Goal: Use online tool/utility: Utilize a website feature to perform a specific function

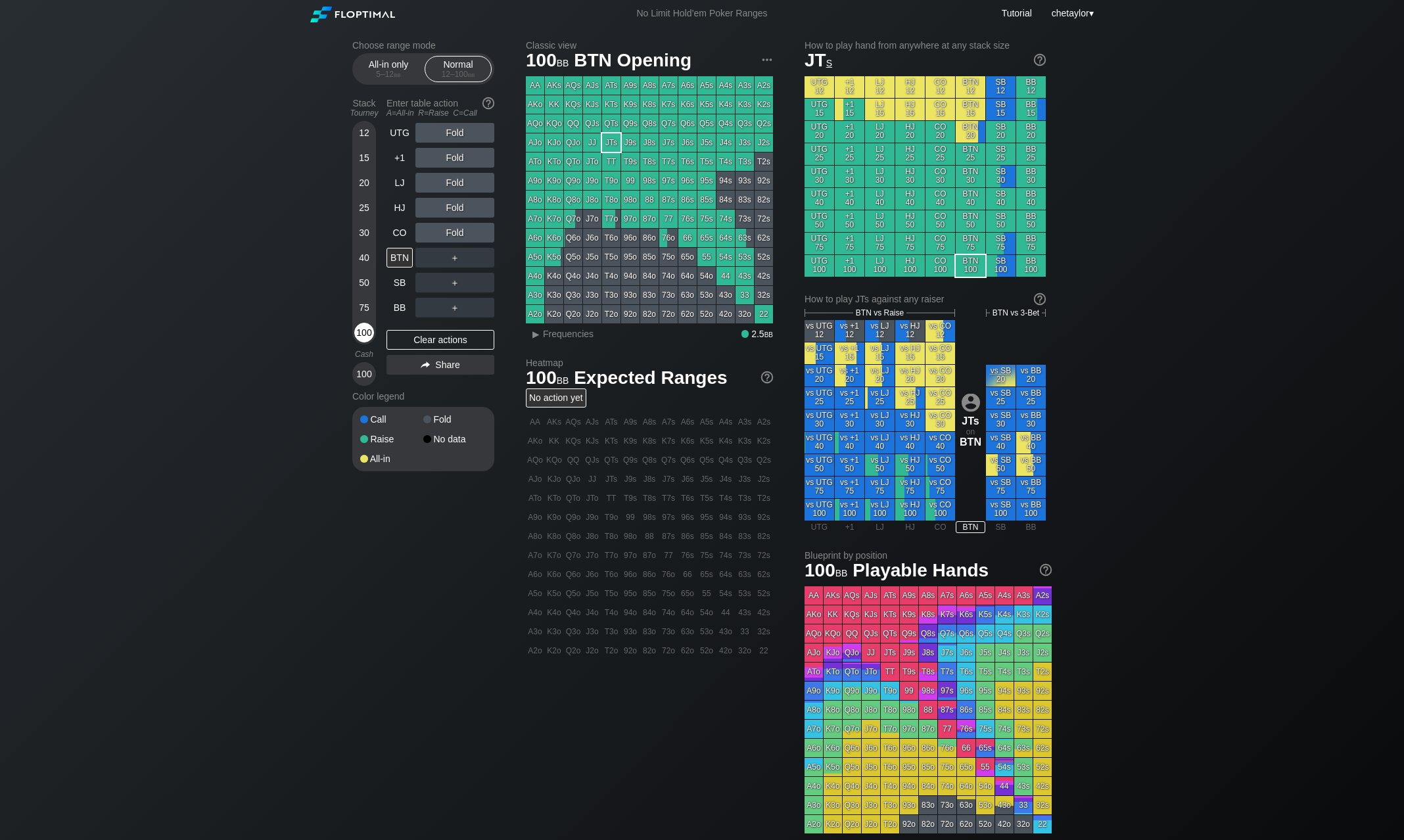
click at [366, 337] on div "100" at bounding box center [363, 332] width 19 height 19
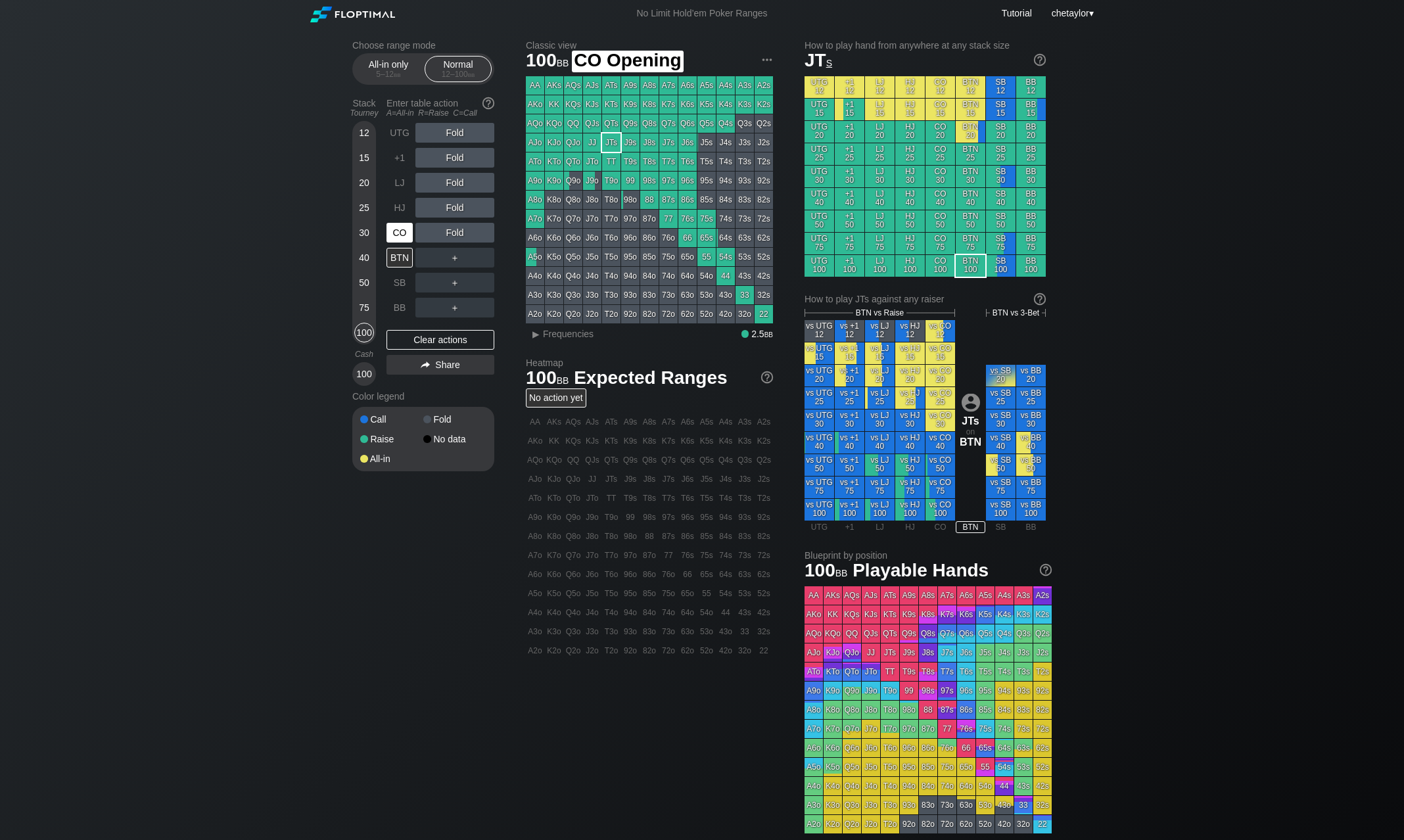
click at [406, 230] on div "CO" at bounding box center [399, 232] width 26 height 19
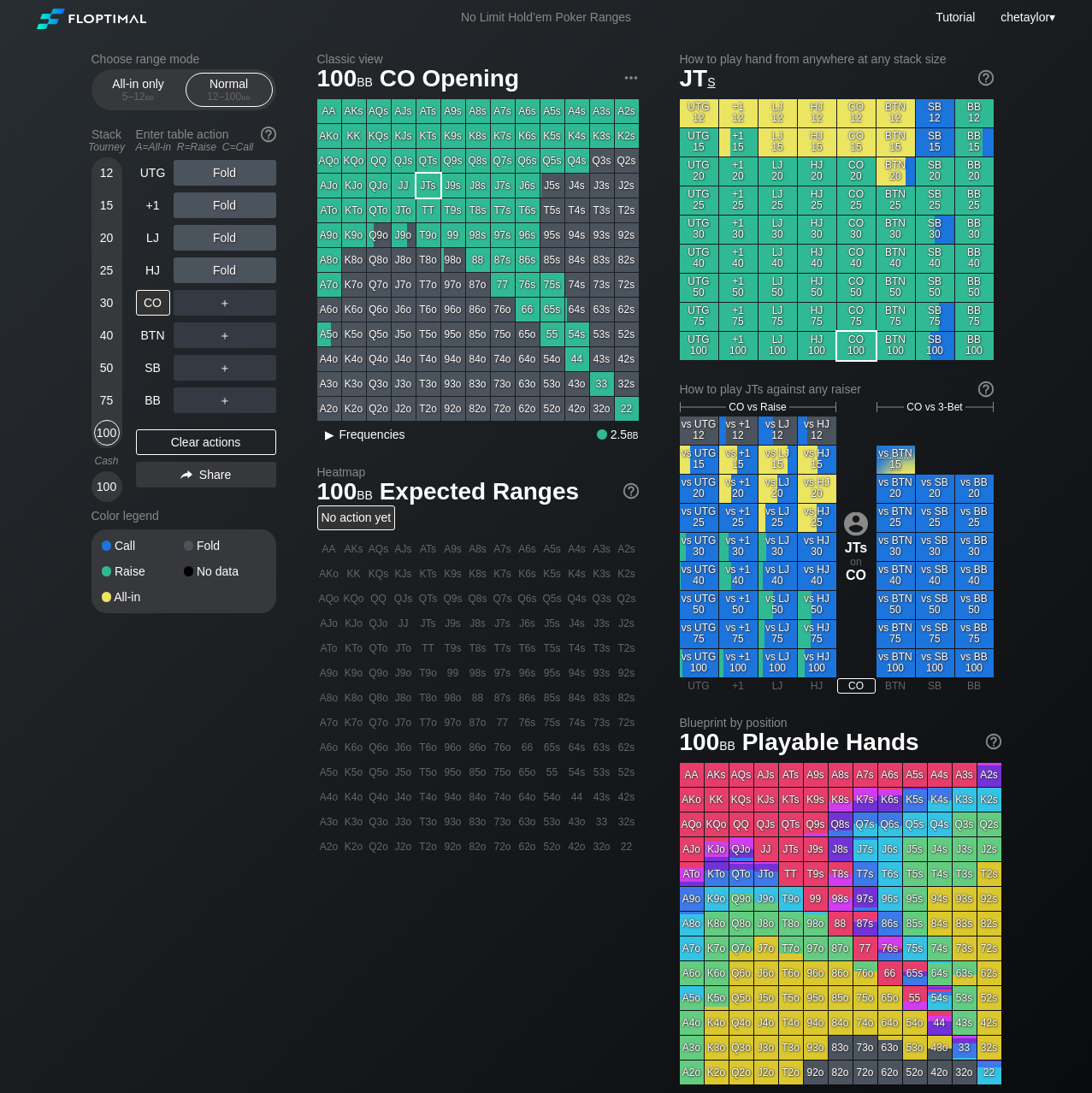
click at [331, 439] on div "▸" at bounding box center [330, 434] width 22 height 21
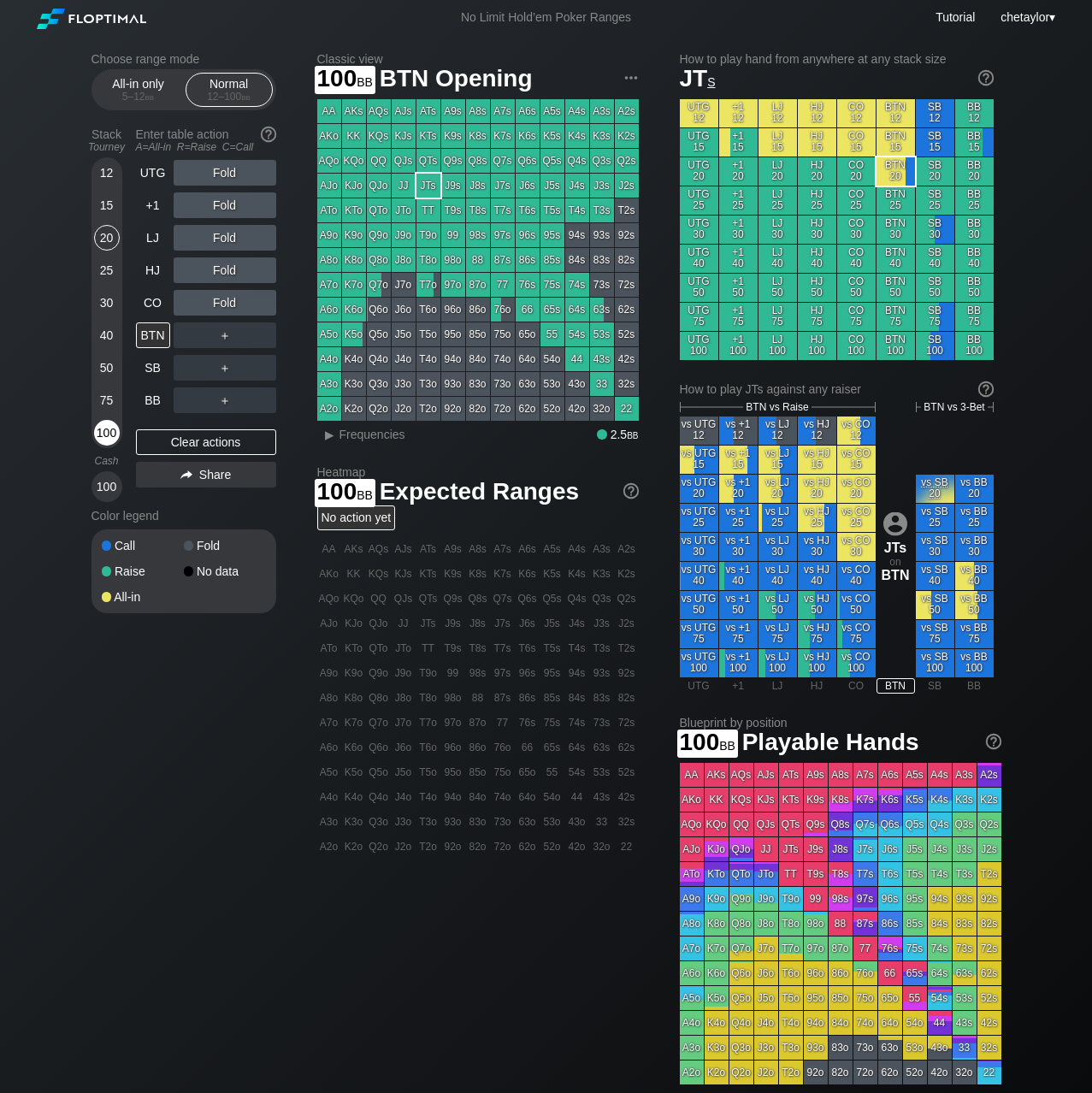
click at [104, 437] on div "100" at bounding box center [106, 432] width 25 height 25
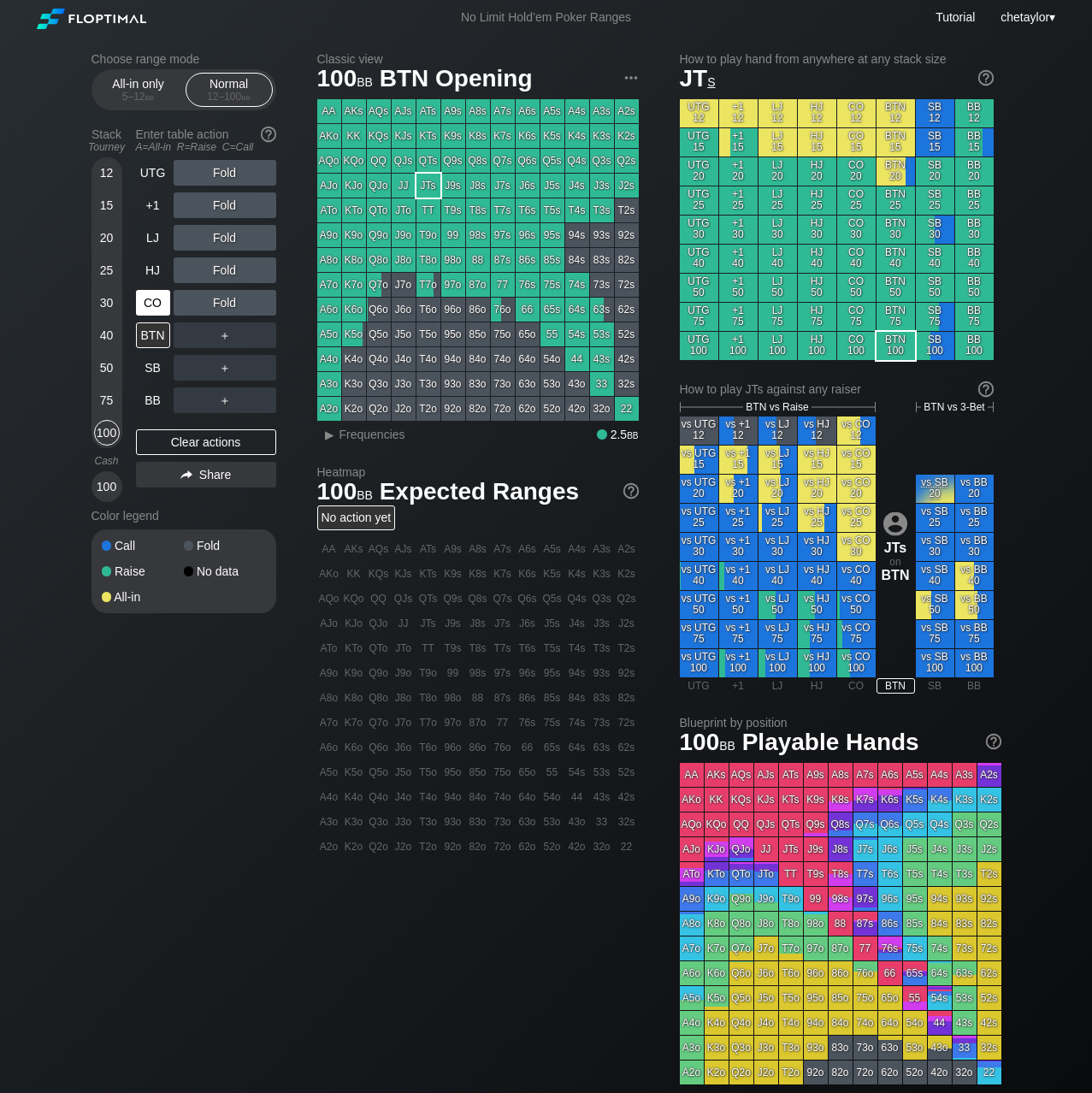
click at [154, 302] on div "CO" at bounding box center [153, 302] width 34 height 25
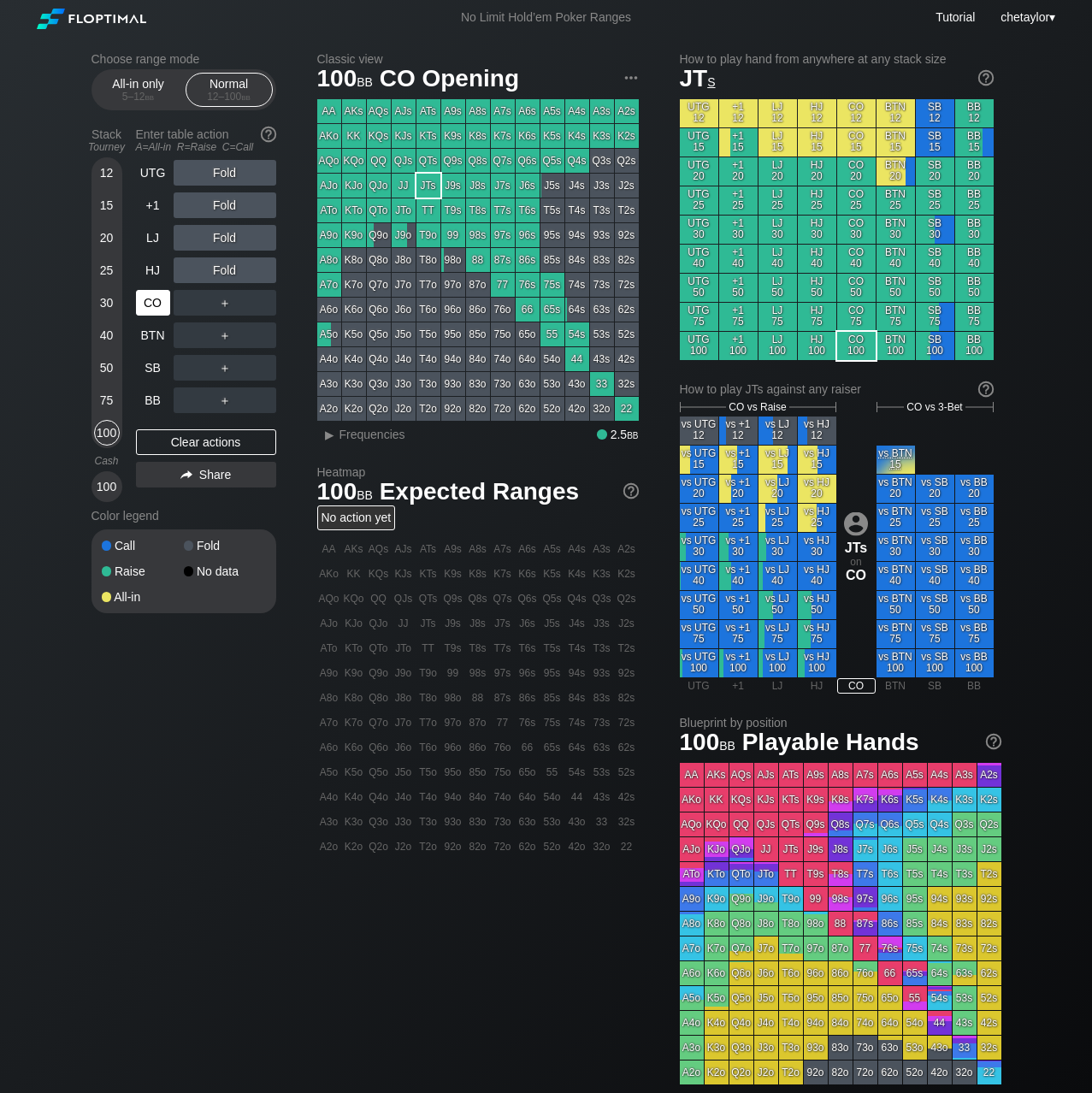
click at [154, 303] on div "CO" at bounding box center [153, 302] width 34 height 25
click at [338, 432] on div "▸" at bounding box center [330, 434] width 22 height 21
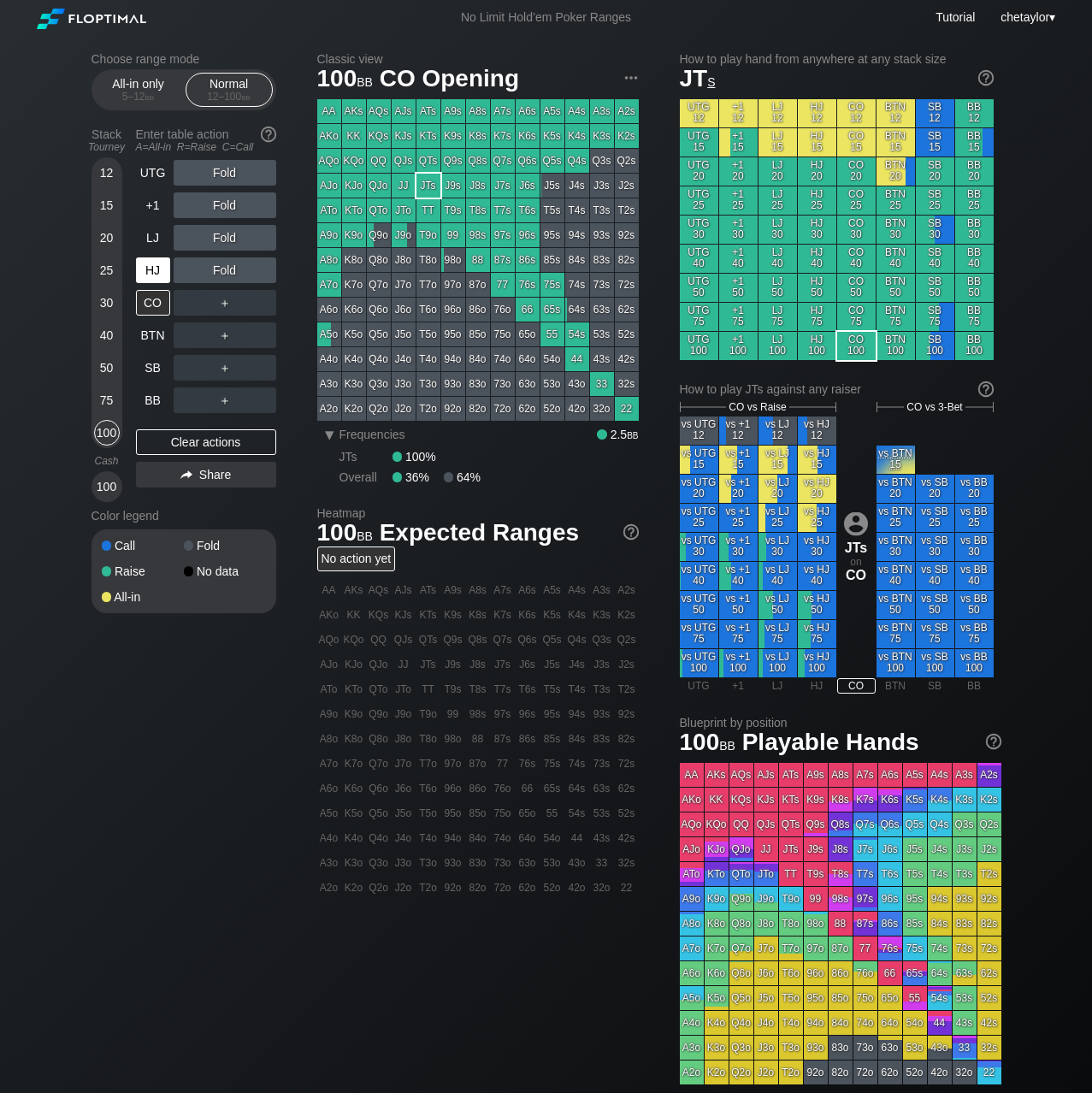
click at [160, 264] on div "HJ" at bounding box center [153, 270] width 34 height 25
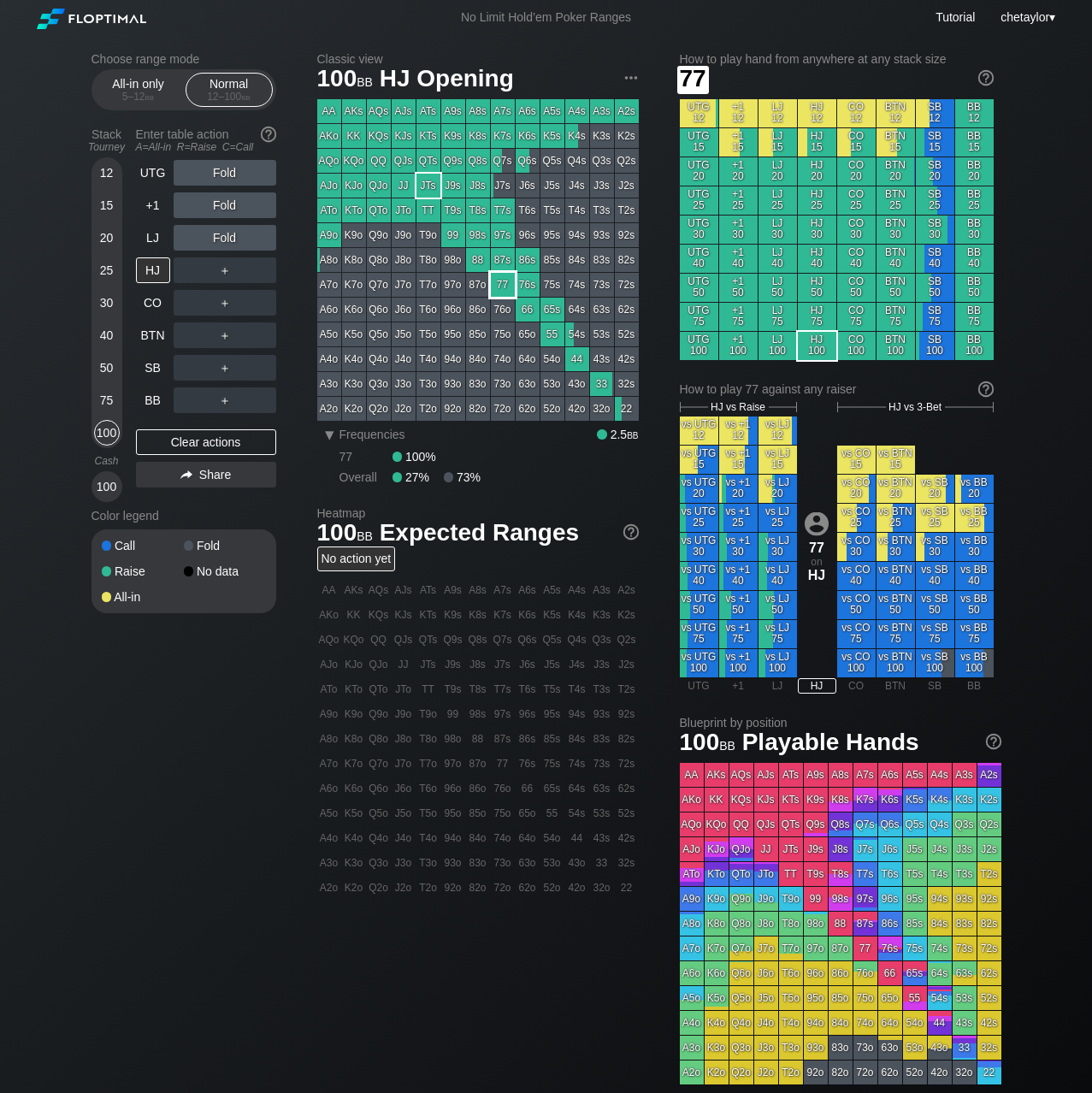
click at [506, 284] on div "77" at bounding box center [502, 284] width 24 height 24
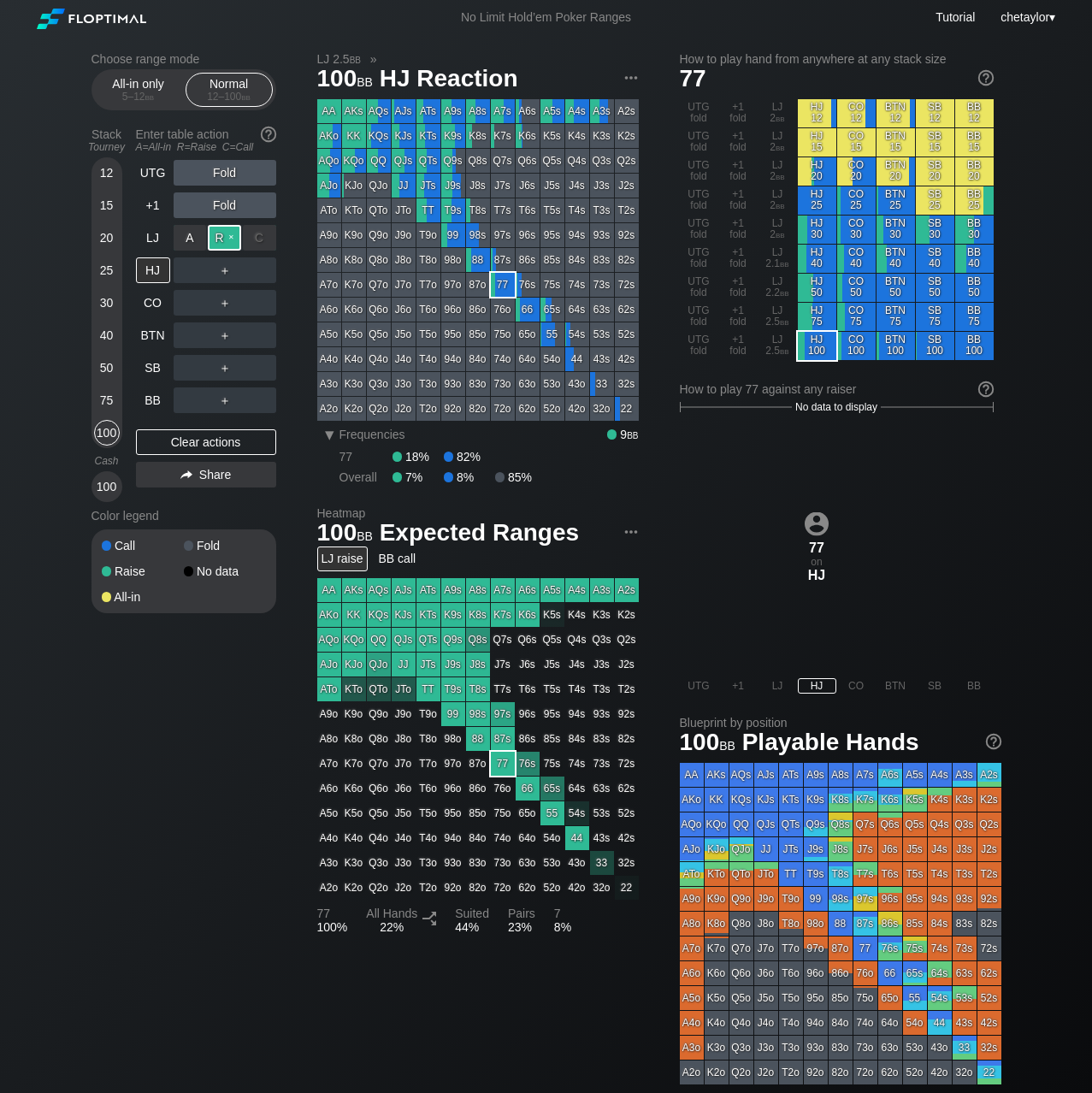
click at [228, 230] on div "R ✕" at bounding box center [224, 237] width 33 height 25
click at [150, 235] on div "LJ" at bounding box center [153, 237] width 34 height 25
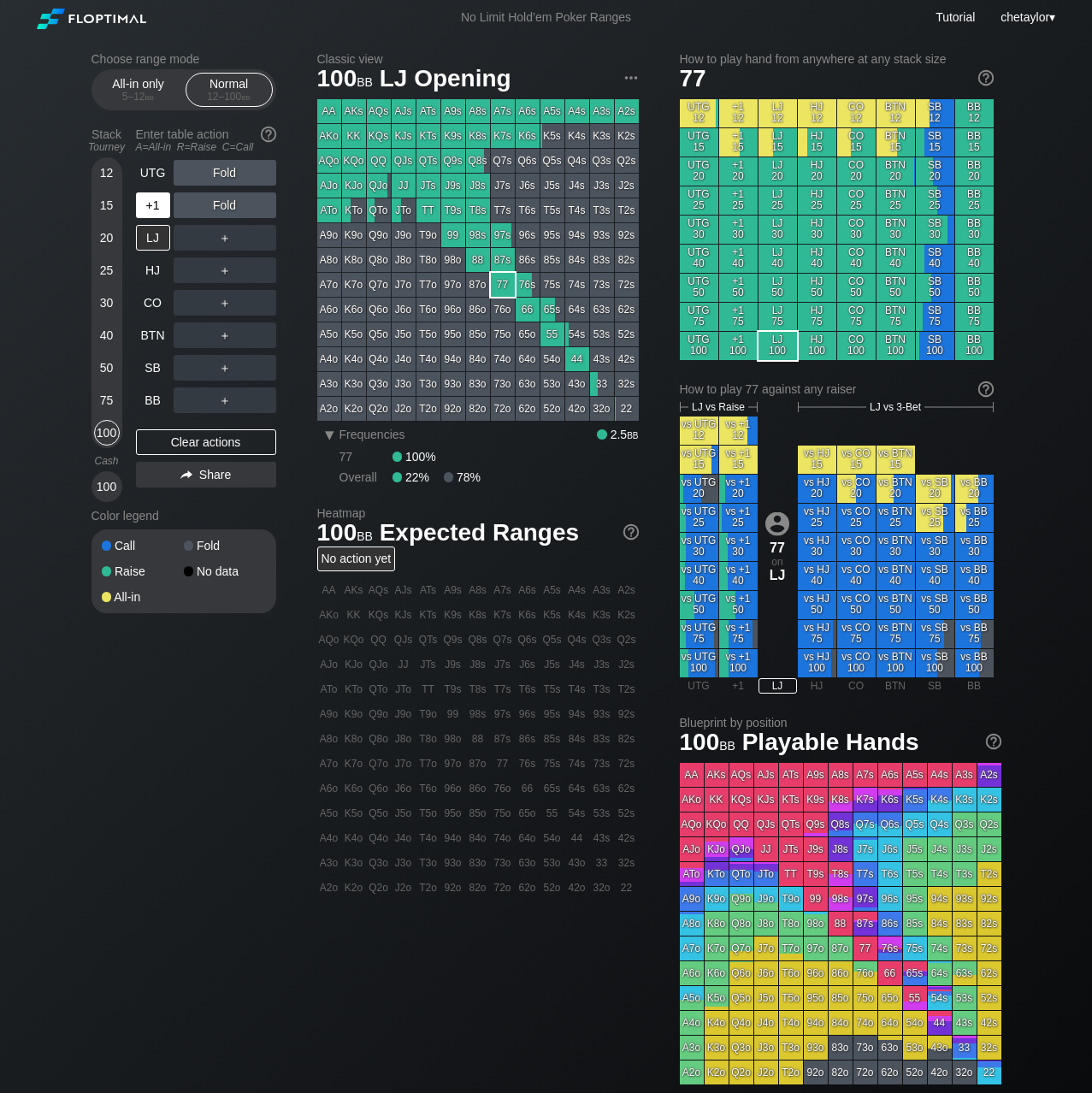
click at [165, 205] on div "+1" at bounding box center [153, 205] width 34 height 25
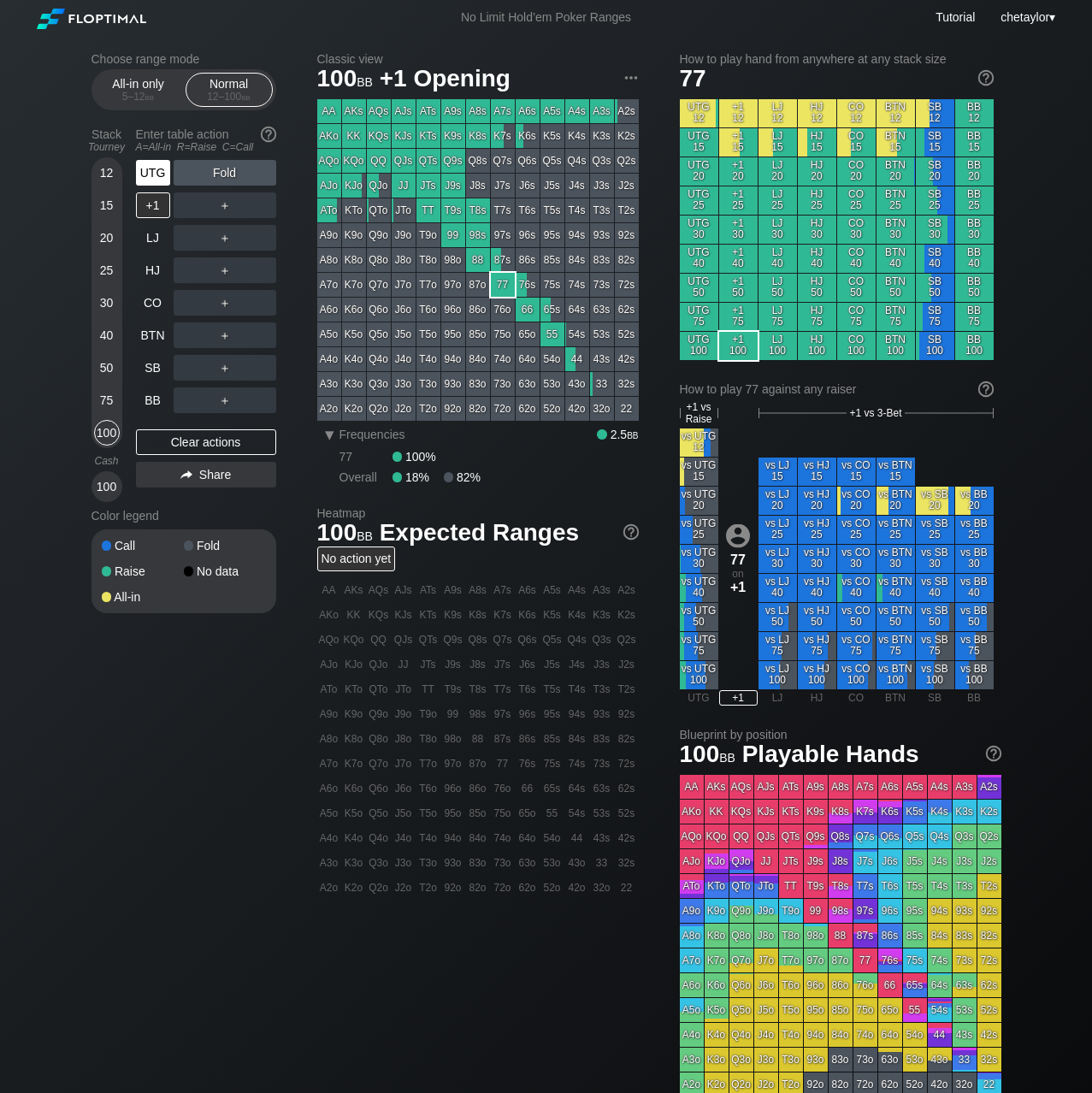
click at [163, 171] on div "UTG" at bounding box center [153, 172] width 34 height 25
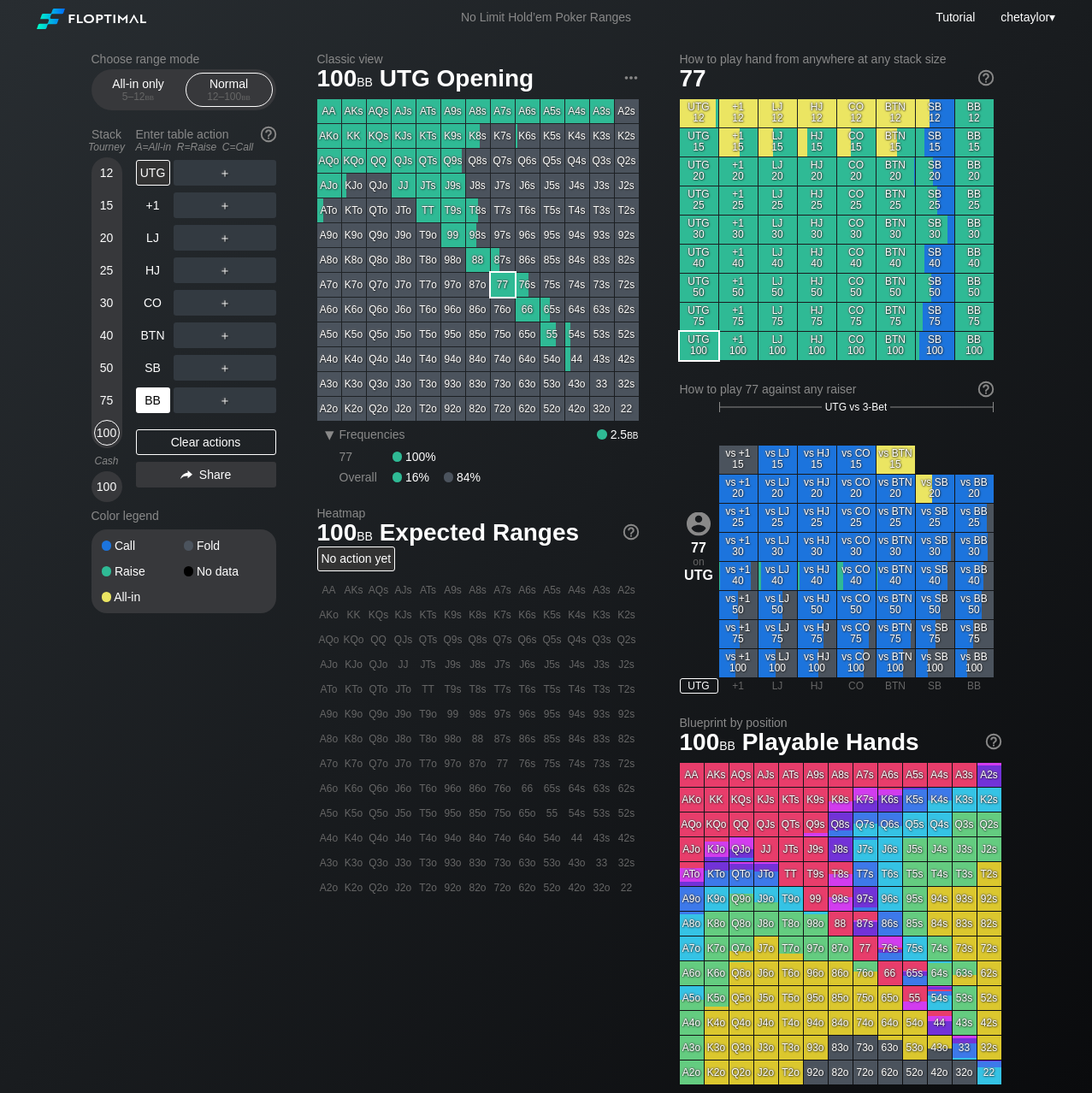
click at [152, 402] on div "BB" at bounding box center [153, 400] width 34 height 25
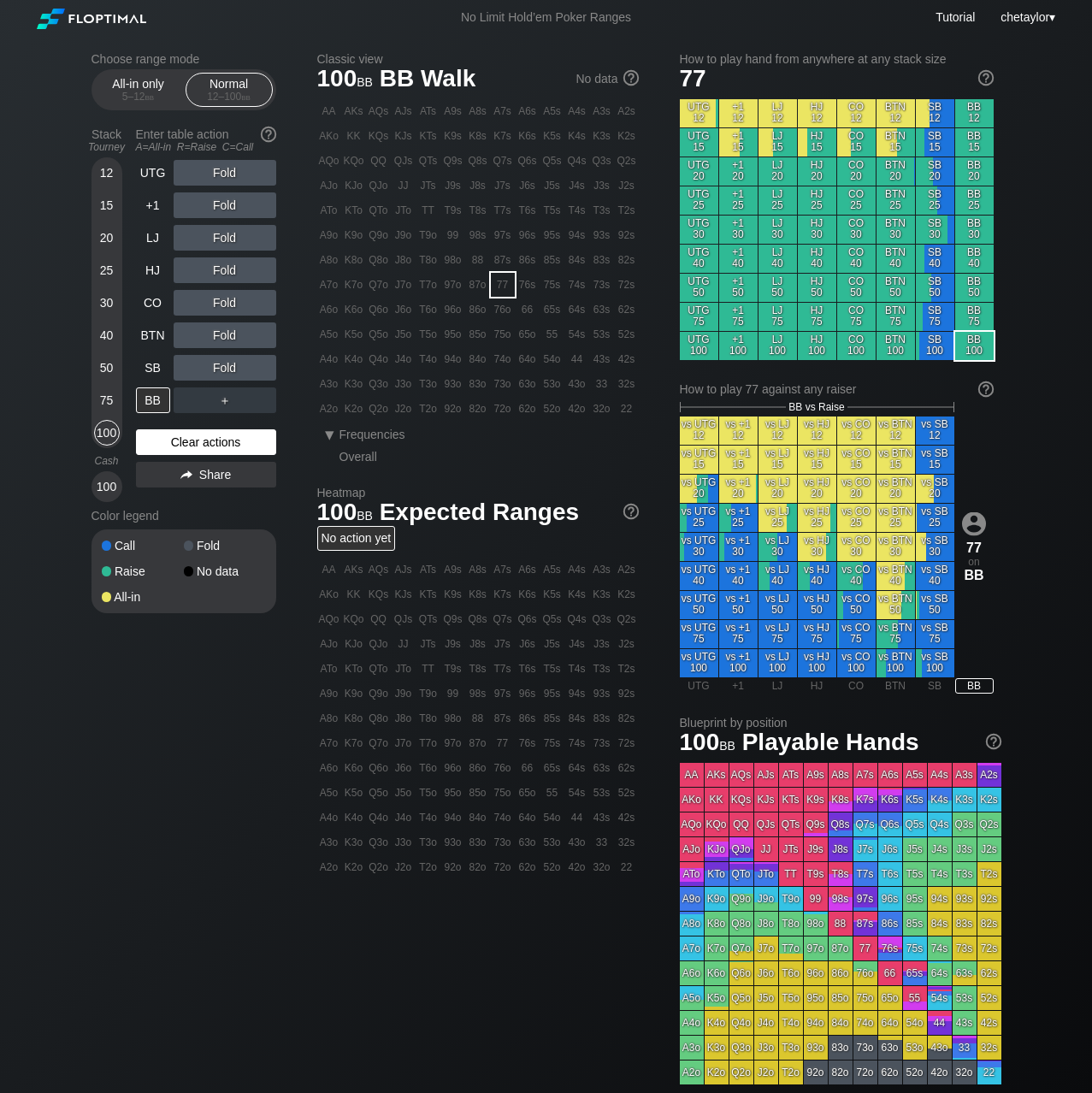
click at [175, 435] on div "Clear actions" at bounding box center [206, 441] width 140 height 25
click at [528, 185] on div "J6s" at bounding box center [527, 185] width 24 height 24
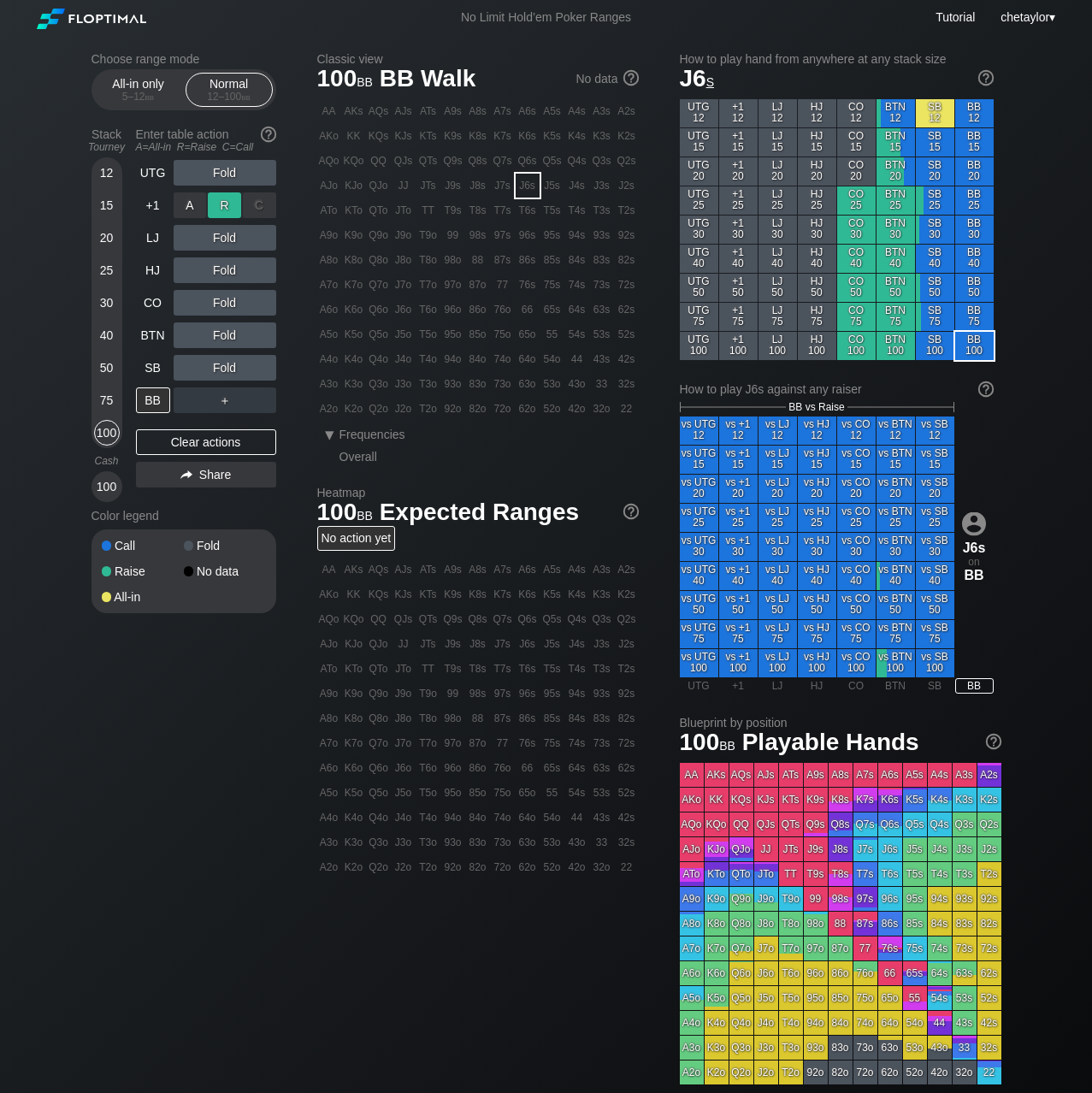
click at [228, 205] on div "R ✕" at bounding box center [224, 205] width 33 height 25
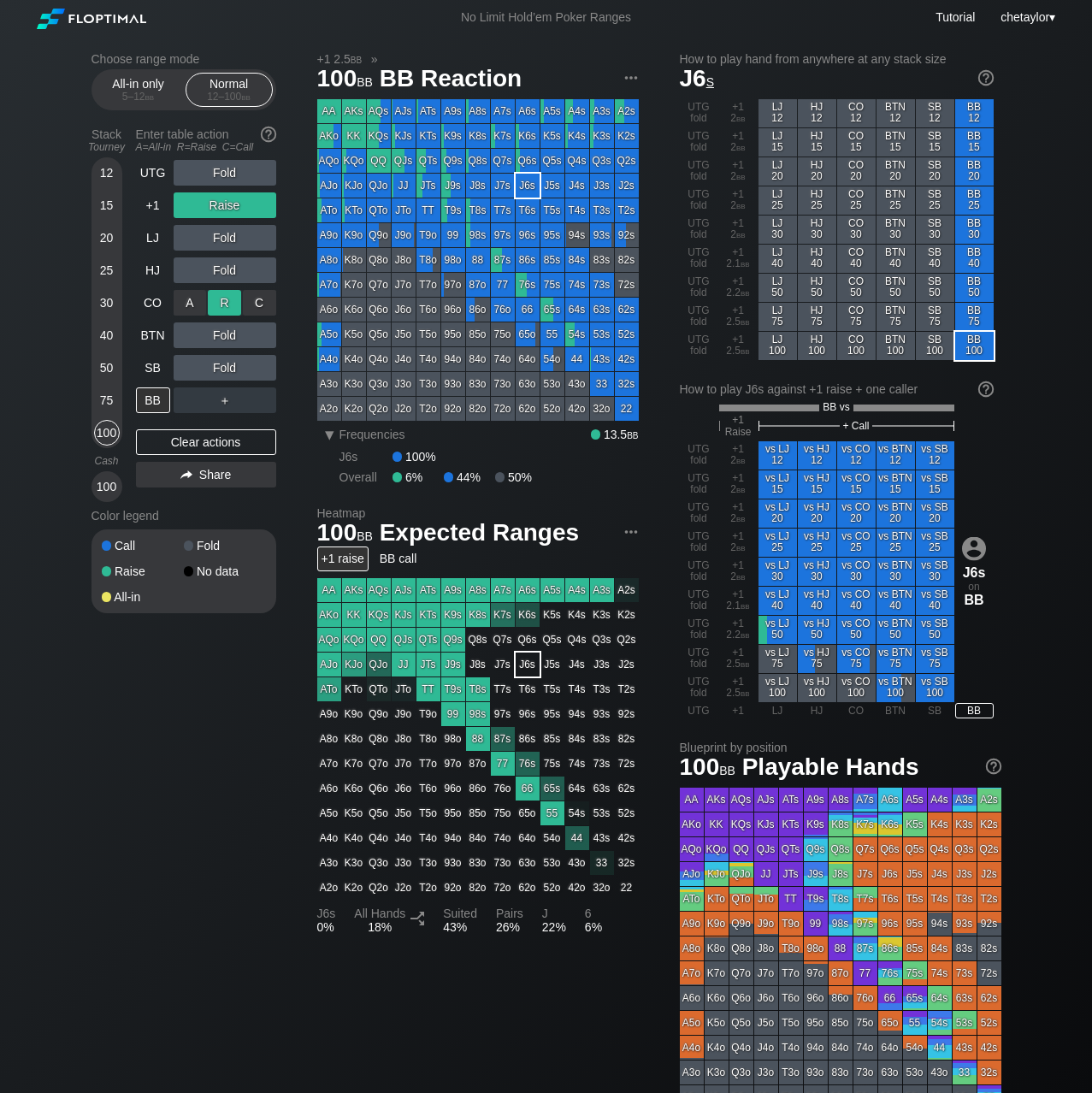
click at [222, 304] on div "R ✕" at bounding box center [224, 302] width 33 height 25
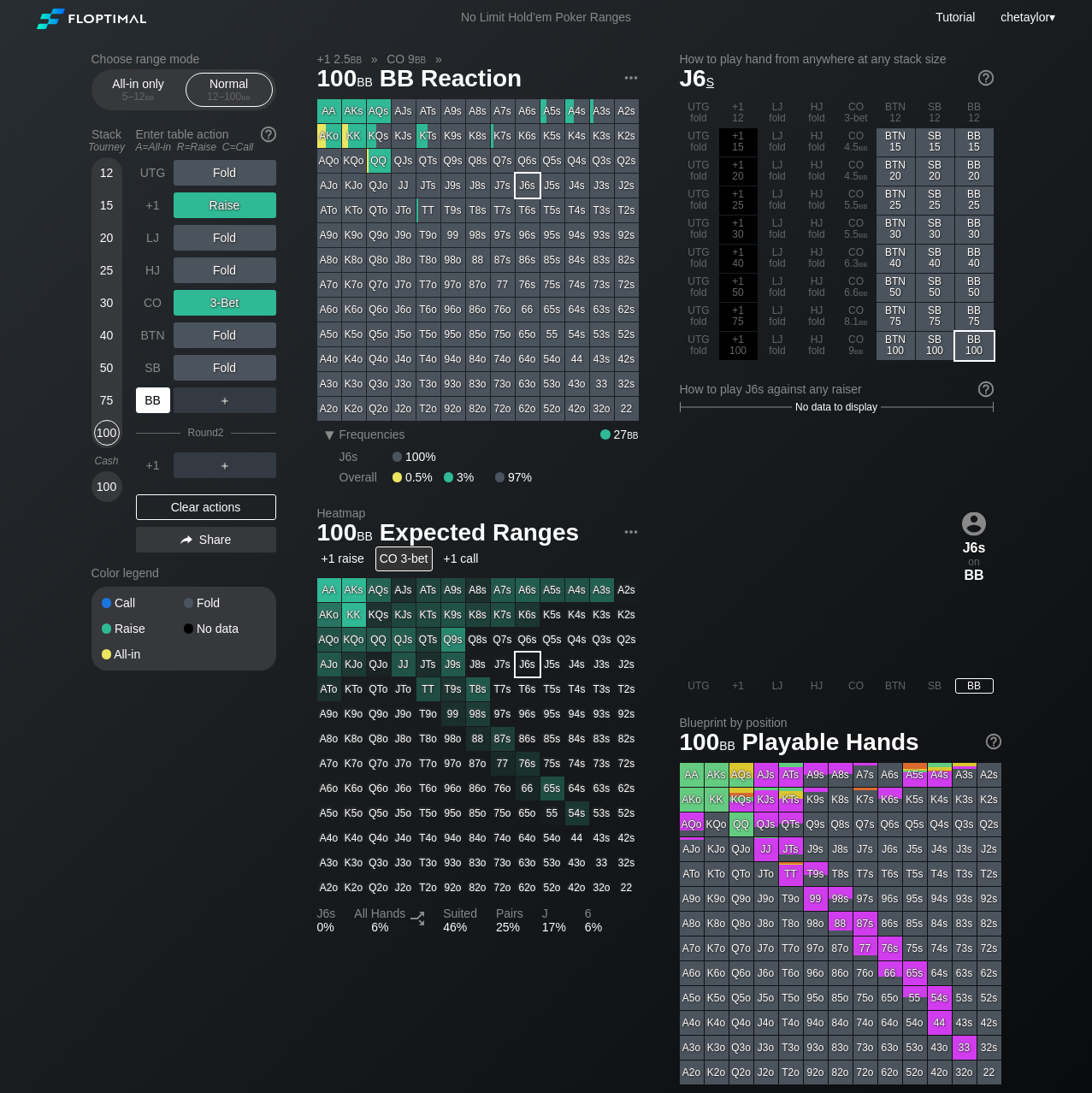
click at [157, 406] on div "BB" at bounding box center [153, 400] width 34 height 25
click at [266, 369] on div "C ✕" at bounding box center [259, 367] width 33 height 25
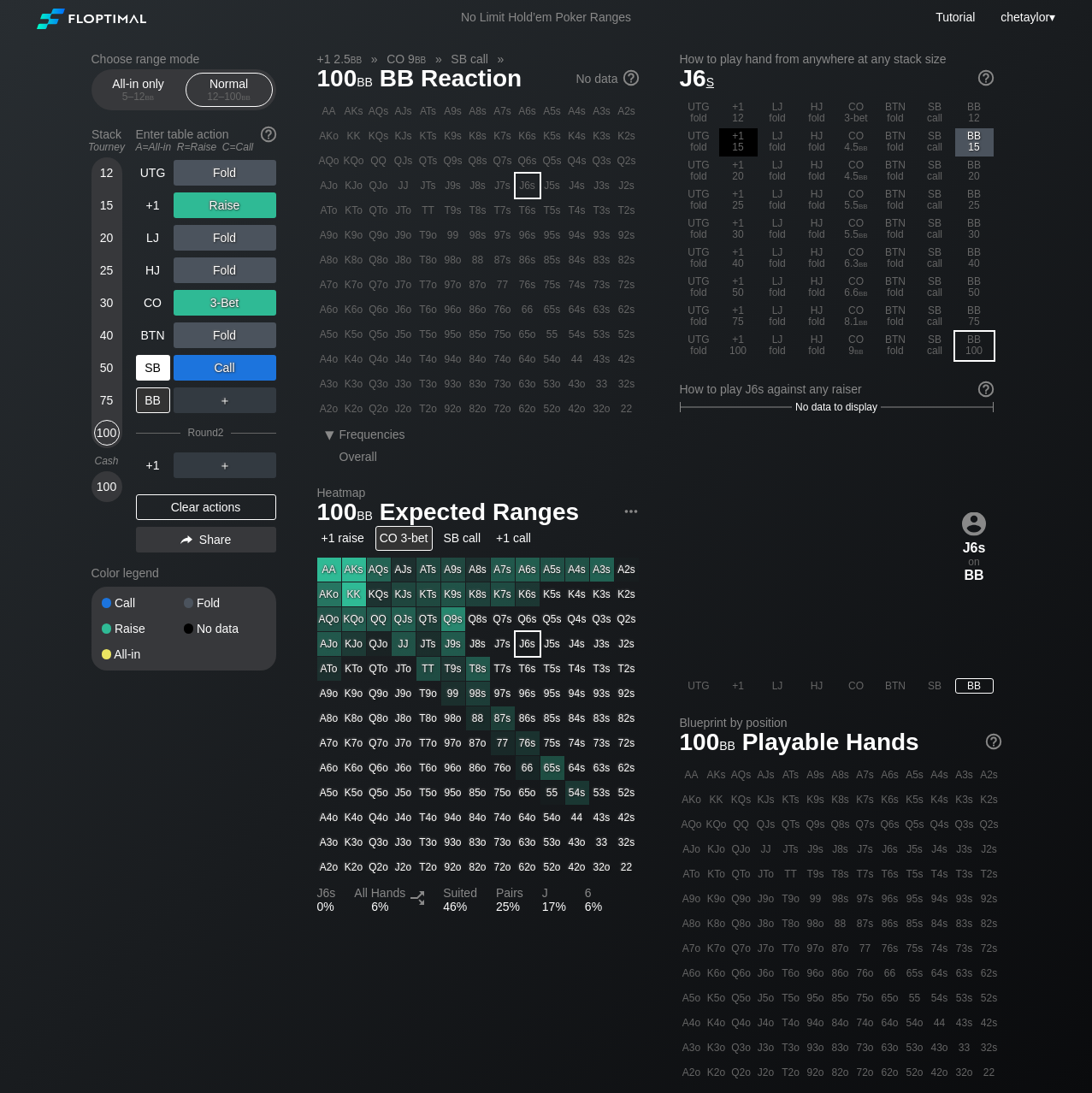
click at [152, 370] on div "SB" at bounding box center [153, 367] width 34 height 25
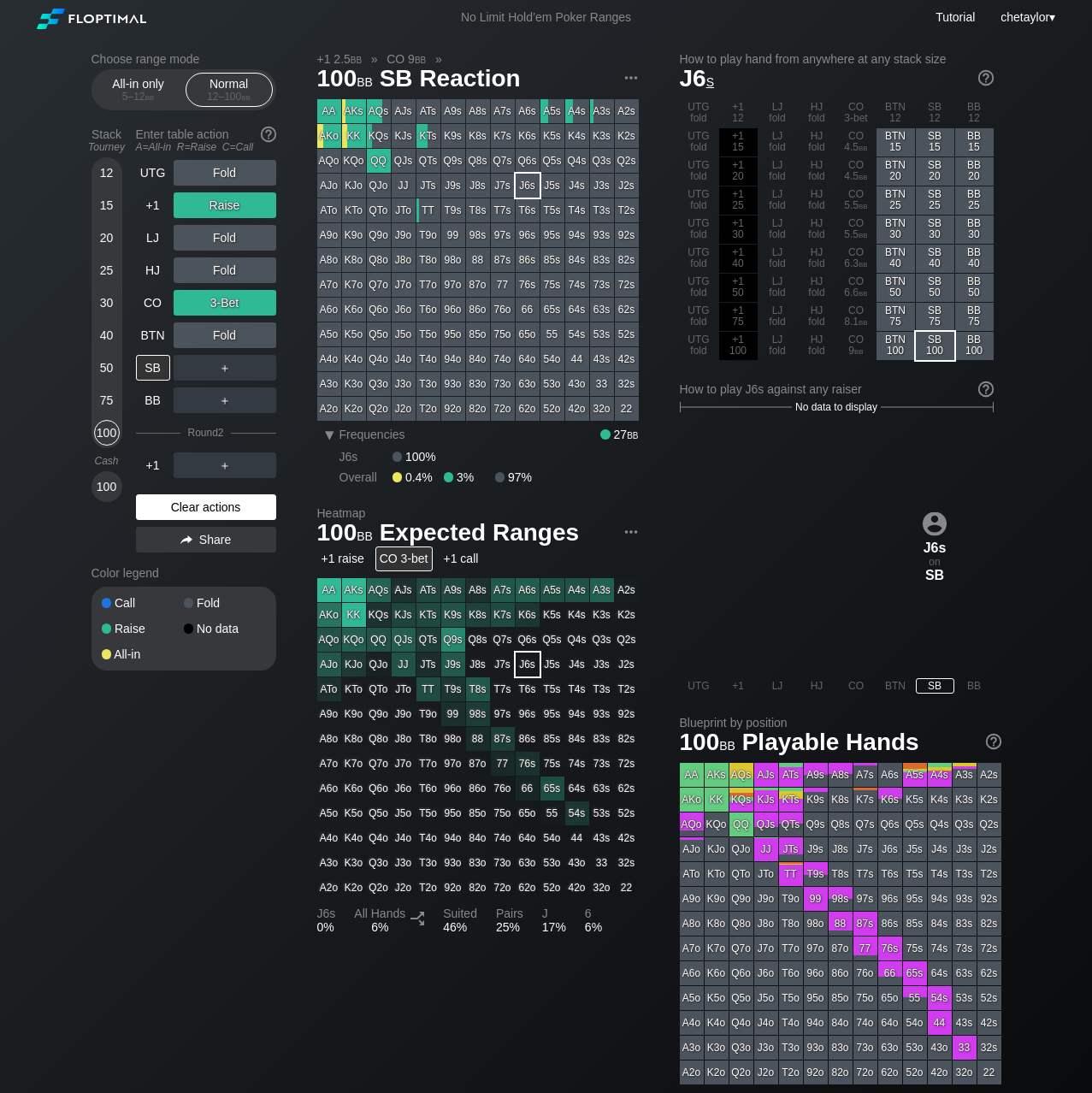
click at [201, 503] on div "Clear actions" at bounding box center [206, 507] width 140 height 25
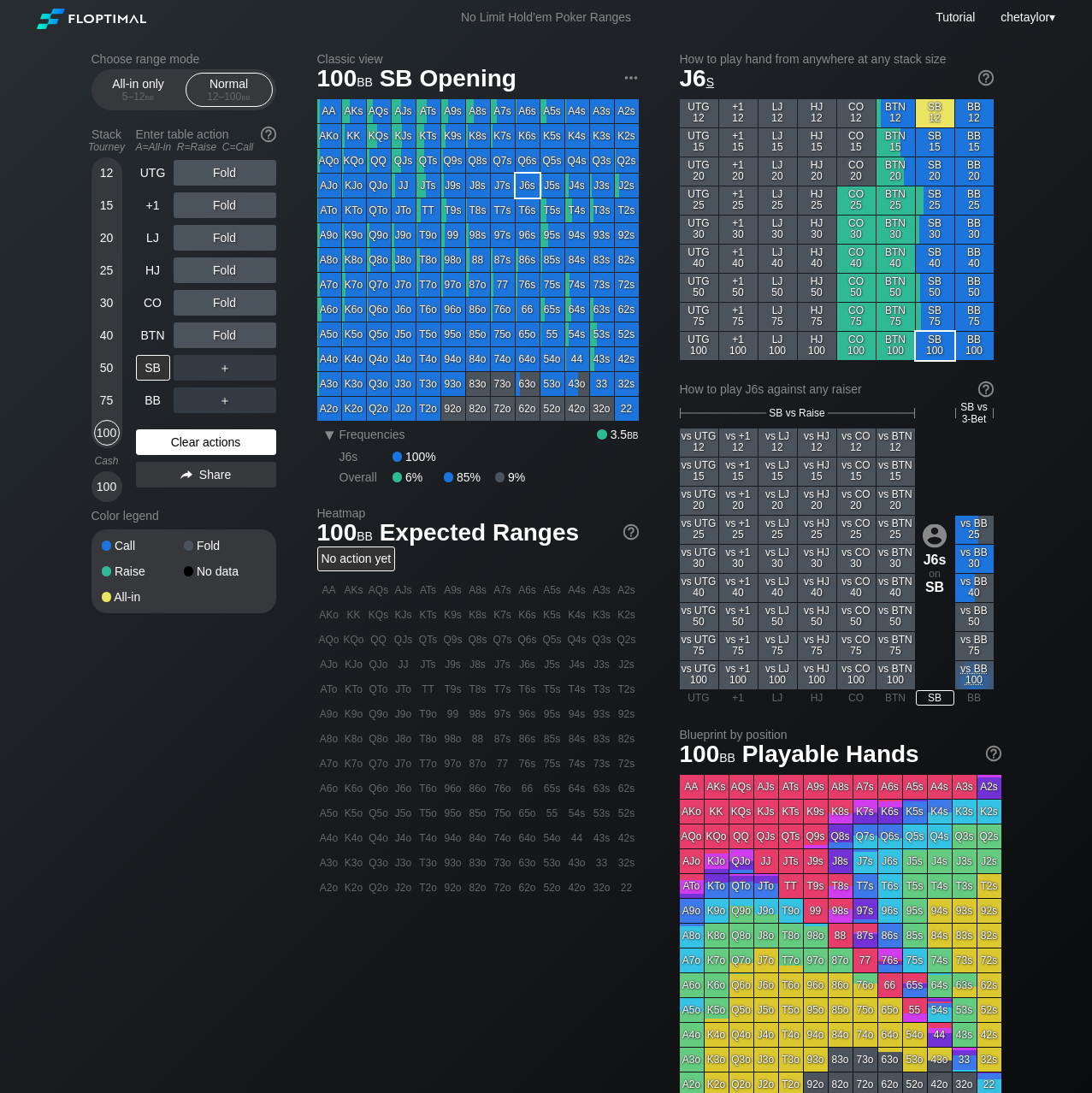
click at [201, 503] on div "Color legend" at bounding box center [184, 515] width 185 height 27
click at [205, 441] on div "Clear actions" at bounding box center [206, 441] width 140 height 25
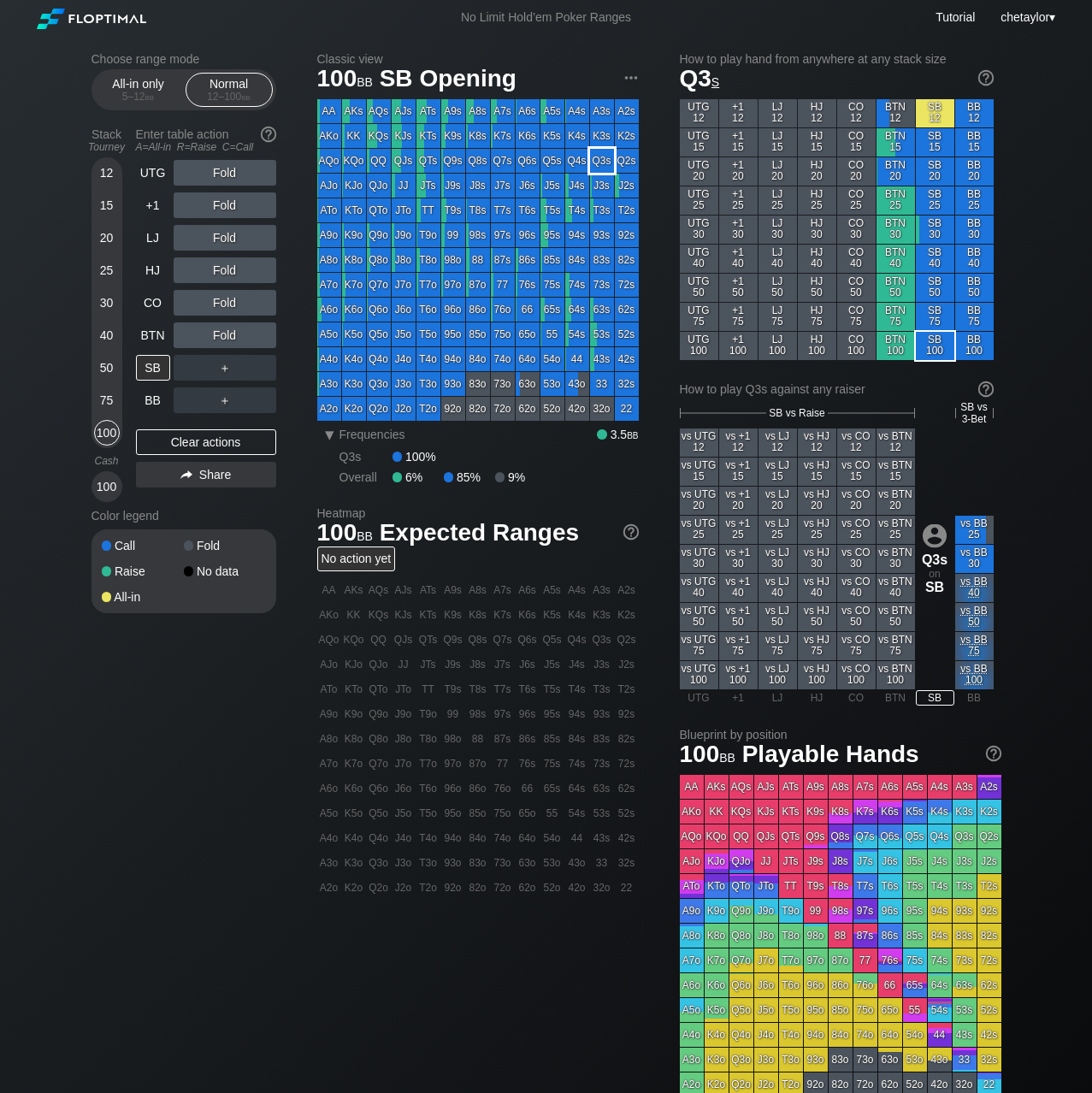
click at [598, 159] on div "Q3s" at bounding box center [601, 161] width 24 height 24
click at [222, 172] on div "R ✕" at bounding box center [224, 172] width 33 height 25
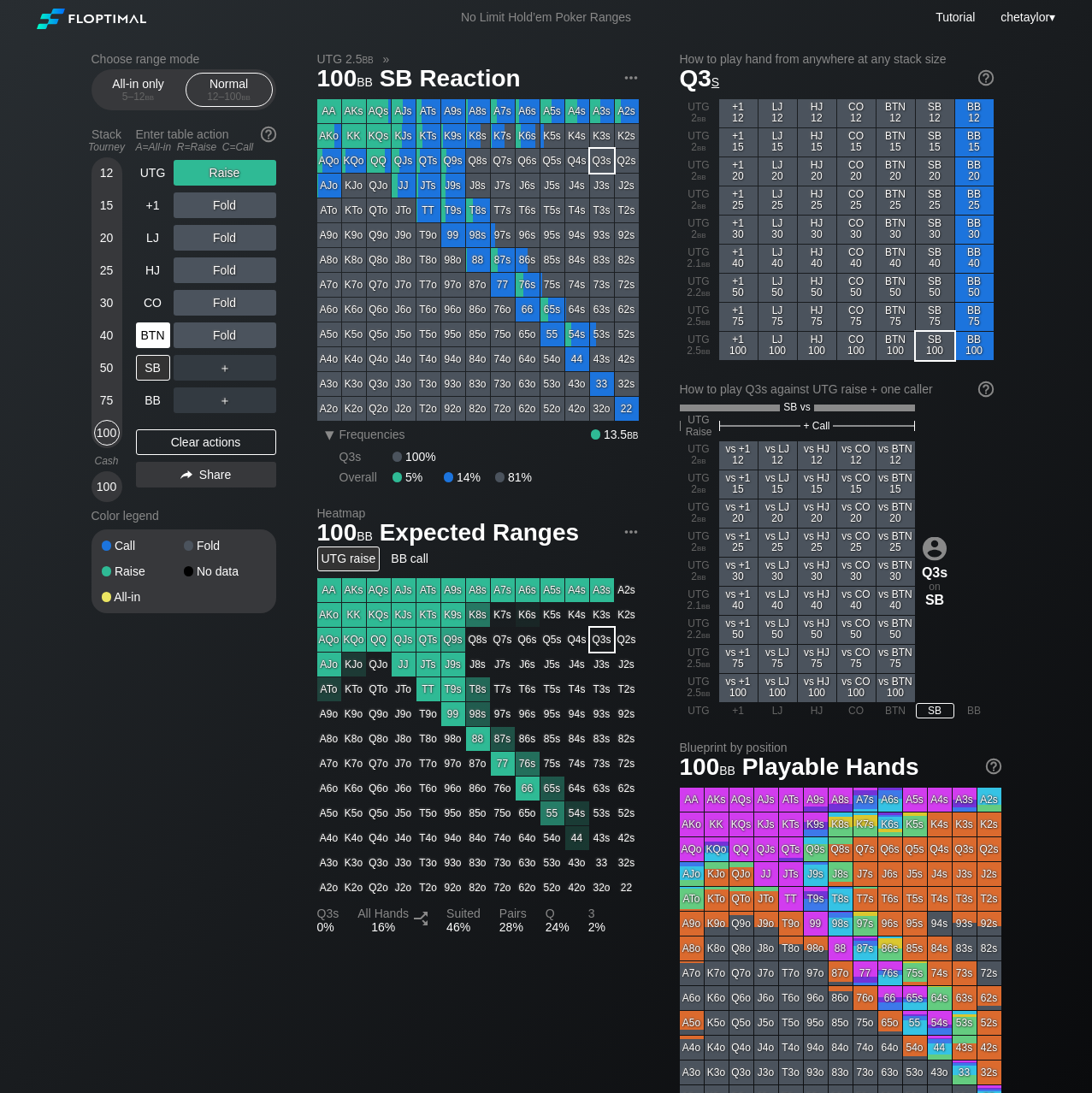
click at [152, 337] on div "BTN" at bounding box center [153, 335] width 34 height 25
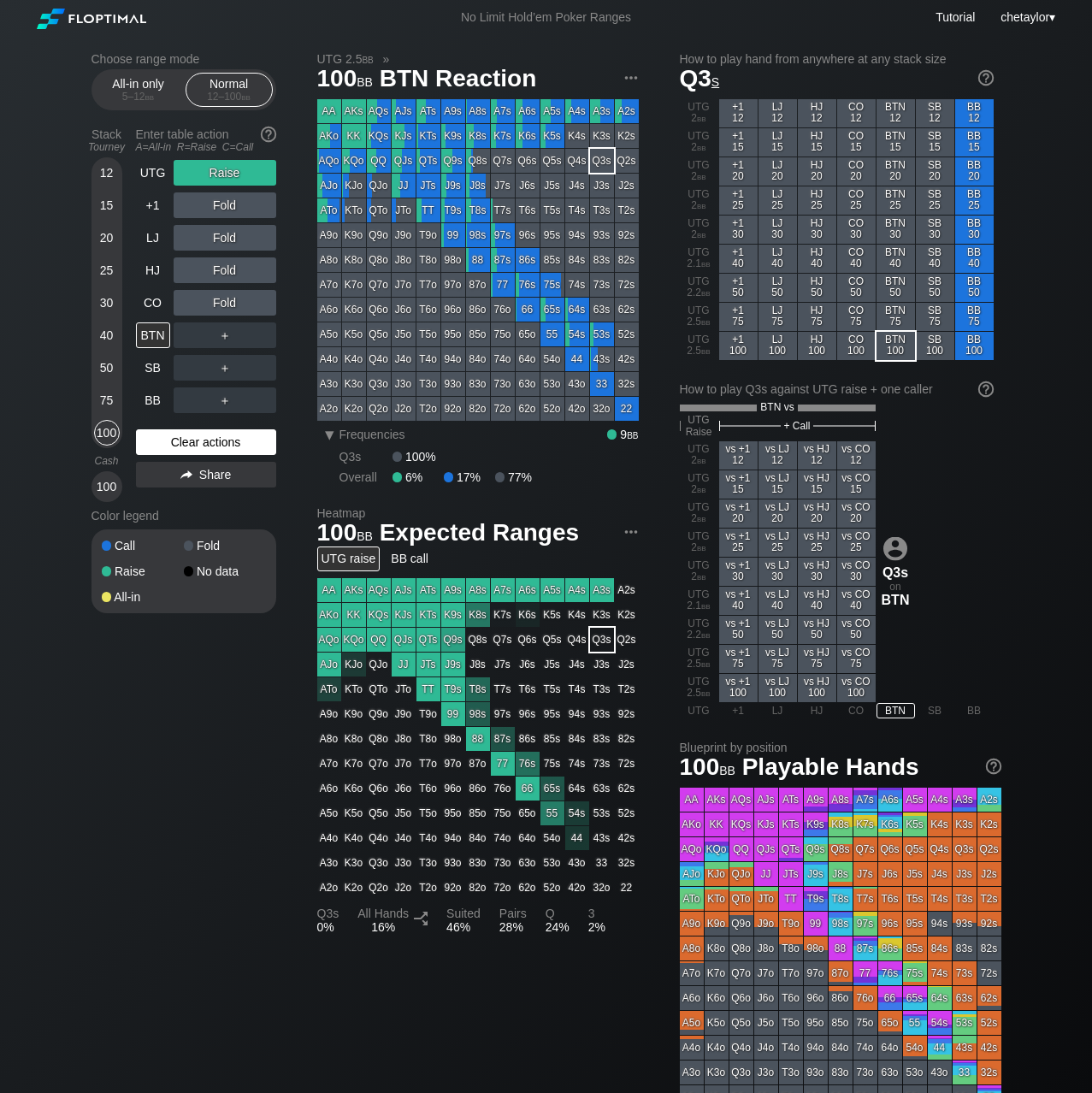
click at [186, 440] on div "Clear actions" at bounding box center [206, 441] width 140 height 25
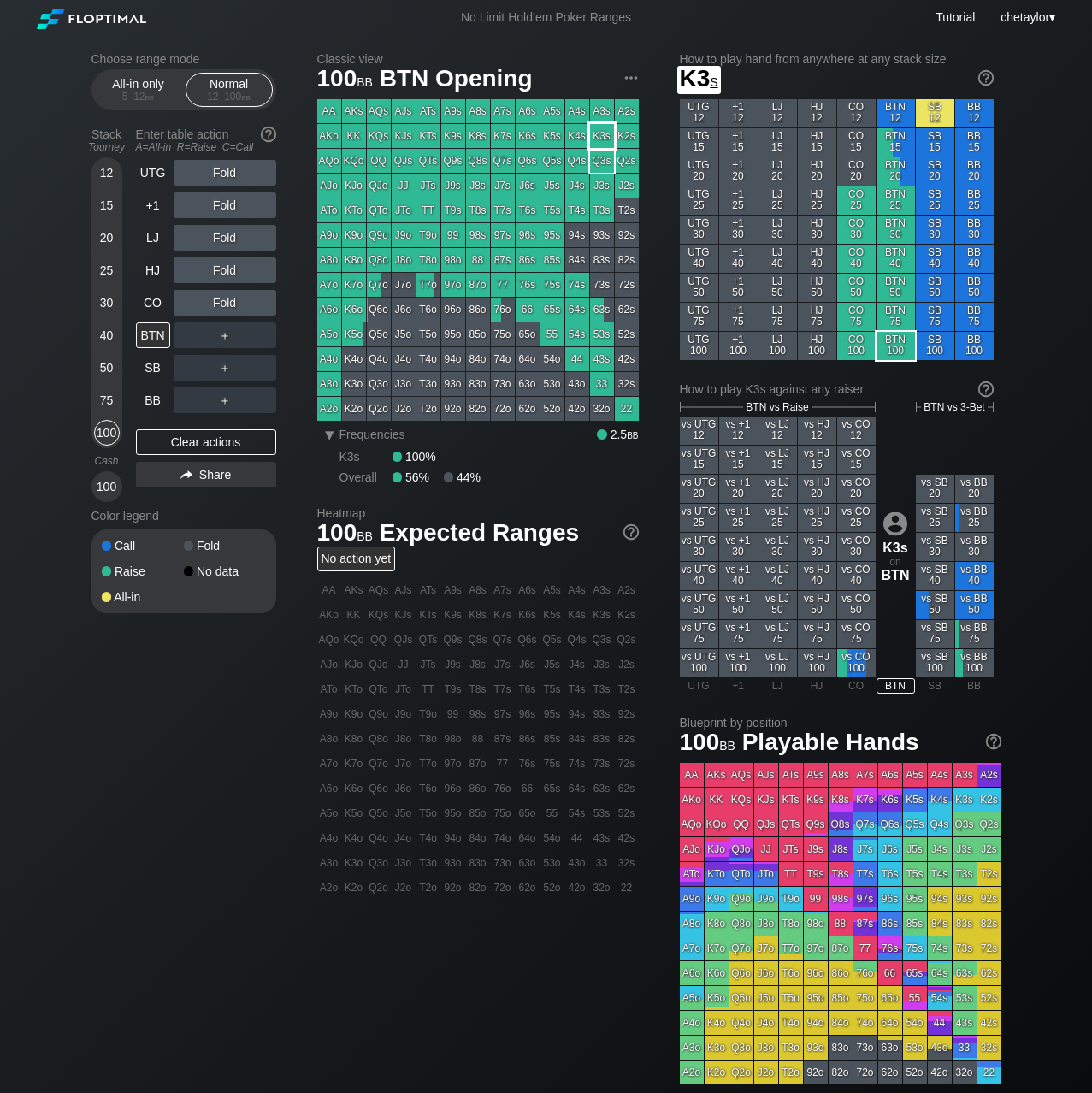
click at [601, 136] on div "K3s" at bounding box center [601, 135] width 24 height 24
click at [226, 203] on div "R ✕" at bounding box center [224, 205] width 33 height 25
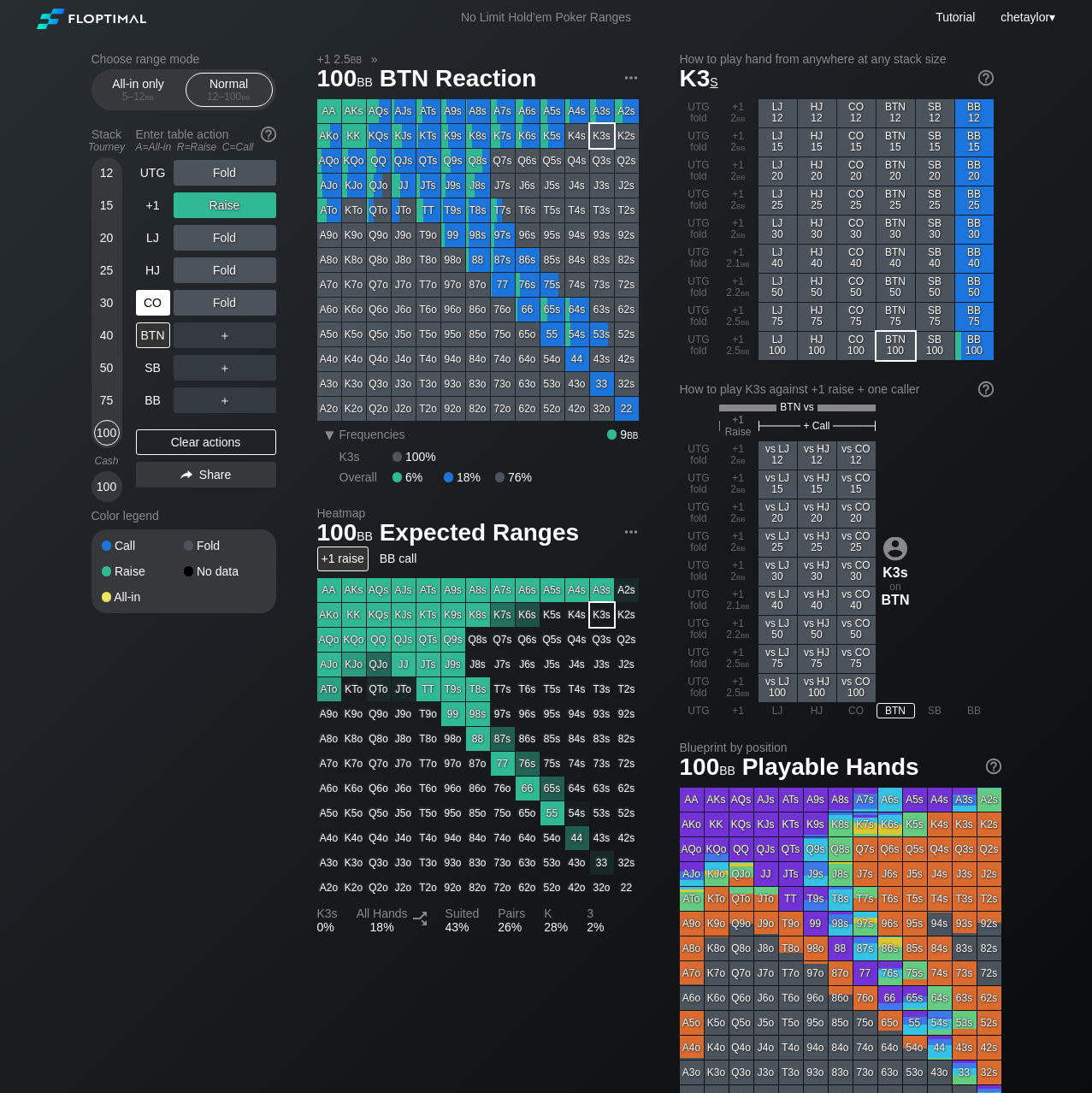
click at [152, 295] on div "CO" at bounding box center [153, 302] width 34 height 25
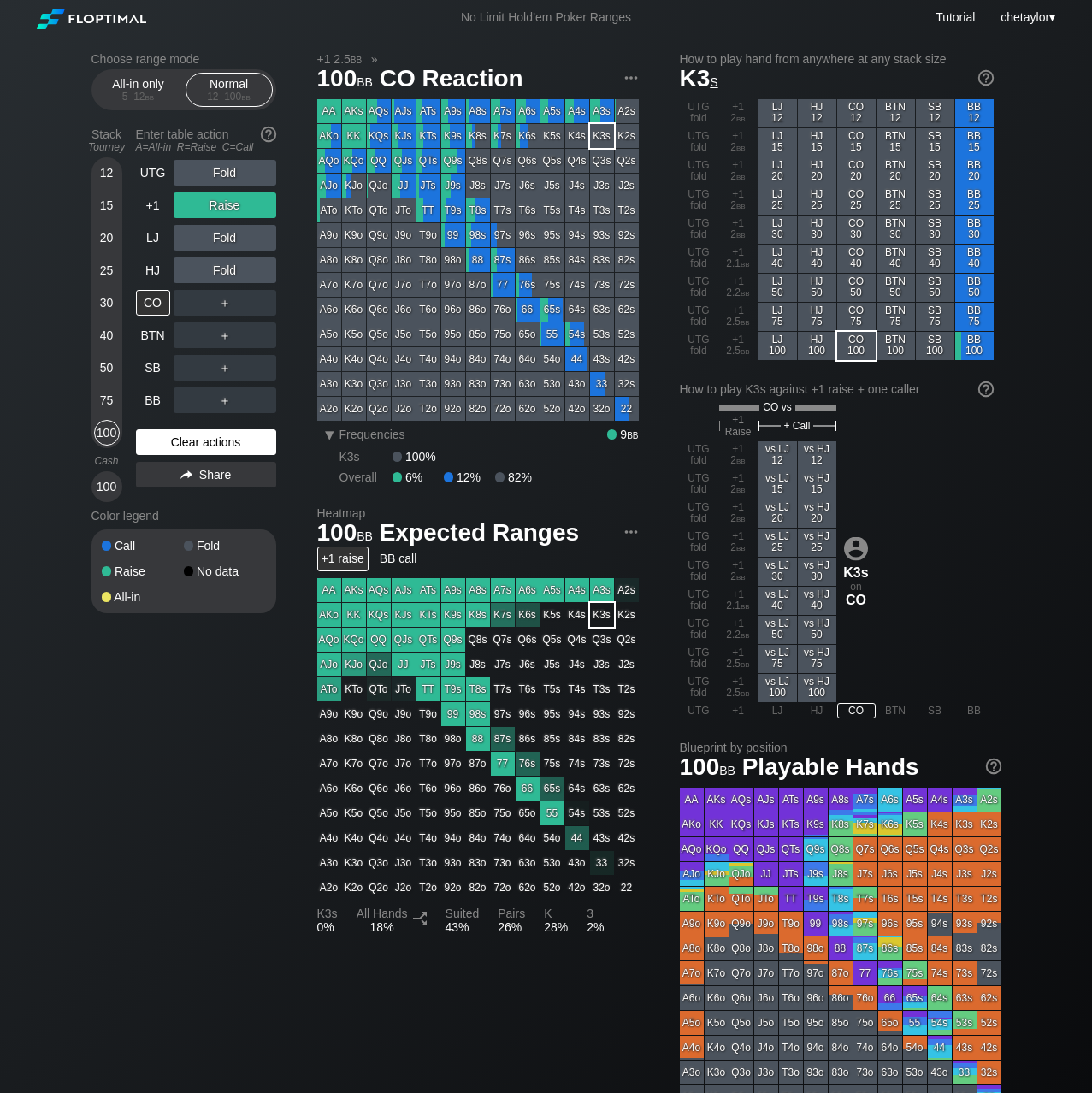
click at [167, 441] on div "Clear actions" at bounding box center [206, 441] width 140 height 25
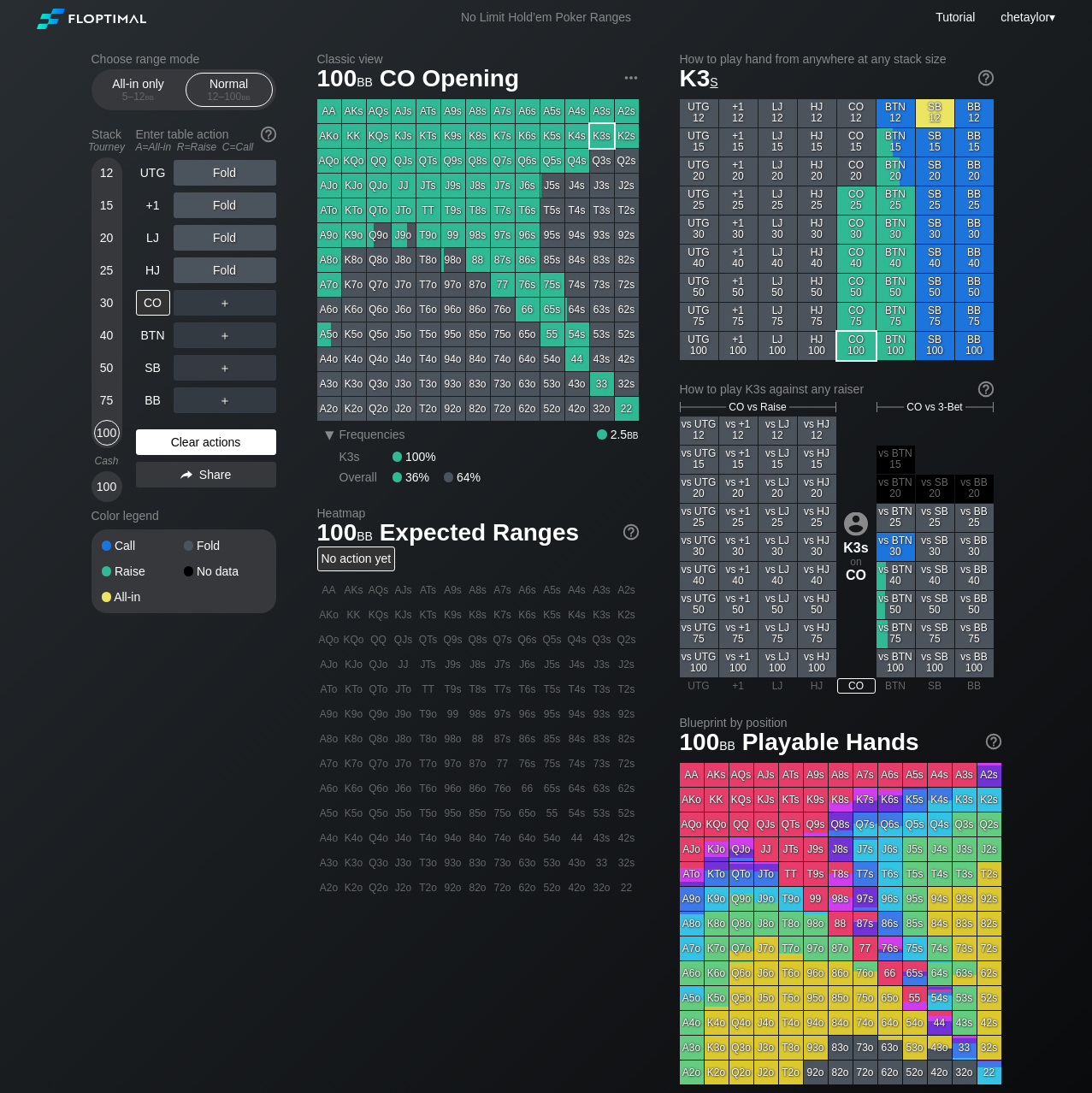
click at [167, 441] on div "Clear actions" at bounding box center [206, 441] width 140 height 25
click at [330, 133] on div "AKo" at bounding box center [329, 135] width 24 height 24
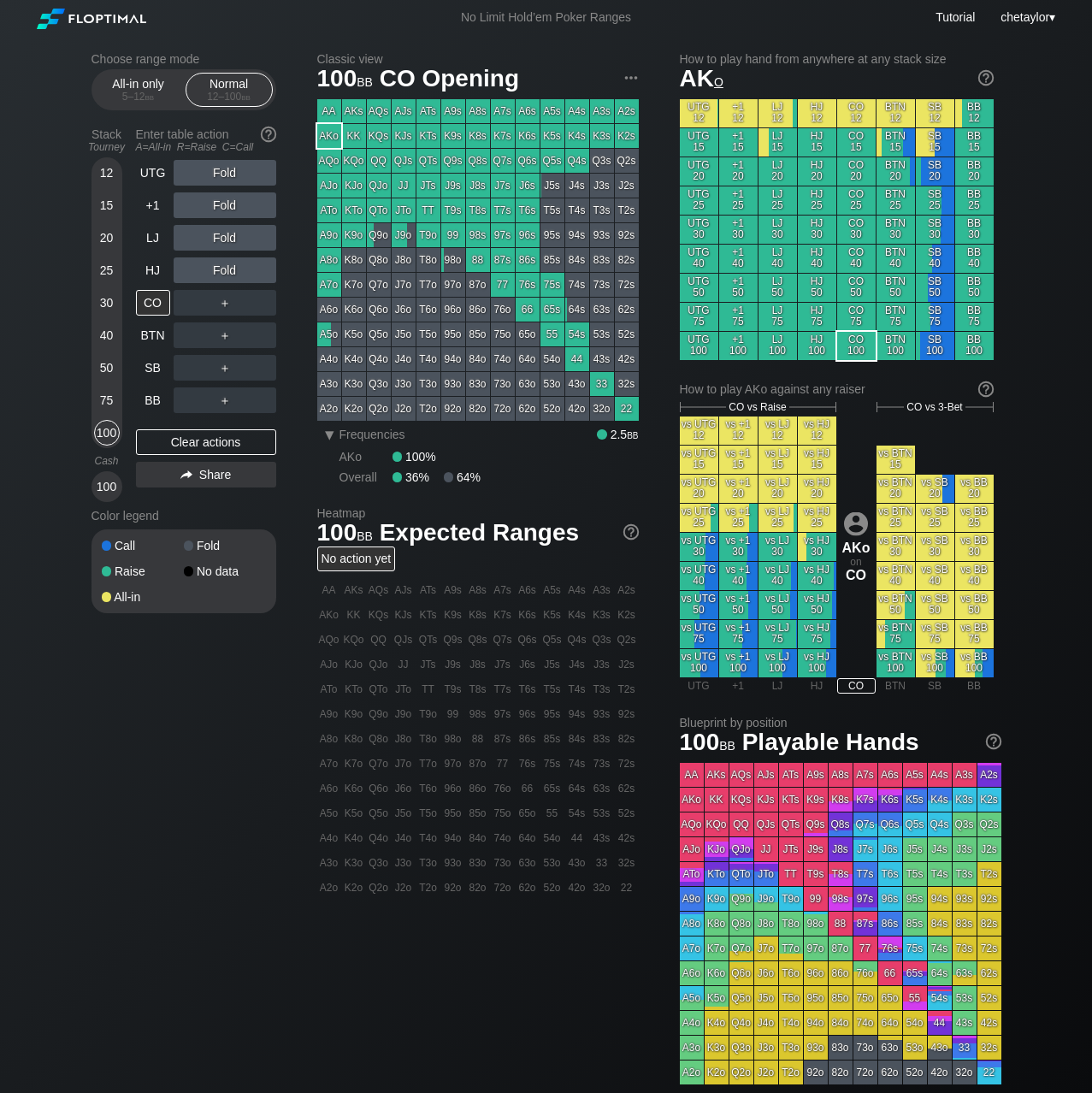
click at [330, 133] on div "AKo" at bounding box center [329, 135] width 24 height 24
click at [231, 270] on div "R ✕" at bounding box center [224, 270] width 33 height 25
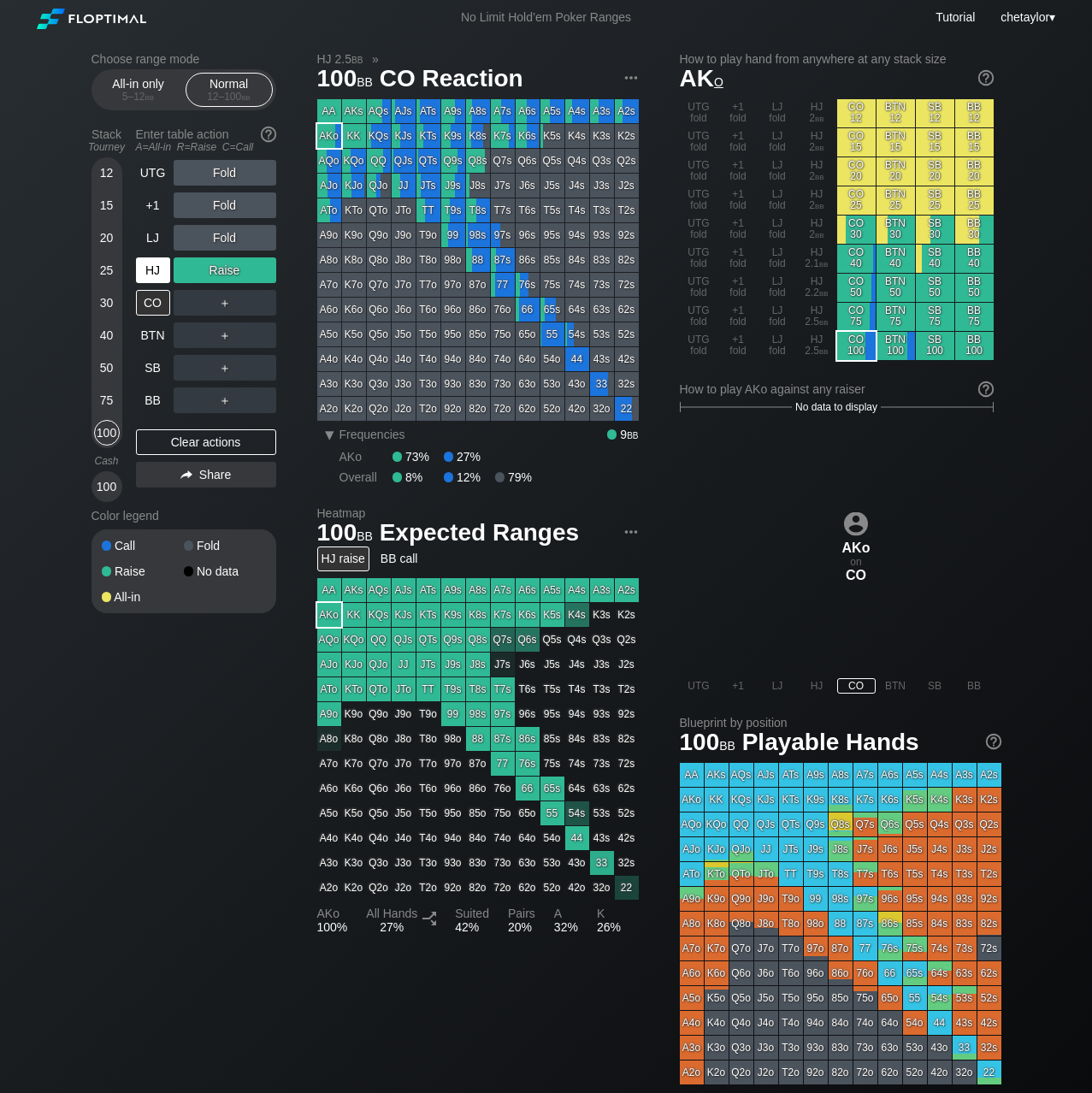
click at [151, 264] on div "HJ" at bounding box center [153, 270] width 34 height 25
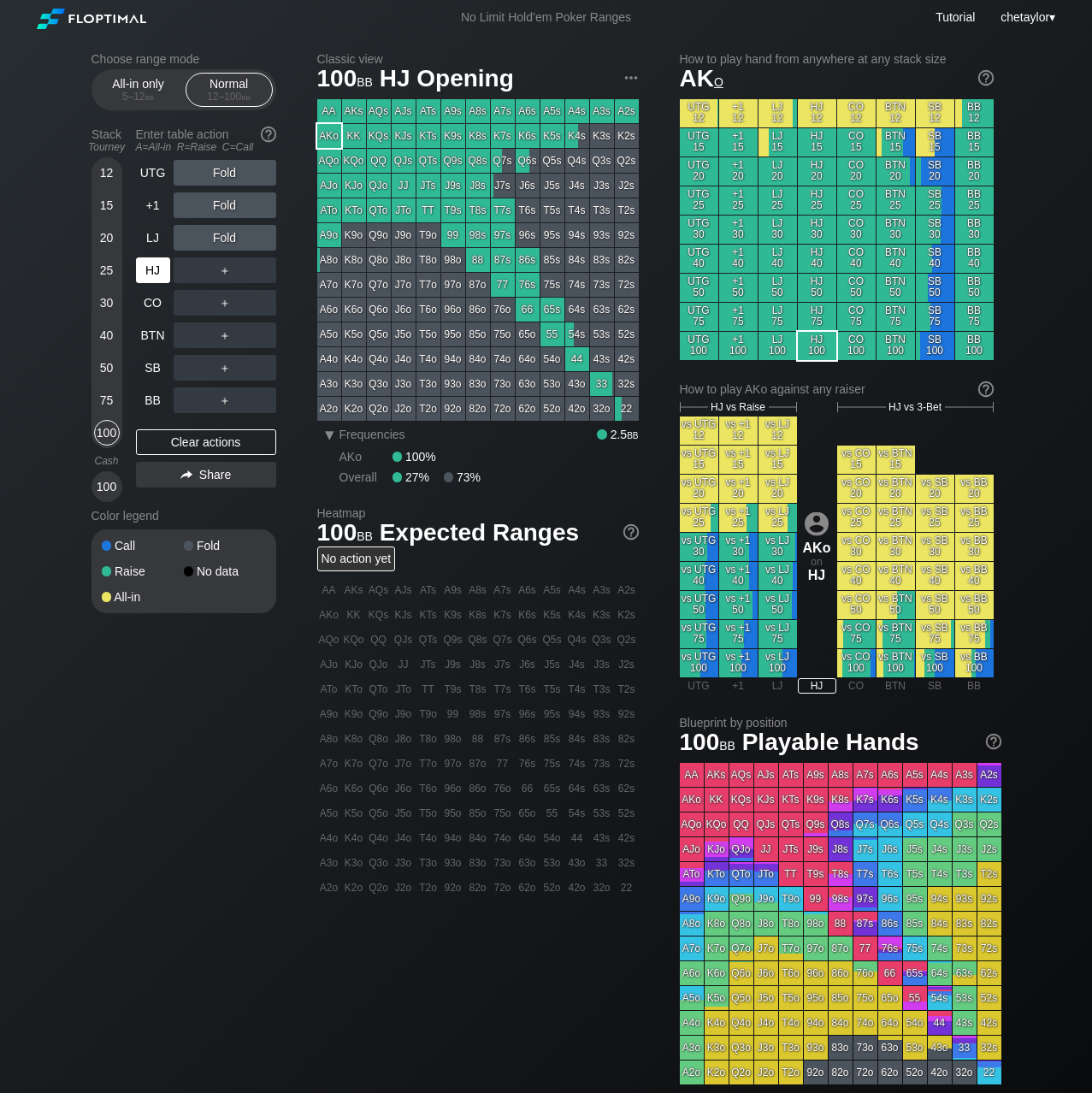
click at [151, 264] on div "HJ" at bounding box center [153, 270] width 34 height 25
click at [196, 441] on div "Clear actions" at bounding box center [206, 441] width 140 height 25
click at [153, 236] on div "LJ" at bounding box center [153, 237] width 34 height 25
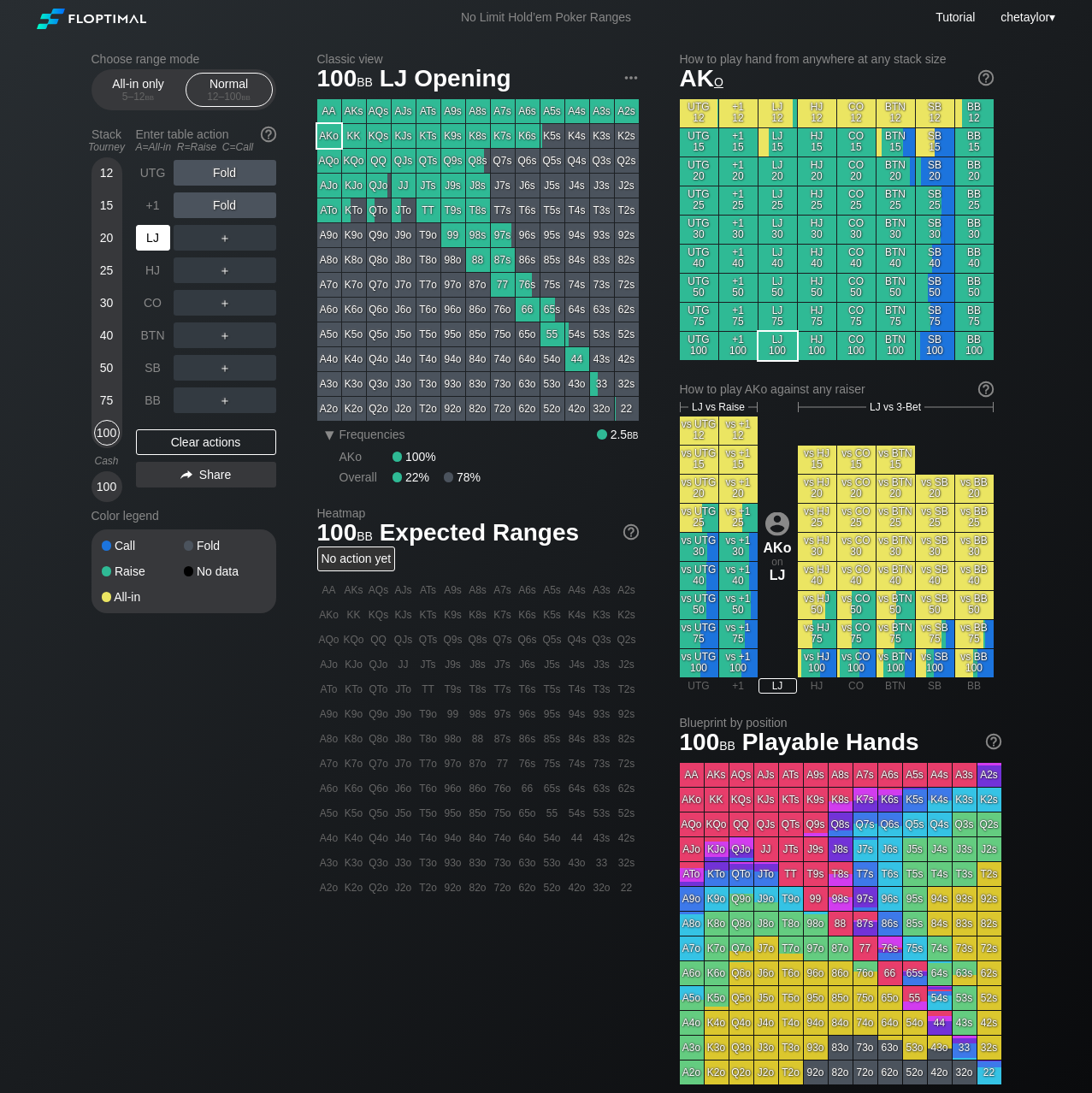
click at [153, 236] on div "LJ" at bounding box center [153, 237] width 34 height 25
click at [572, 107] on div "A4s" at bounding box center [577, 111] width 24 height 24
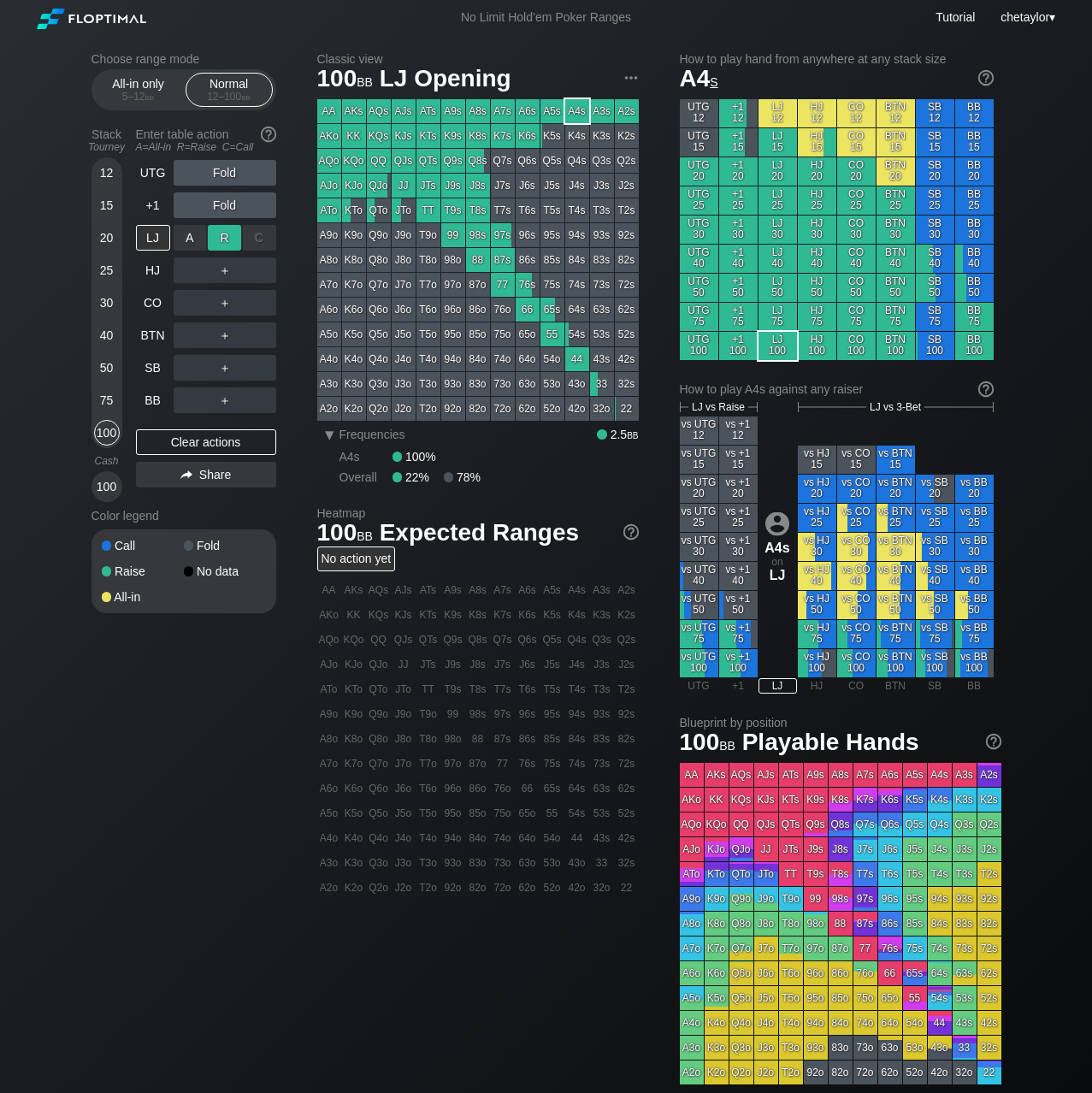
click at [236, 237] on div "R ✕" at bounding box center [224, 237] width 33 height 25
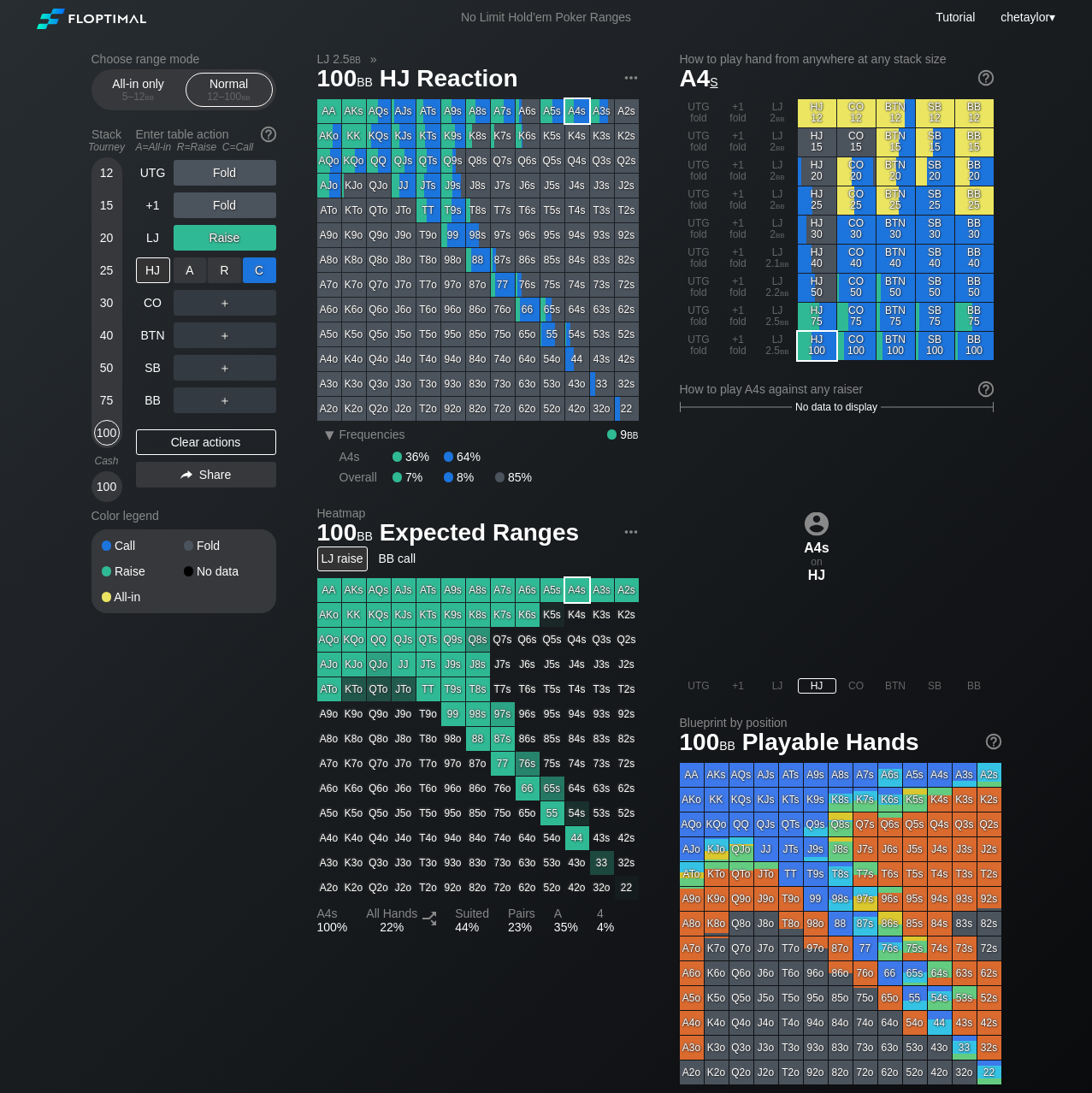
click at [265, 276] on div "C ✕" at bounding box center [259, 270] width 33 height 25
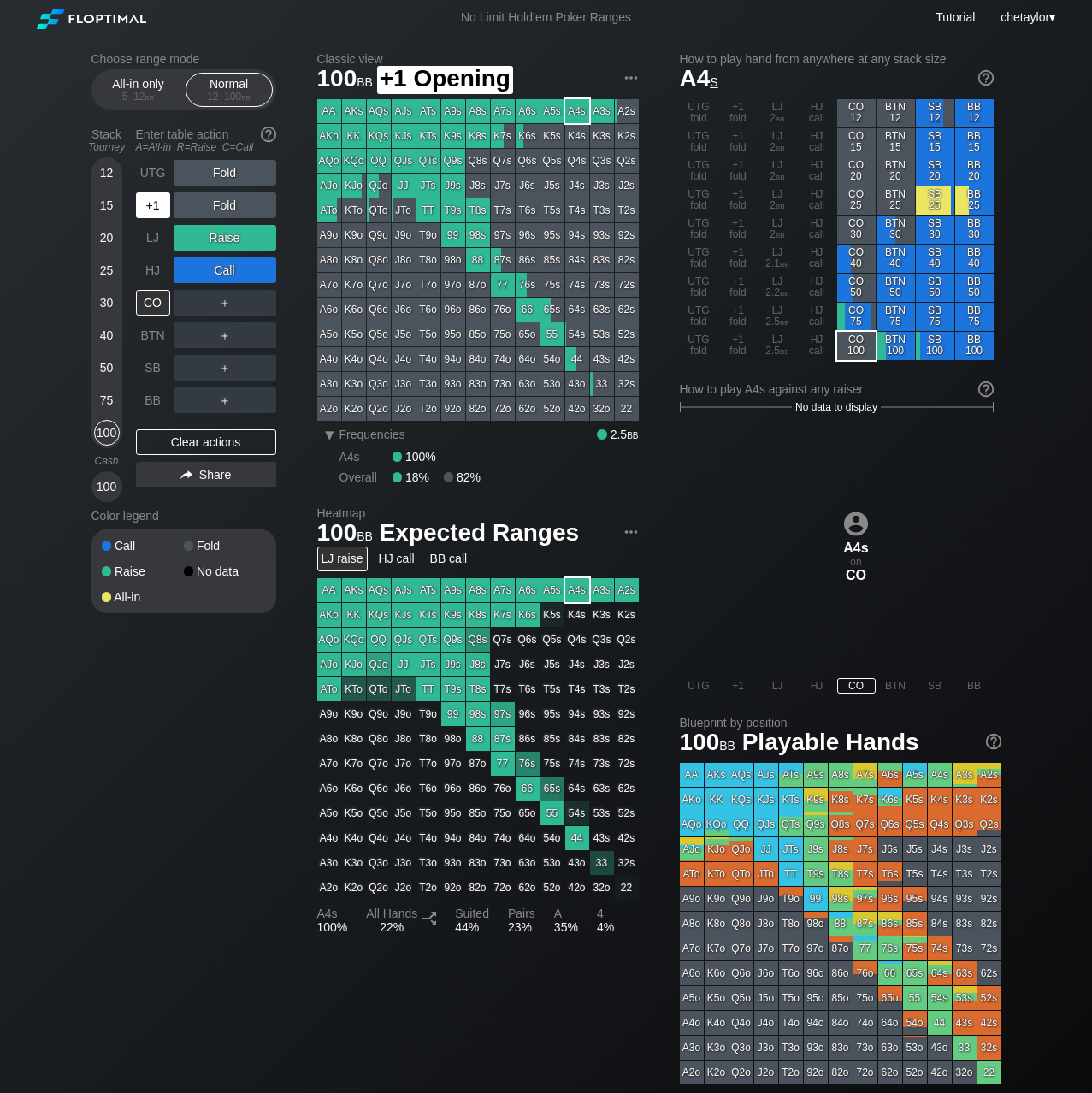
click at [154, 199] on div "+1" at bounding box center [153, 205] width 34 height 25
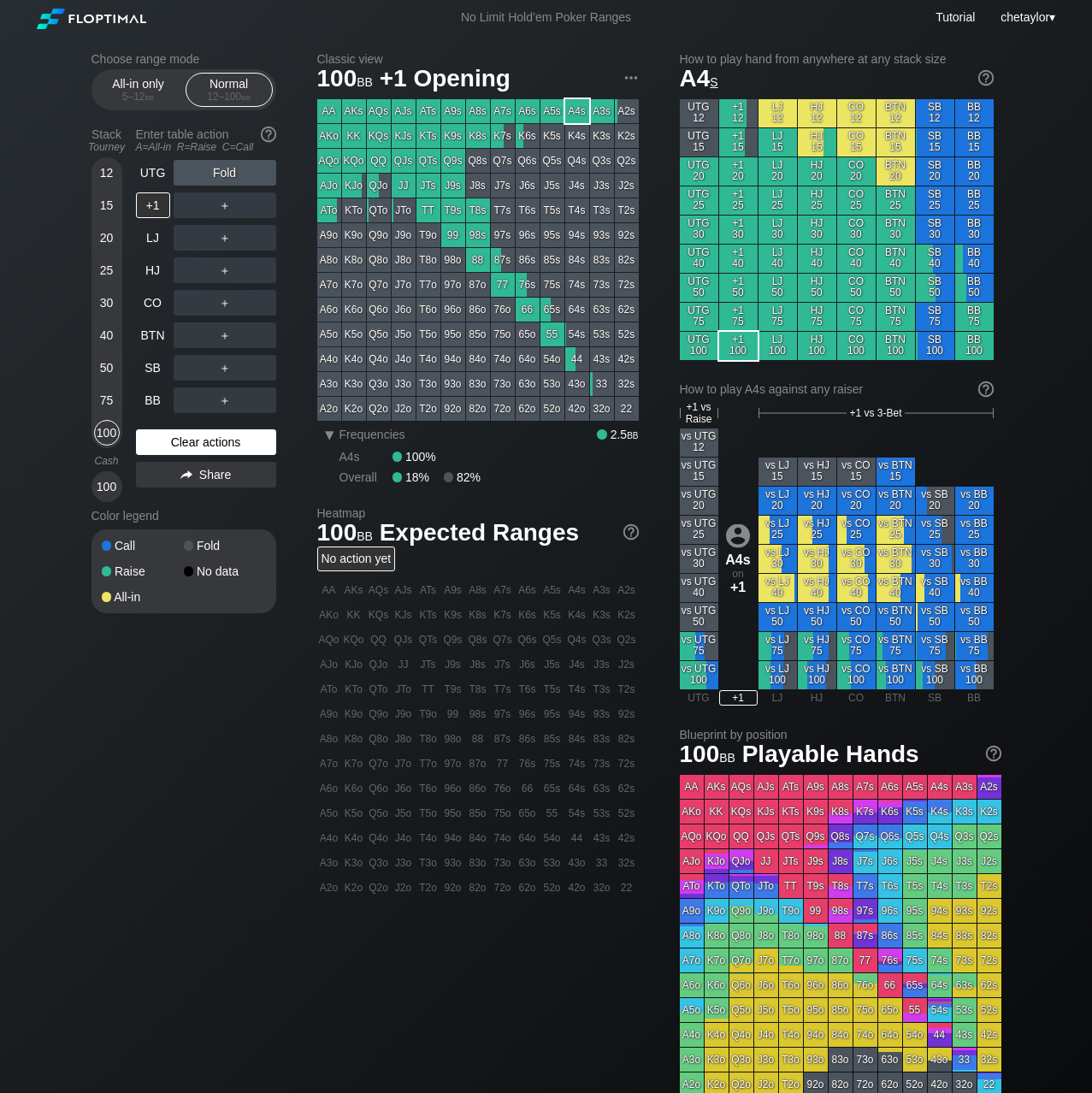
click at [184, 436] on div "Clear actions" at bounding box center [206, 441] width 140 height 25
click at [147, 400] on div "BB" at bounding box center [153, 400] width 34 height 25
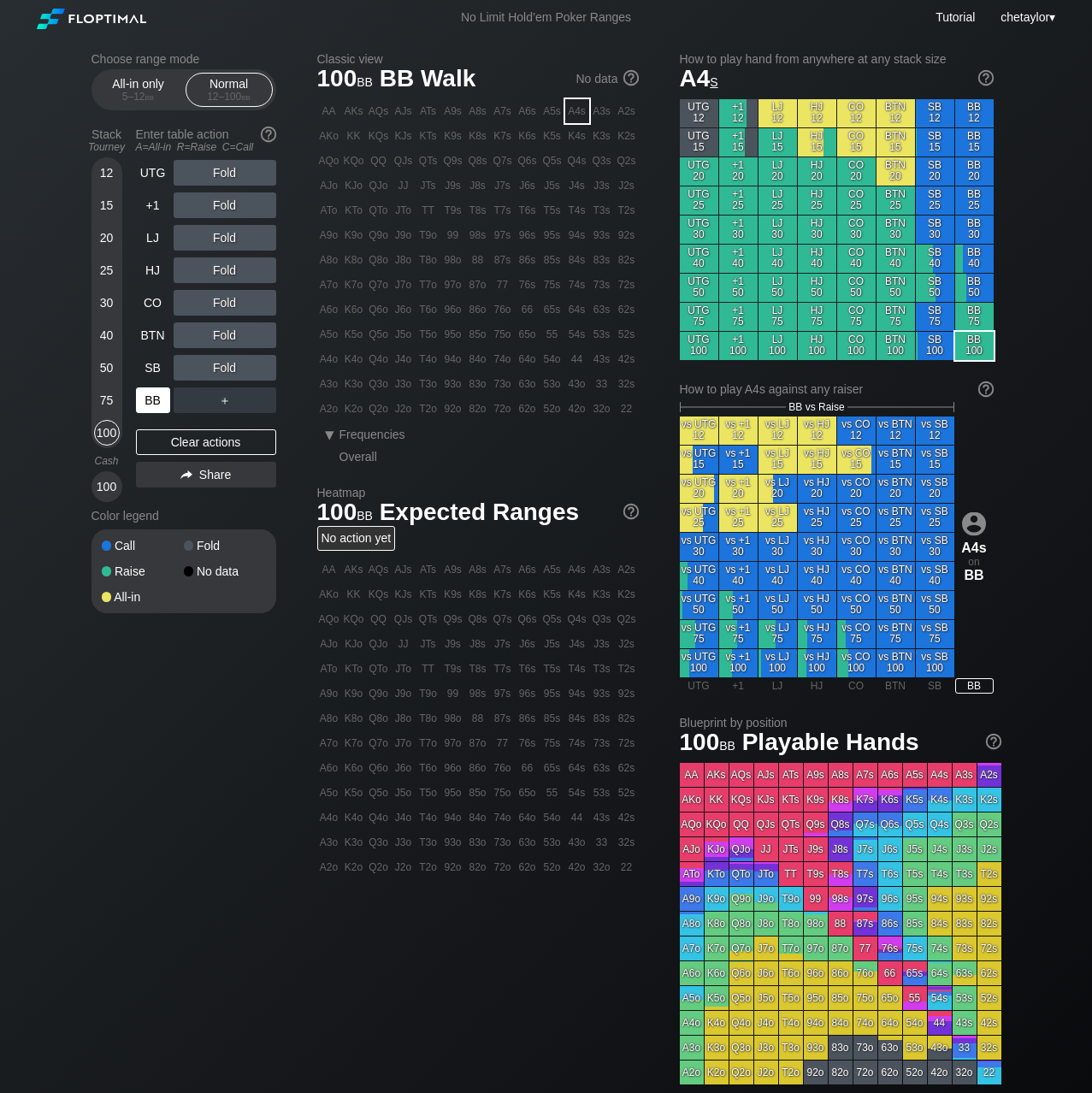
click at [147, 400] on div "BB" at bounding box center [153, 400] width 34 height 25
click at [174, 436] on div "Clear actions" at bounding box center [206, 441] width 140 height 25
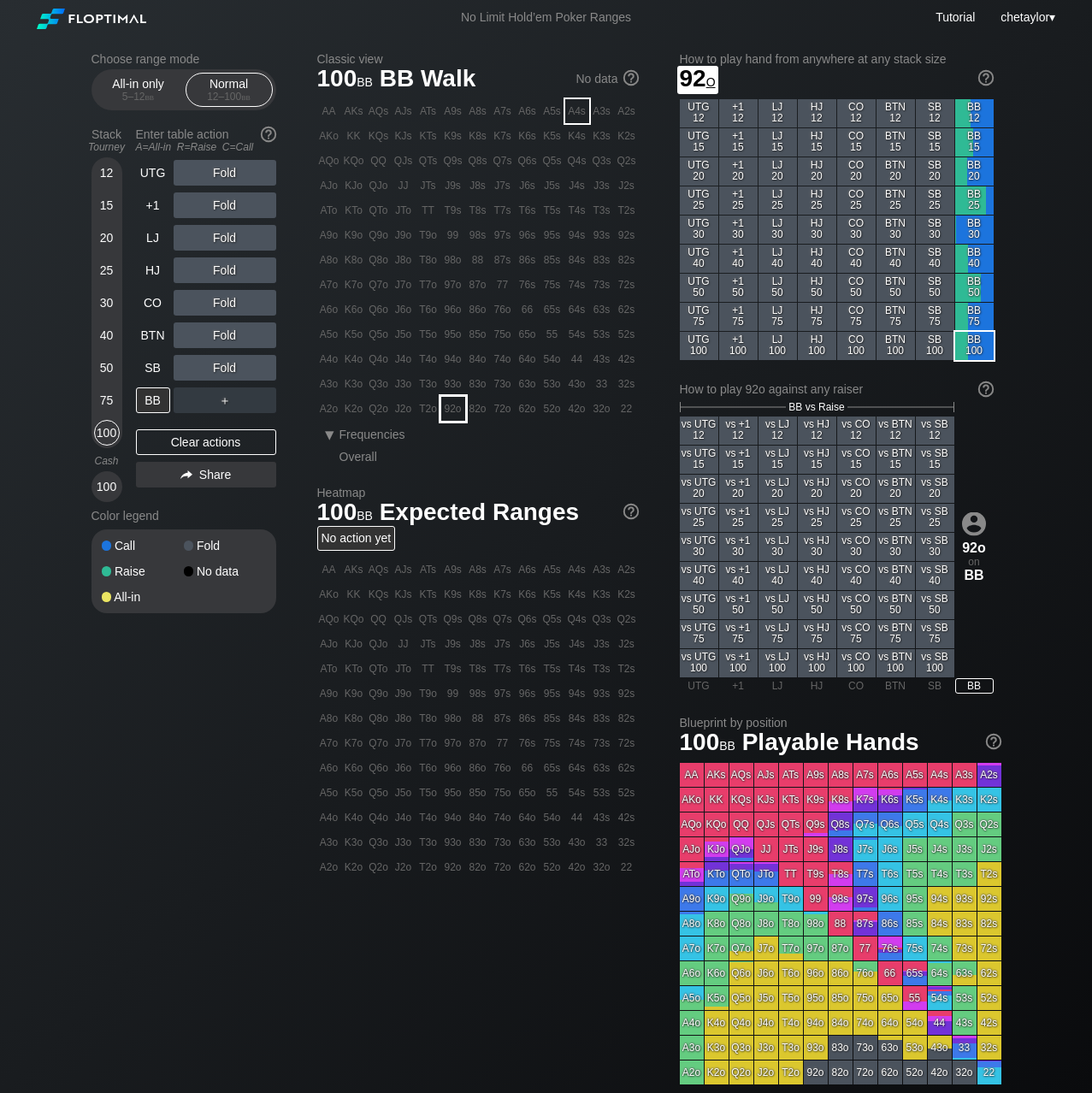
click at [458, 409] on div "92o" at bounding box center [453, 408] width 24 height 24
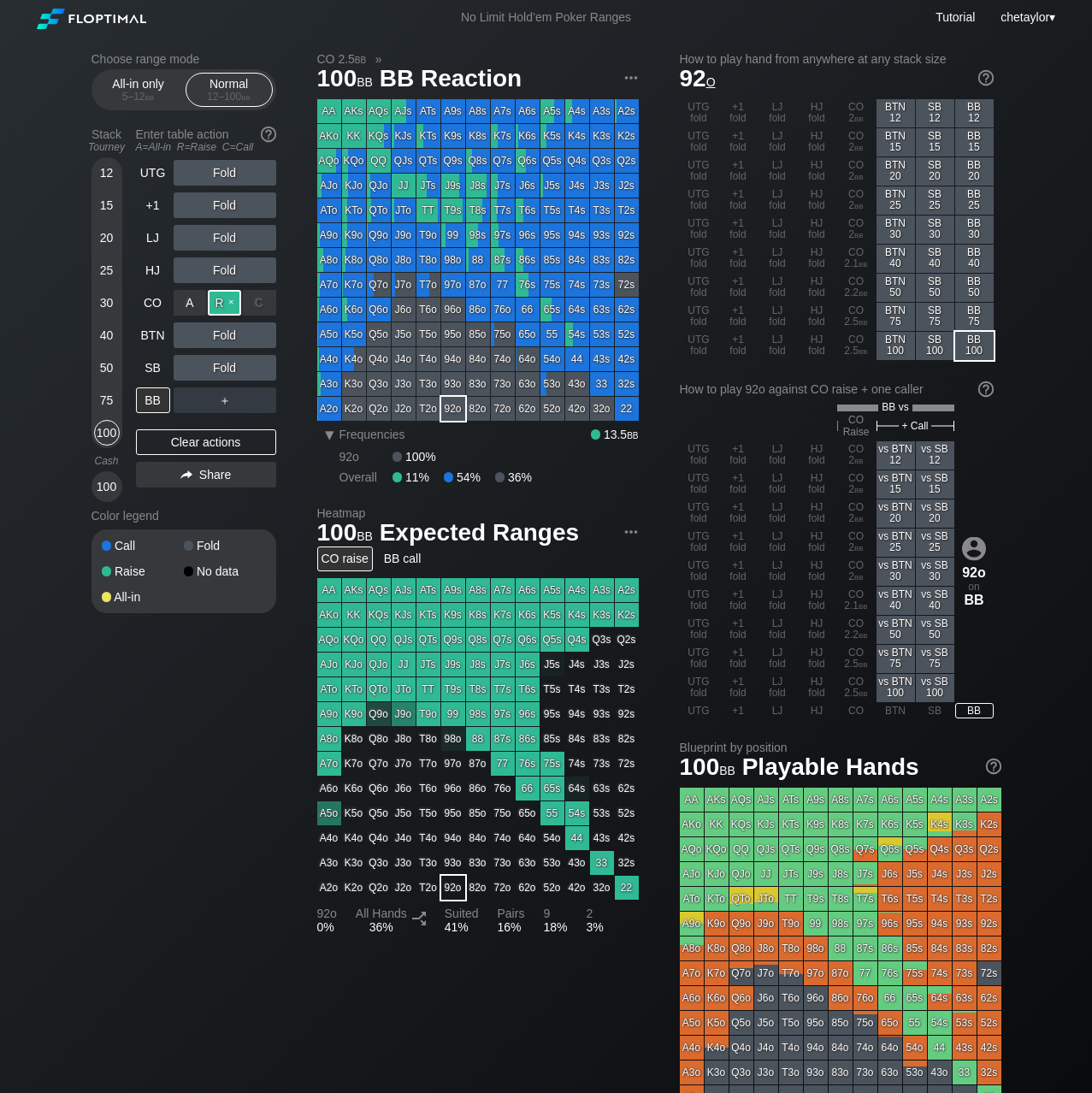
click at [223, 302] on div "R ✕" at bounding box center [224, 302] width 33 height 25
click at [156, 379] on div "SB" at bounding box center [153, 367] width 34 height 25
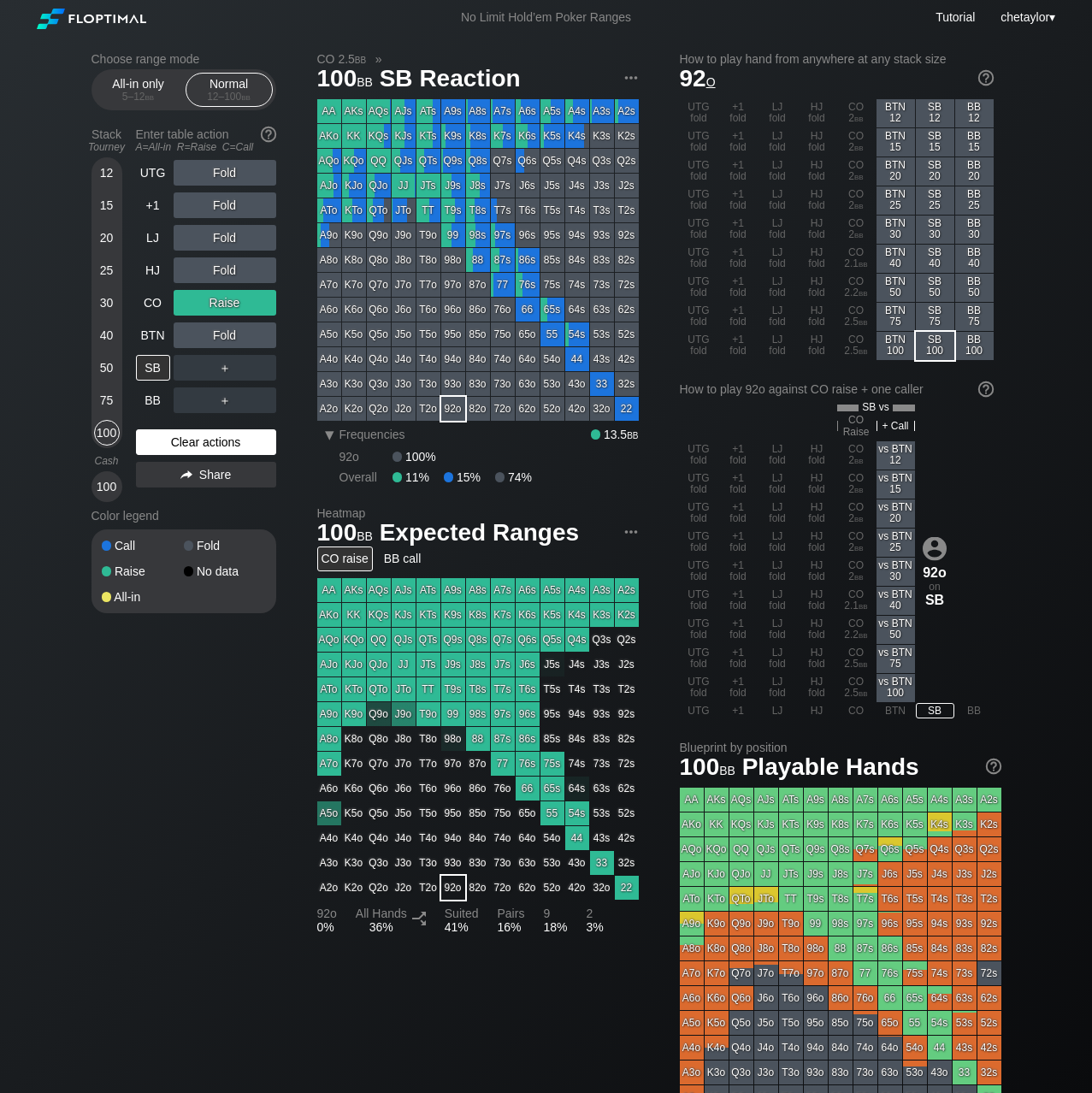
click at [195, 449] on div "Clear actions" at bounding box center [206, 441] width 140 height 25
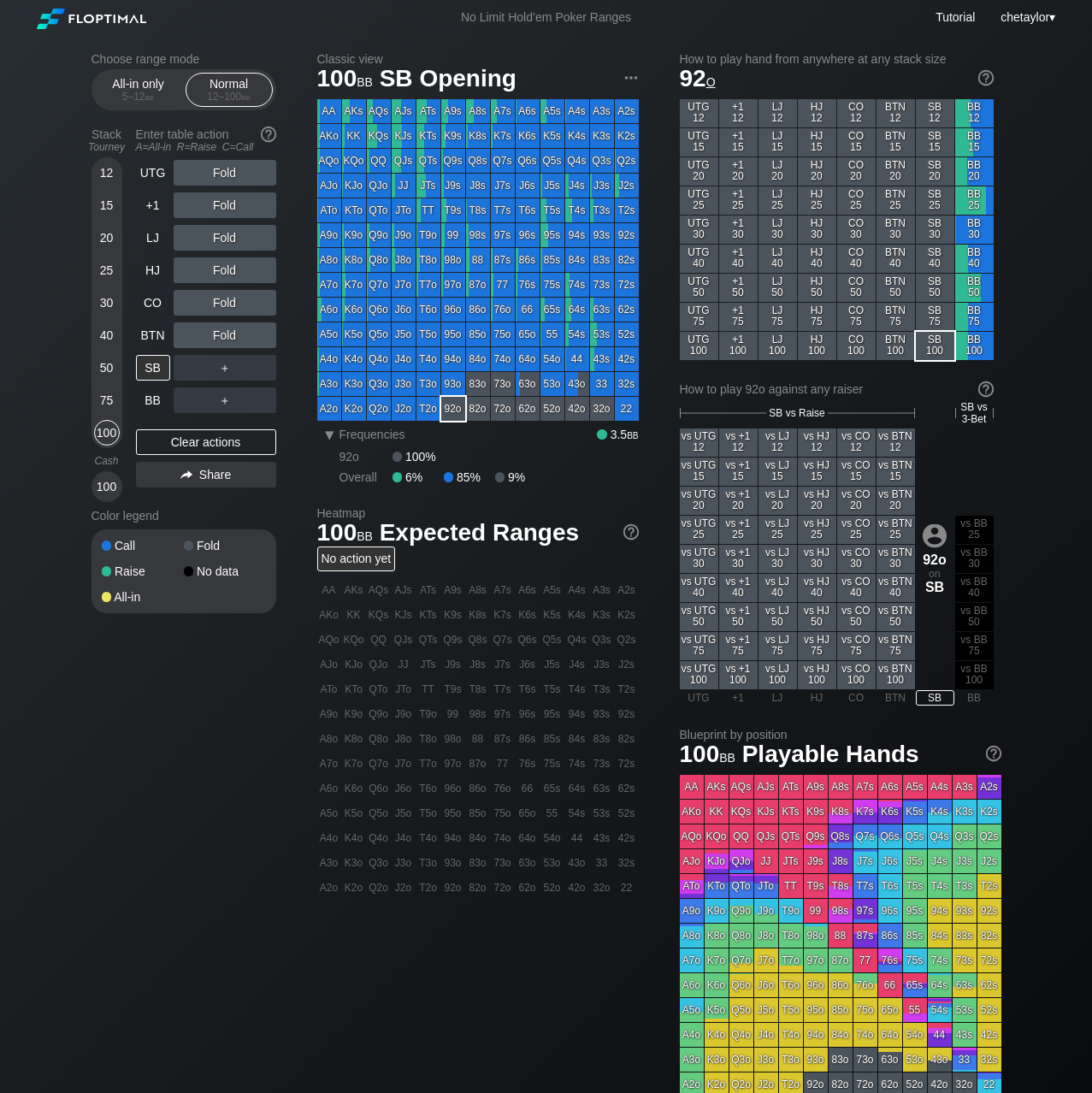
click at [406, 329] on div "J5o" at bounding box center [403, 334] width 24 height 24
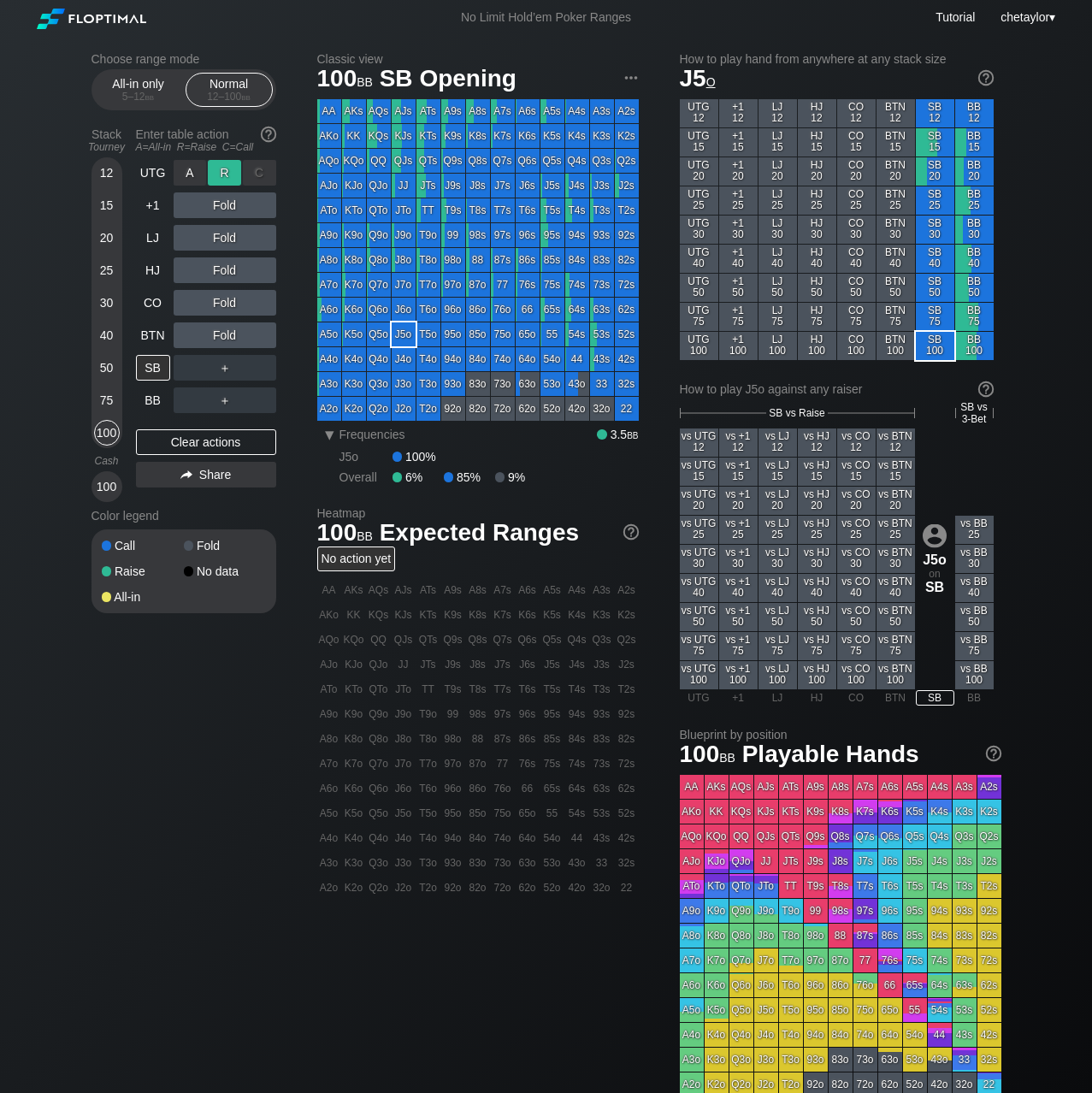
click at [229, 172] on div "R ✕" at bounding box center [224, 172] width 33 height 25
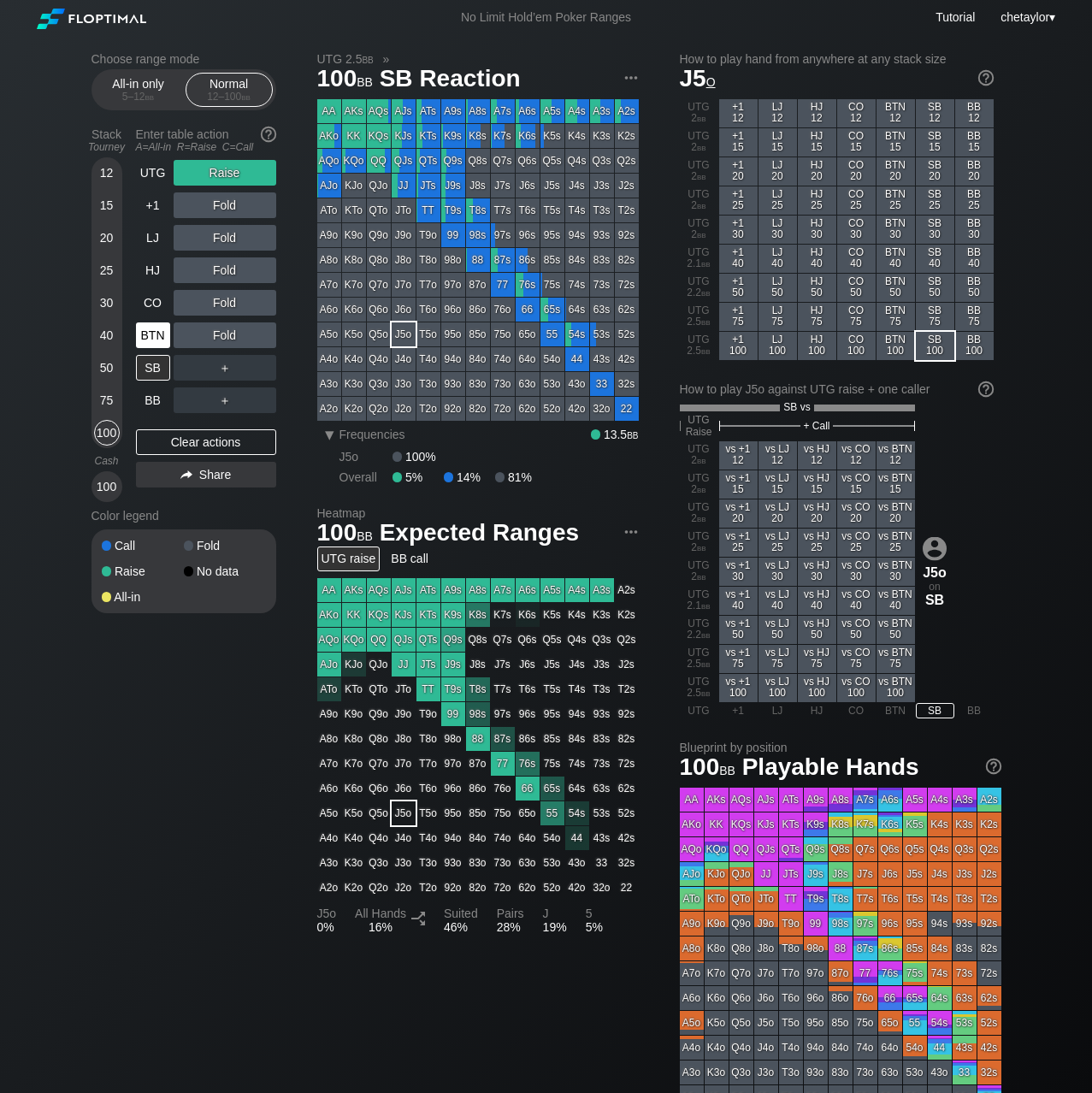
click at [152, 332] on div "BTN" at bounding box center [153, 335] width 34 height 25
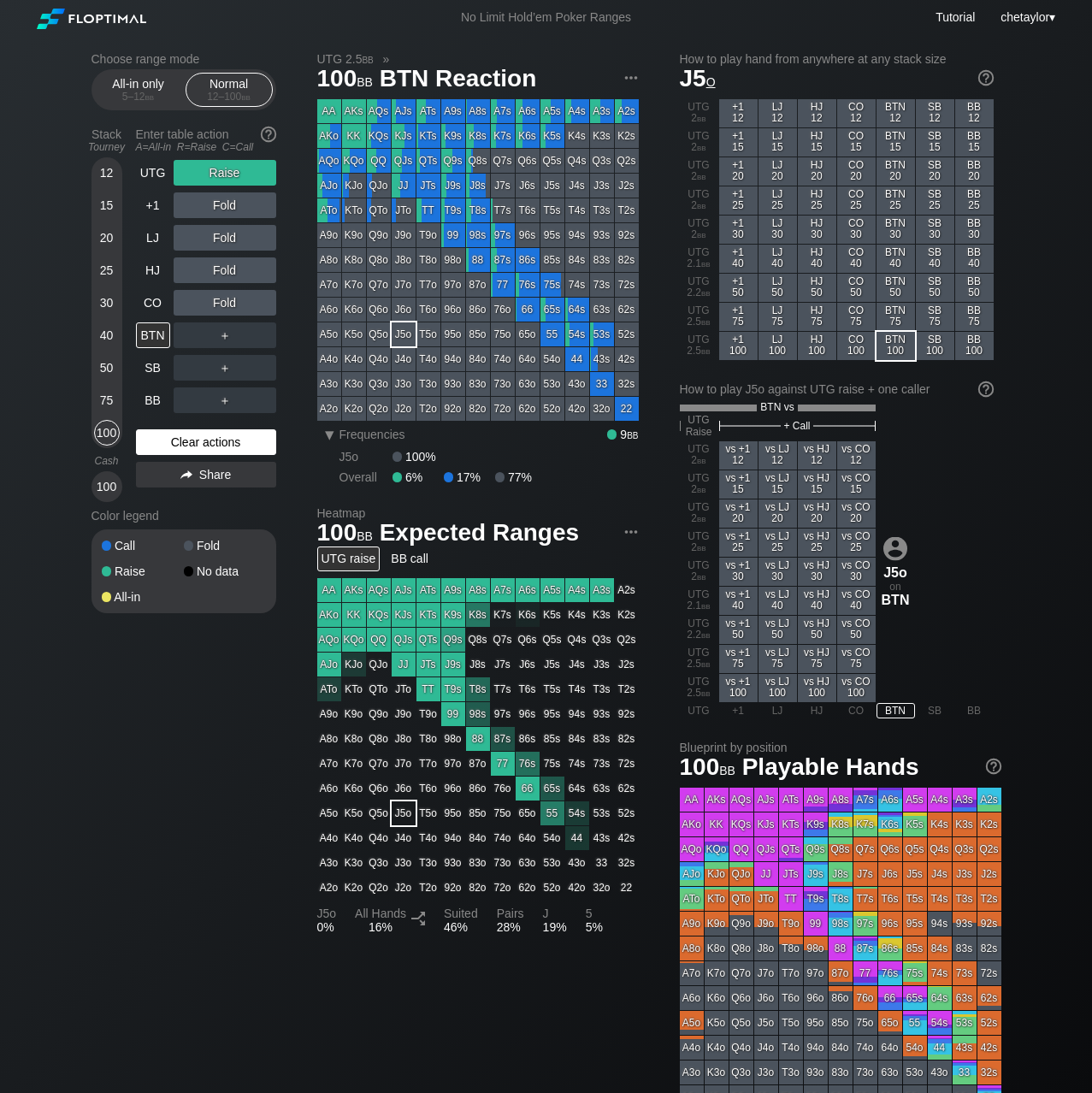
click at [174, 435] on div "Clear actions" at bounding box center [206, 441] width 140 height 25
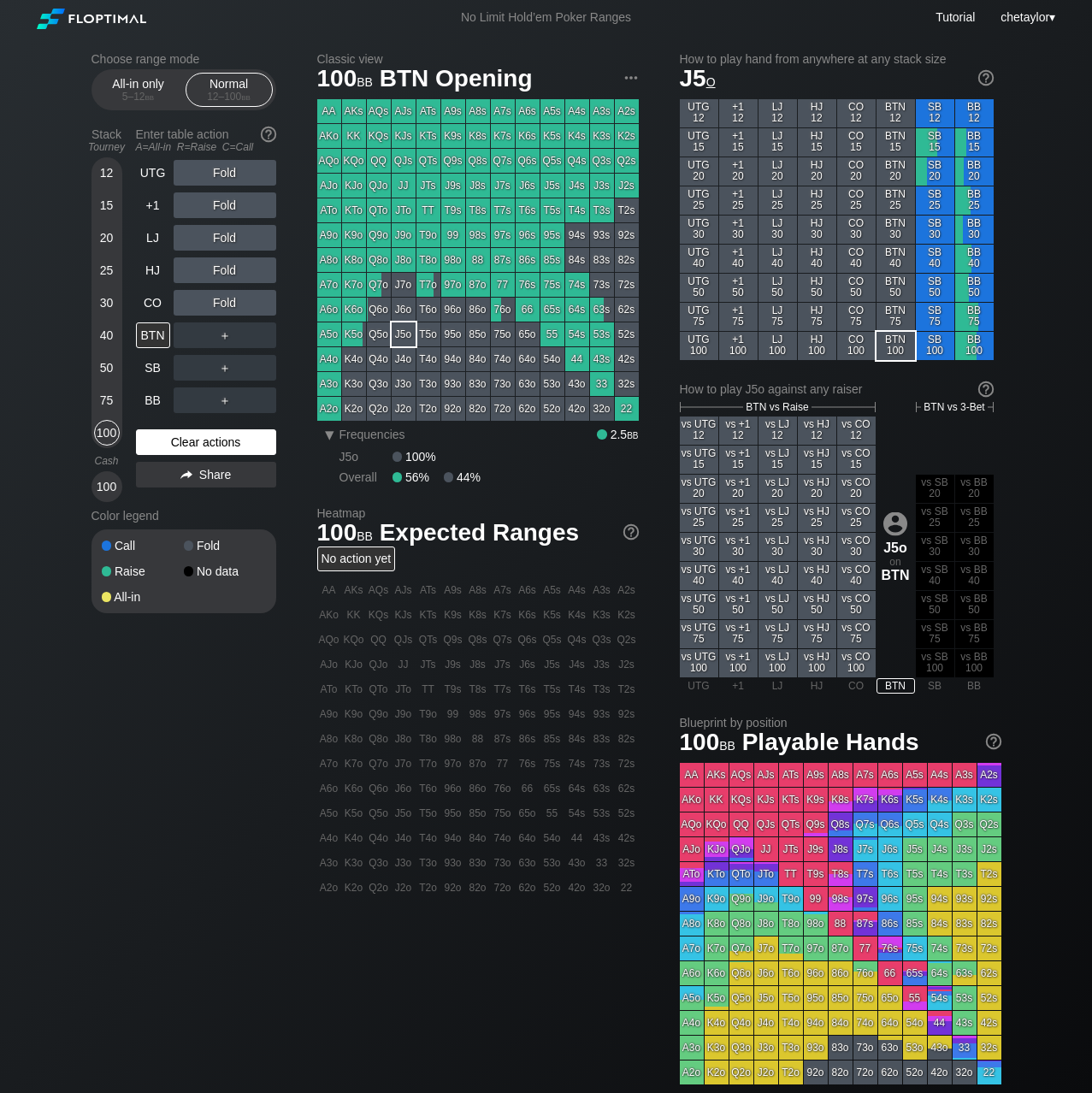
click at [174, 435] on div "Clear actions" at bounding box center [206, 441] width 140 height 25
click at [447, 111] on div "A9s" at bounding box center [453, 111] width 24 height 24
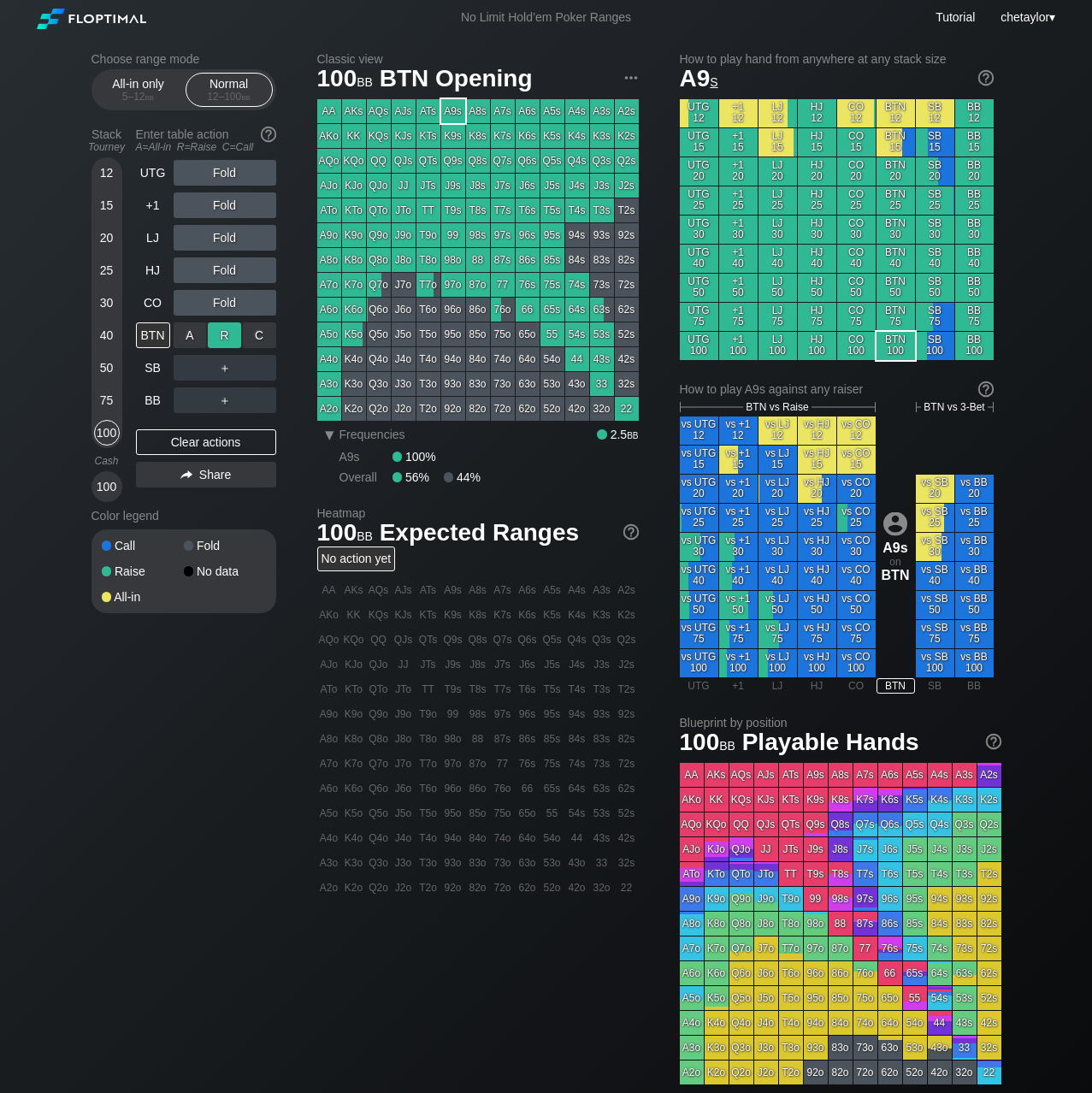
click at [232, 331] on div "R ✕" at bounding box center [224, 335] width 33 height 25
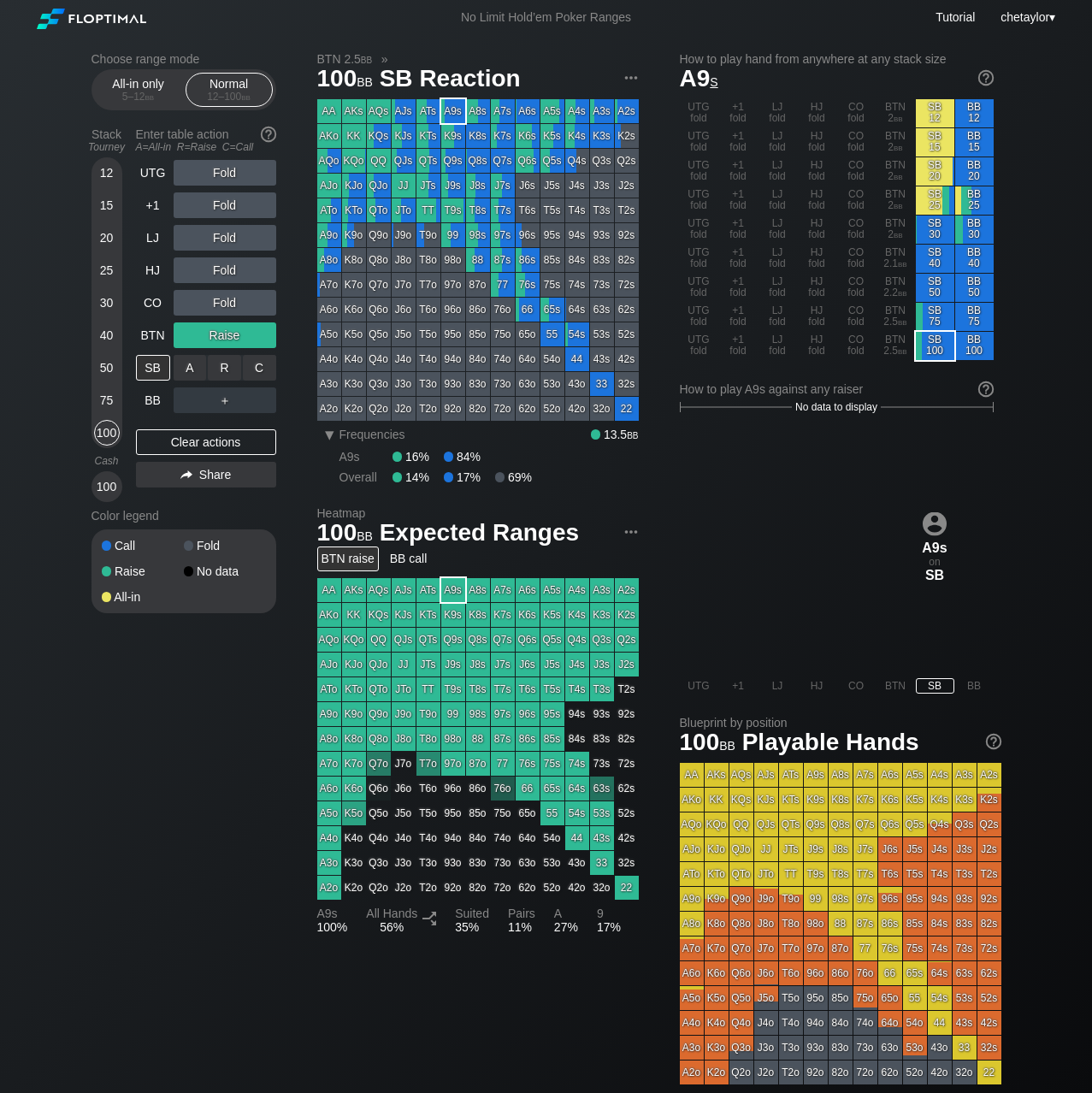
click at [235, 363] on div "R ✕" at bounding box center [224, 367] width 33 height 25
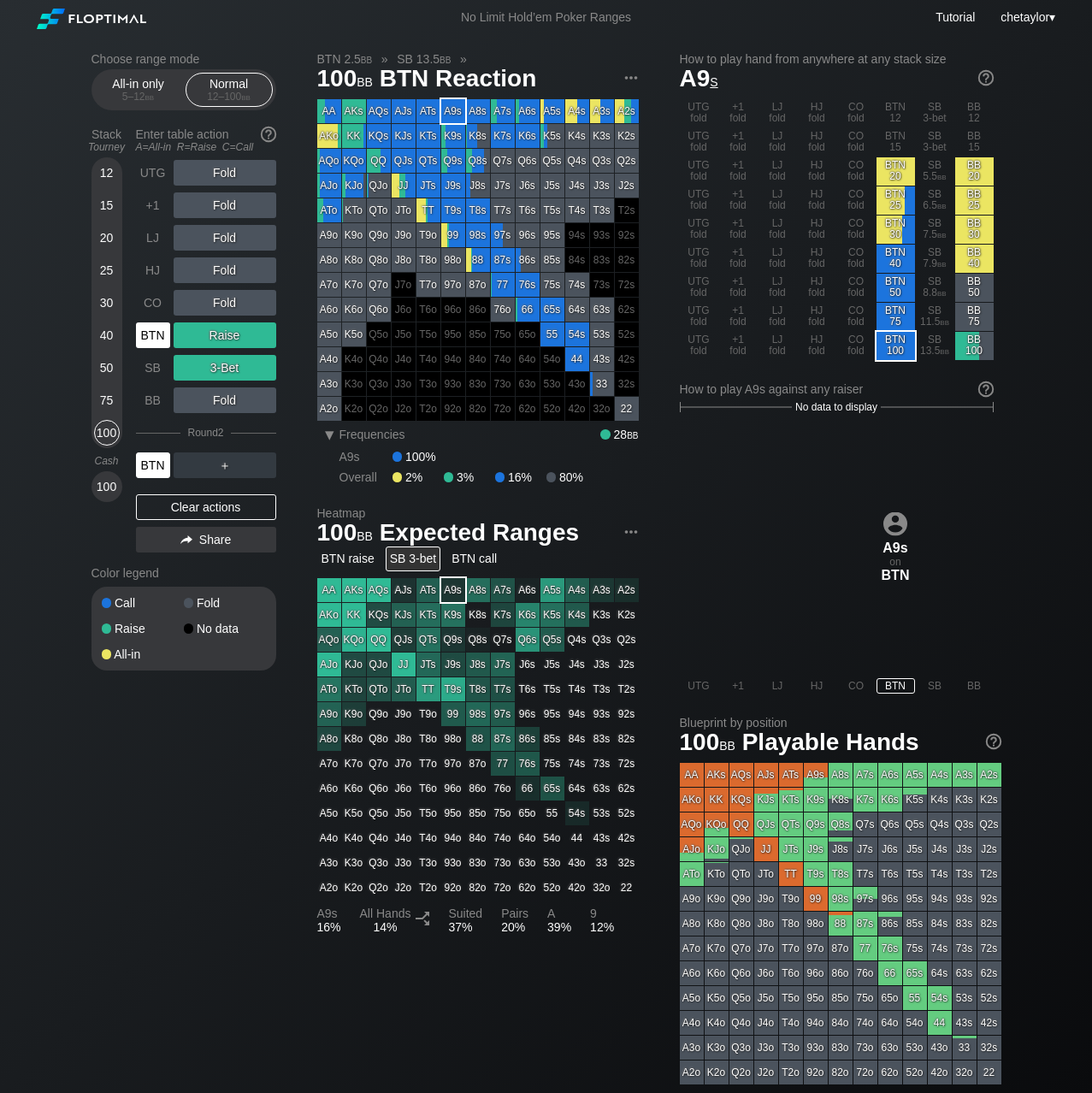
click at [159, 467] on div "BTN" at bounding box center [153, 465] width 34 height 25
click at [158, 297] on div "CO" at bounding box center [153, 302] width 34 height 25
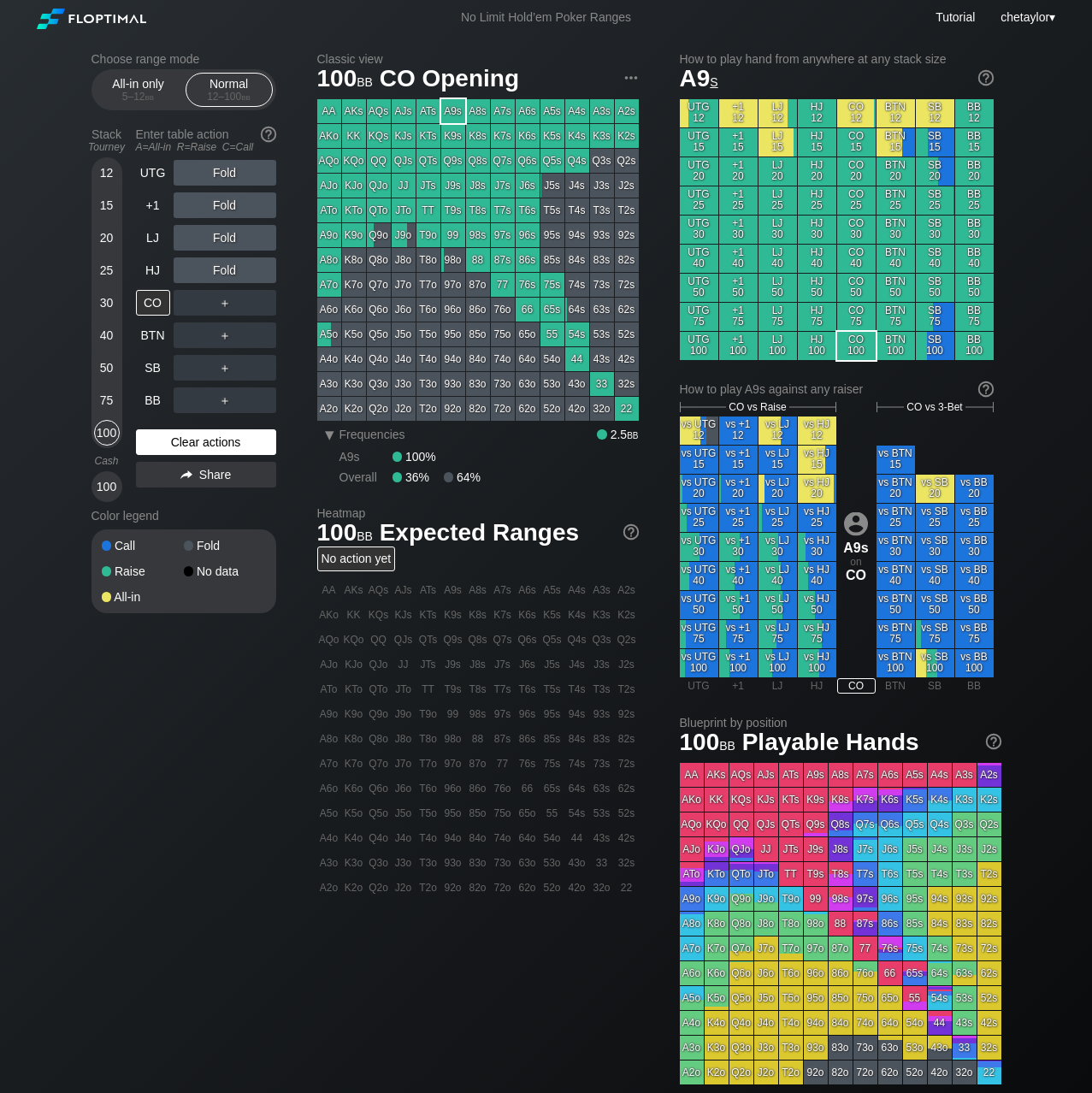
click at [187, 441] on div "Clear actions" at bounding box center [206, 441] width 140 height 25
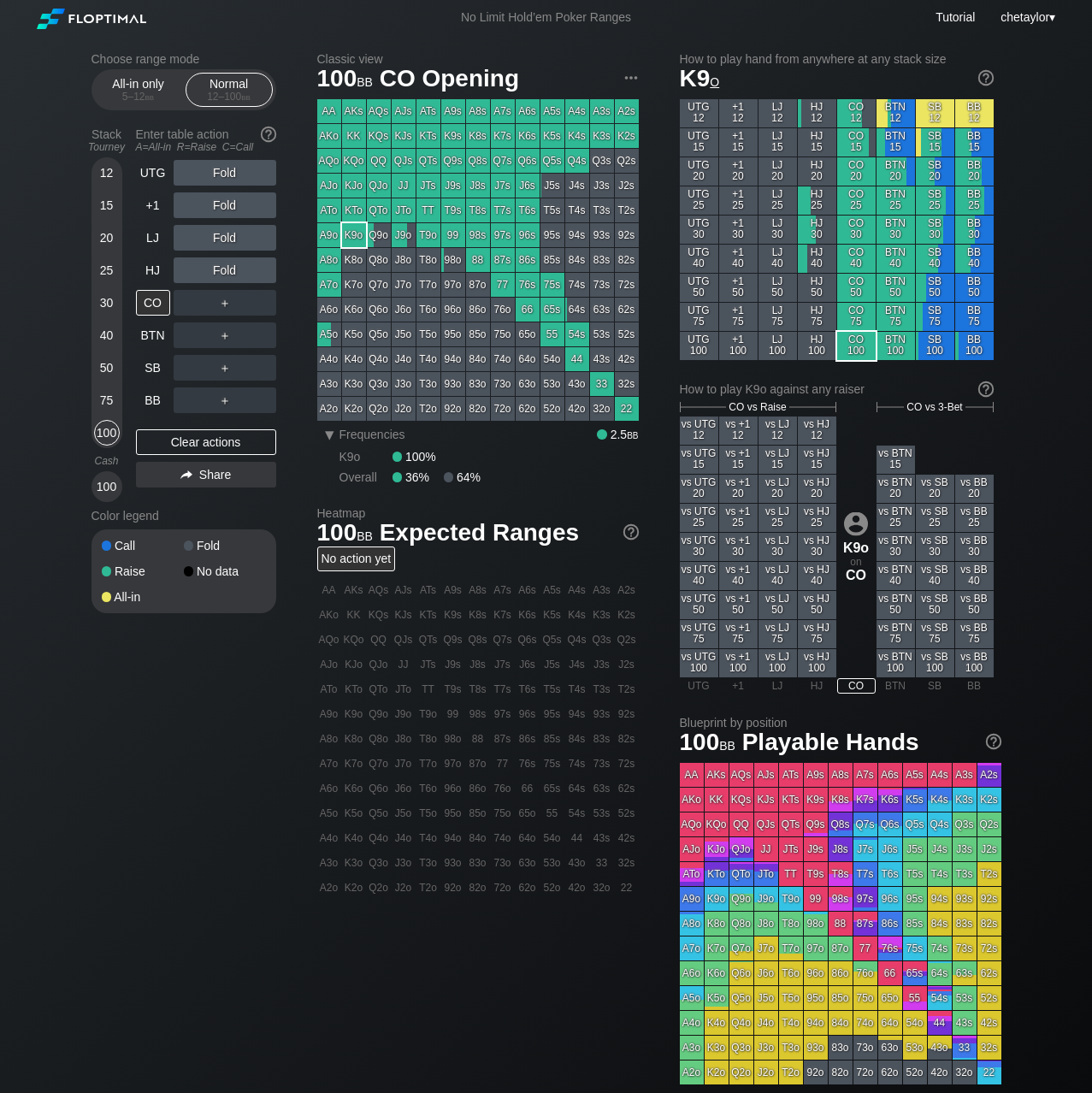
click at [354, 237] on div "K9o" at bounding box center [353, 235] width 24 height 24
click at [229, 233] on div "R ✕" at bounding box center [224, 237] width 33 height 25
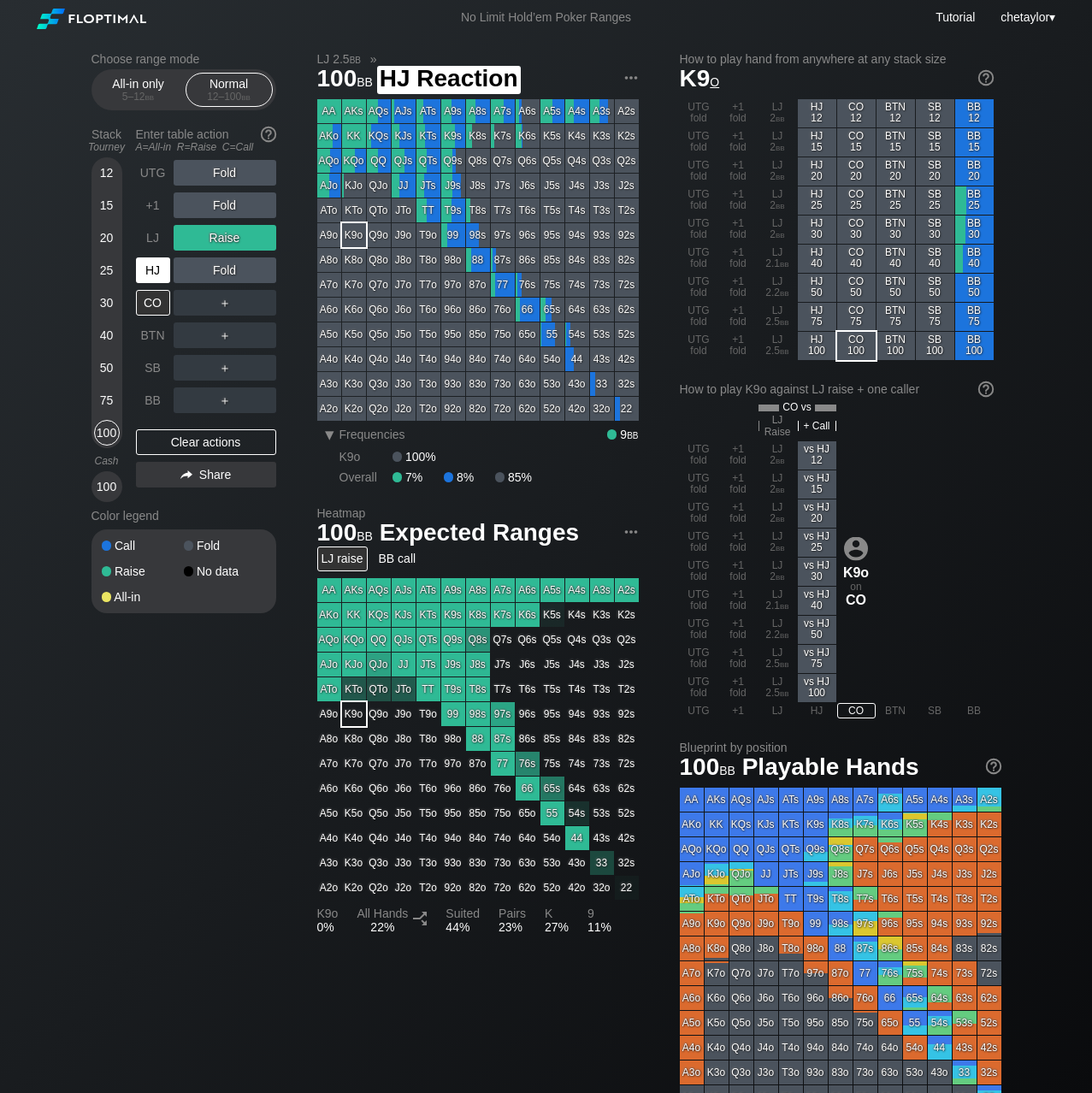
click at [151, 270] on div "HJ" at bounding box center [153, 270] width 34 height 25
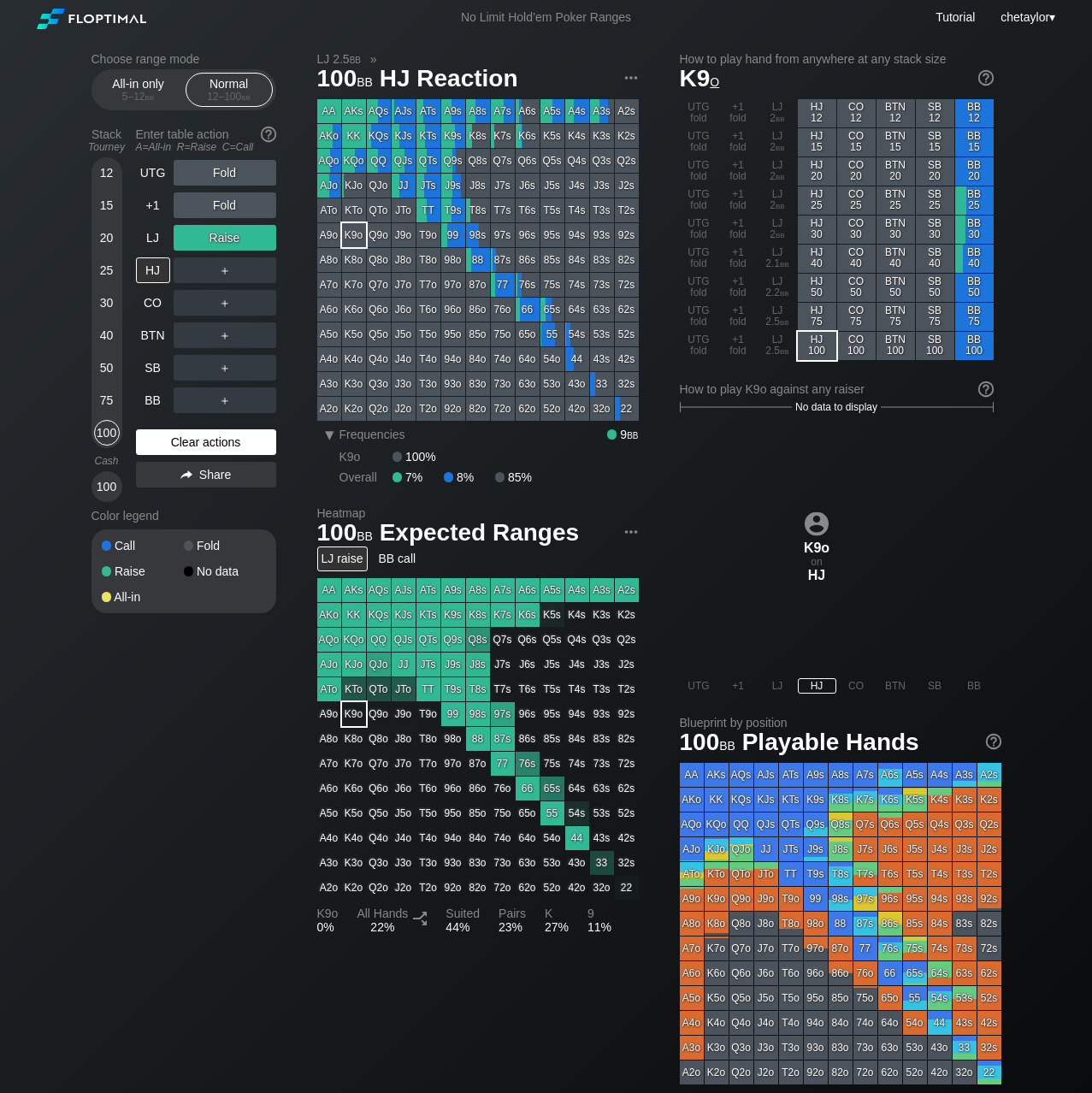
click at [170, 439] on div "Clear actions" at bounding box center [206, 441] width 140 height 25
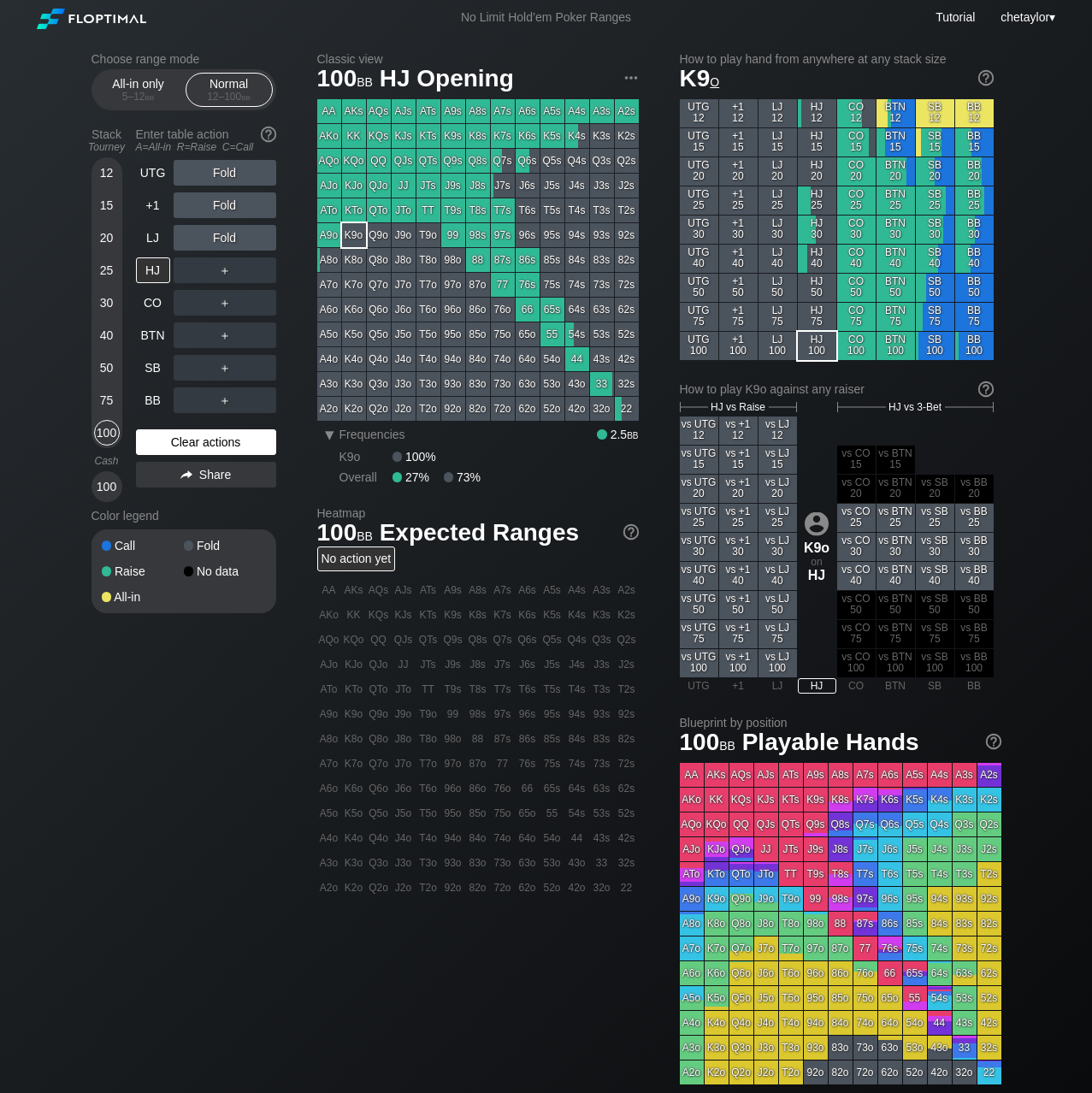
click at [170, 439] on div "Clear actions" at bounding box center [206, 441] width 140 height 25
click at [153, 238] on div "LJ" at bounding box center [153, 237] width 34 height 25
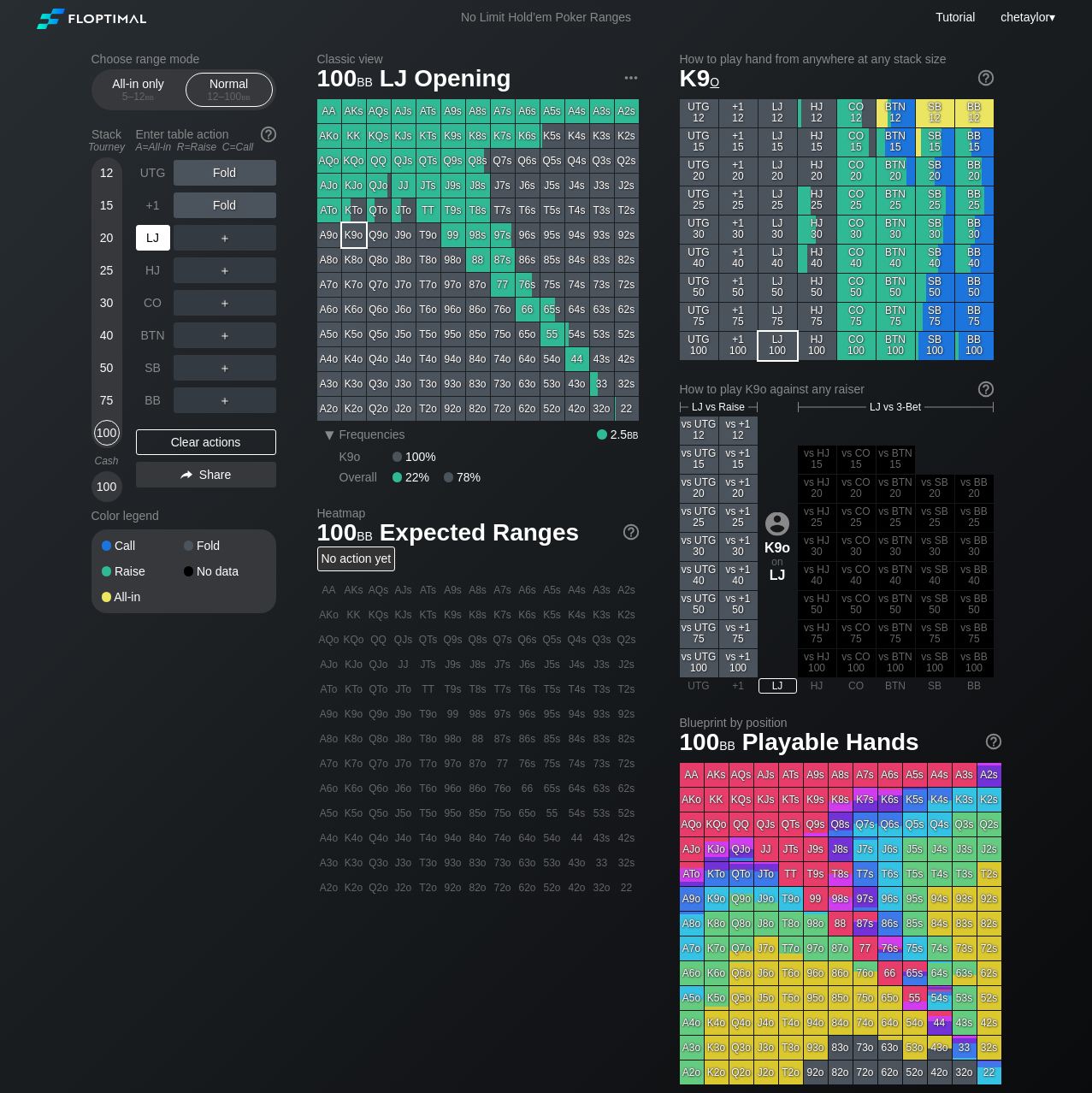
click at [153, 238] on div "LJ" at bounding box center [153, 237] width 34 height 25
click at [151, 205] on div "+1" at bounding box center [153, 205] width 34 height 25
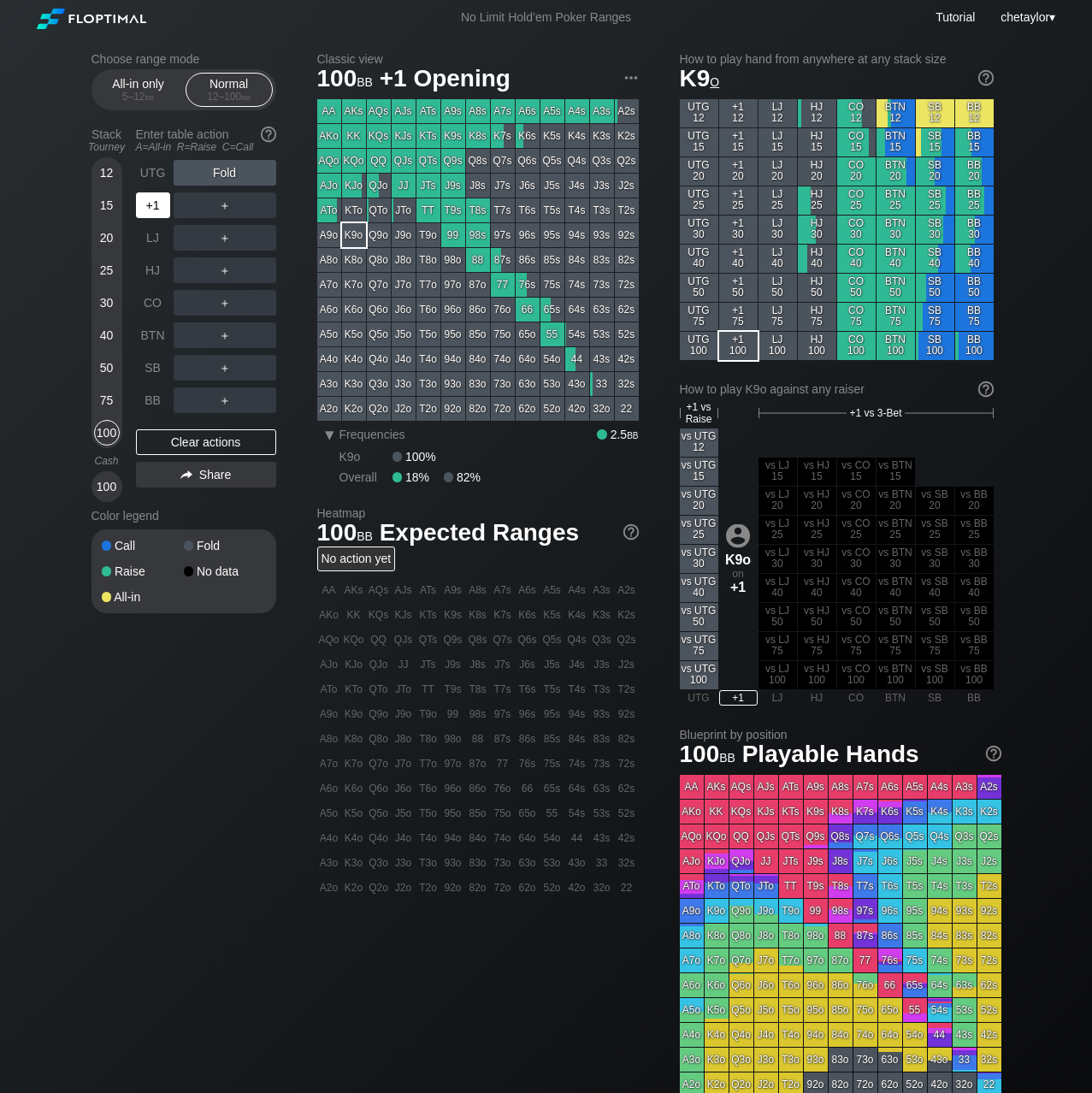
click at [151, 205] on div "+1" at bounding box center [153, 205] width 34 height 25
click at [160, 167] on div "UTG" at bounding box center [153, 172] width 34 height 25
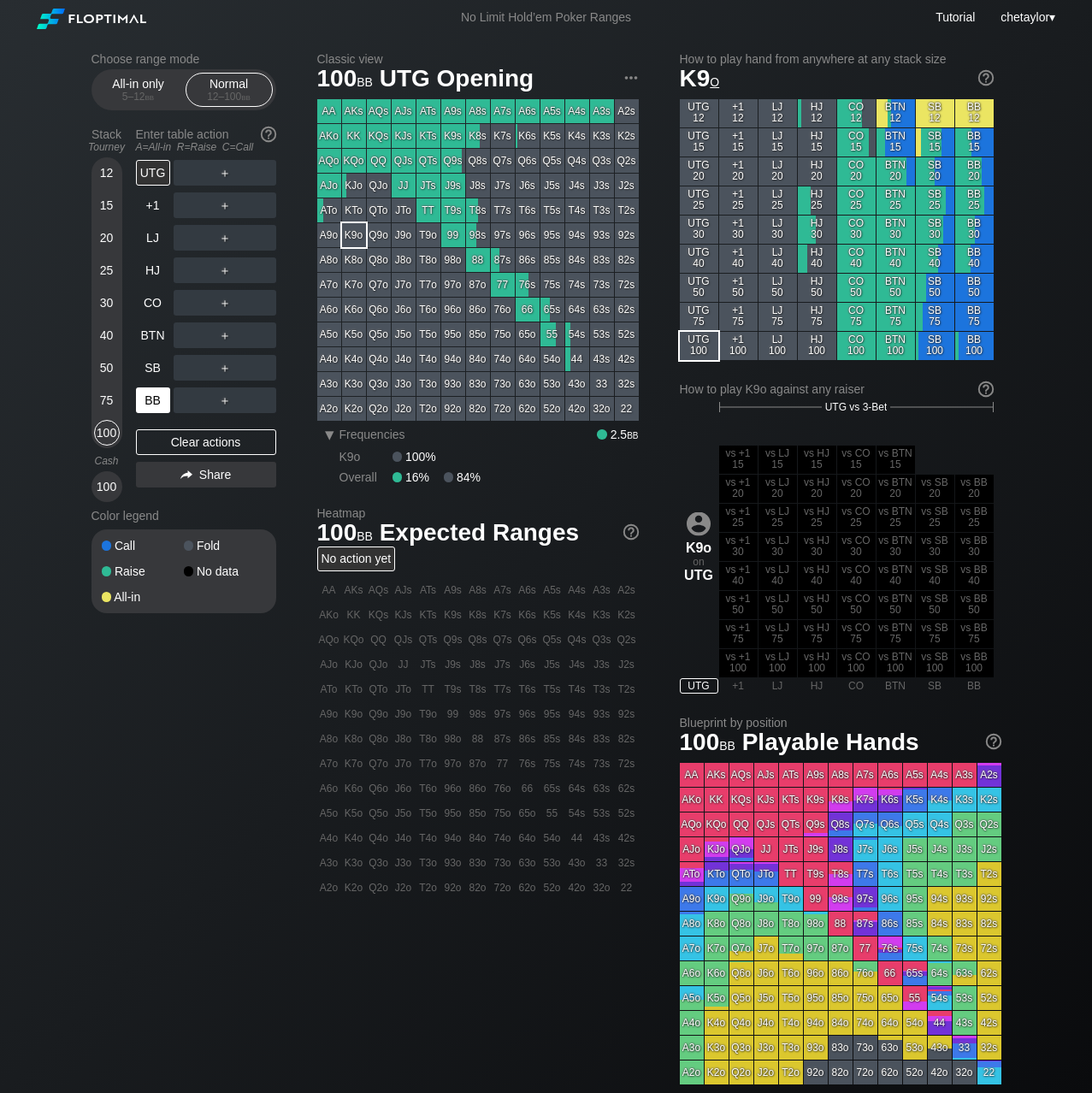
click at [153, 402] on div "BB" at bounding box center [153, 400] width 34 height 25
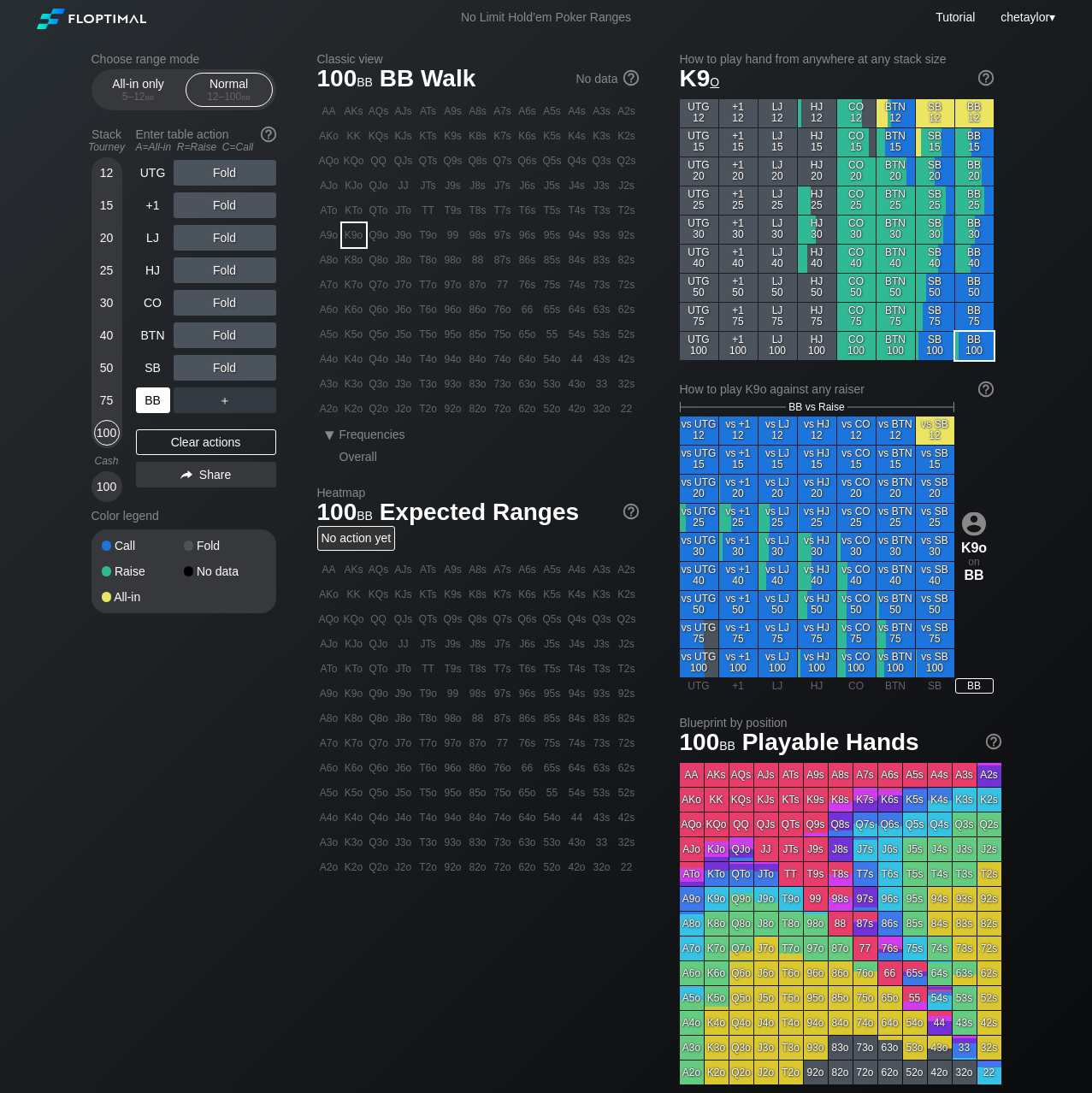
click at [153, 402] on div "BB" at bounding box center [153, 400] width 34 height 25
click at [195, 436] on div "Clear actions" at bounding box center [206, 441] width 140 height 25
click at [360, 359] on div "K4o" at bounding box center [353, 359] width 24 height 24
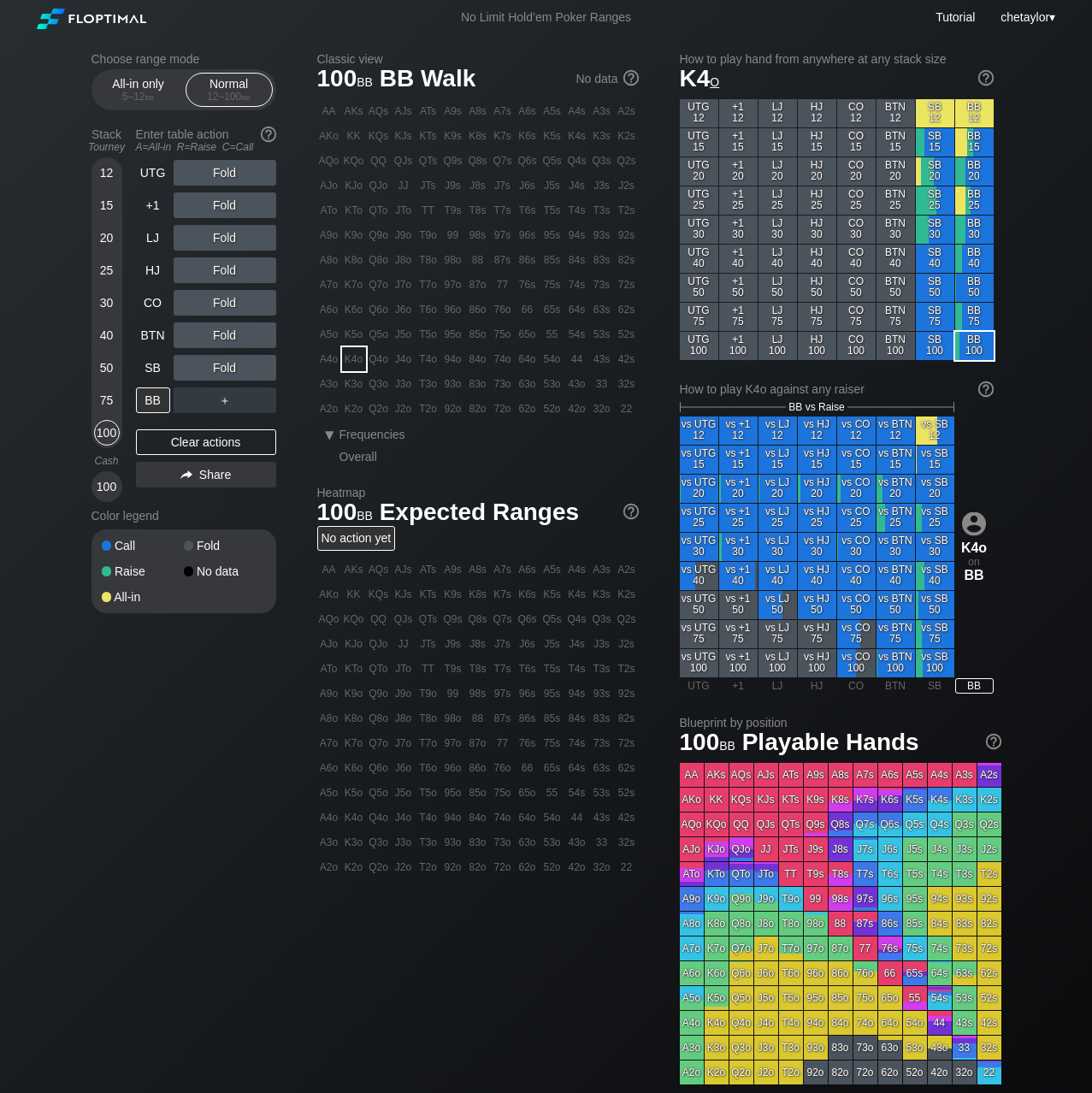
click at [360, 359] on div "K4o" at bounding box center [353, 359] width 24 height 24
click at [228, 236] on div "R ✕" at bounding box center [224, 237] width 33 height 25
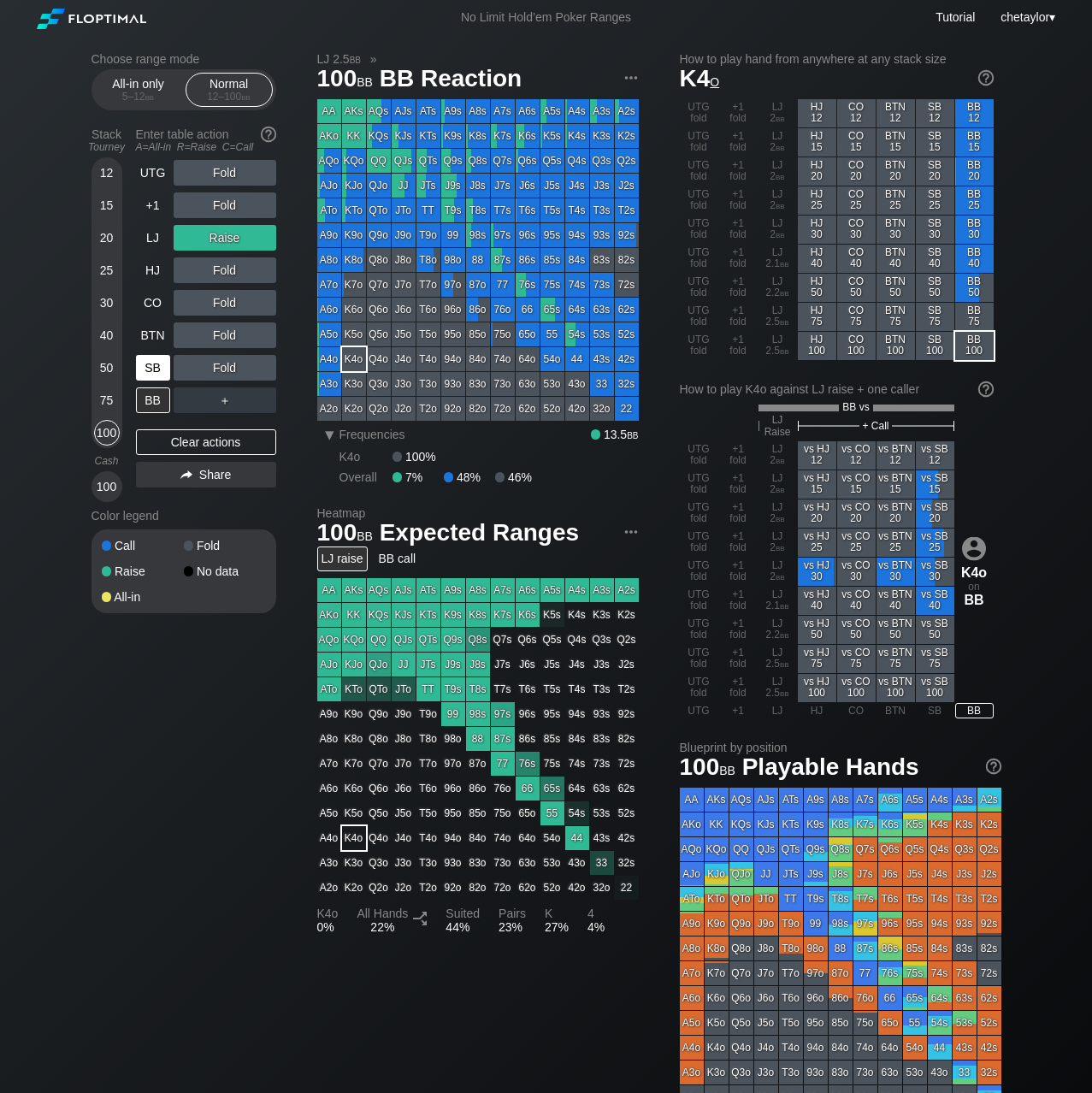
click at [160, 365] on div "SB" at bounding box center [153, 367] width 34 height 25
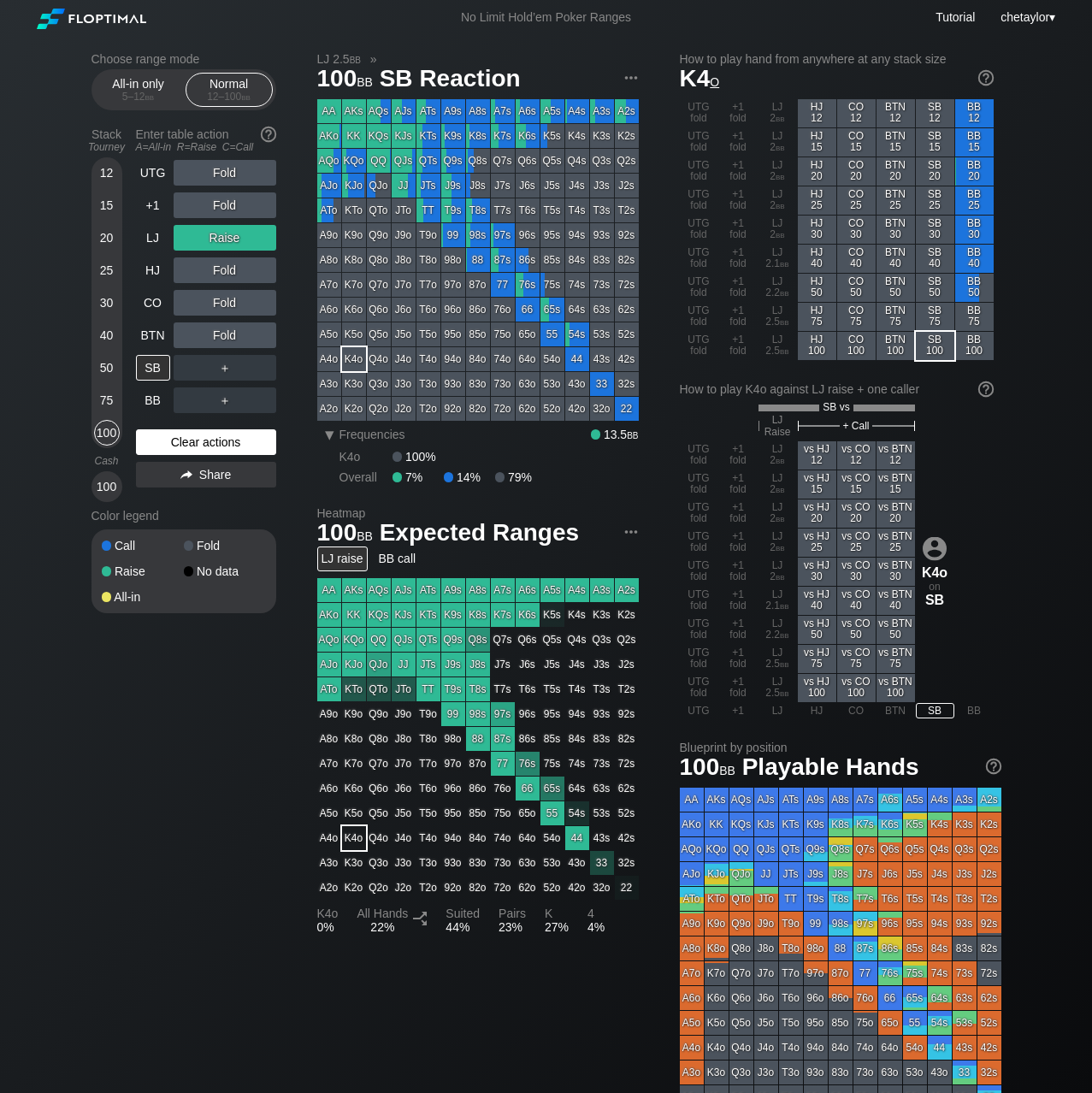
click at [192, 447] on div "Clear actions" at bounding box center [206, 441] width 140 height 25
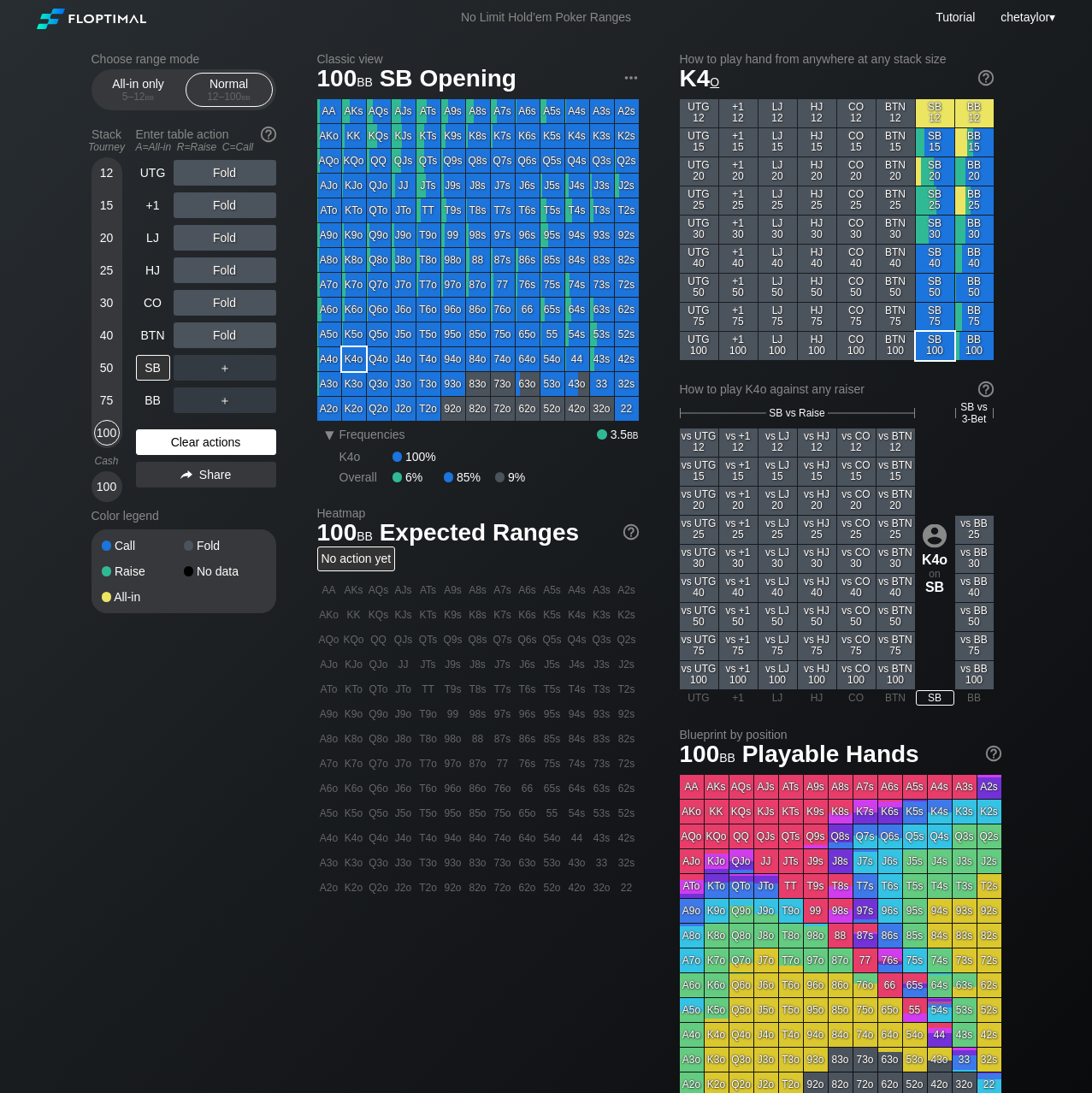
click at [192, 447] on div "Clear actions" at bounding box center [206, 441] width 140 height 25
click at [453, 379] on div "93o" at bounding box center [453, 383] width 24 height 24
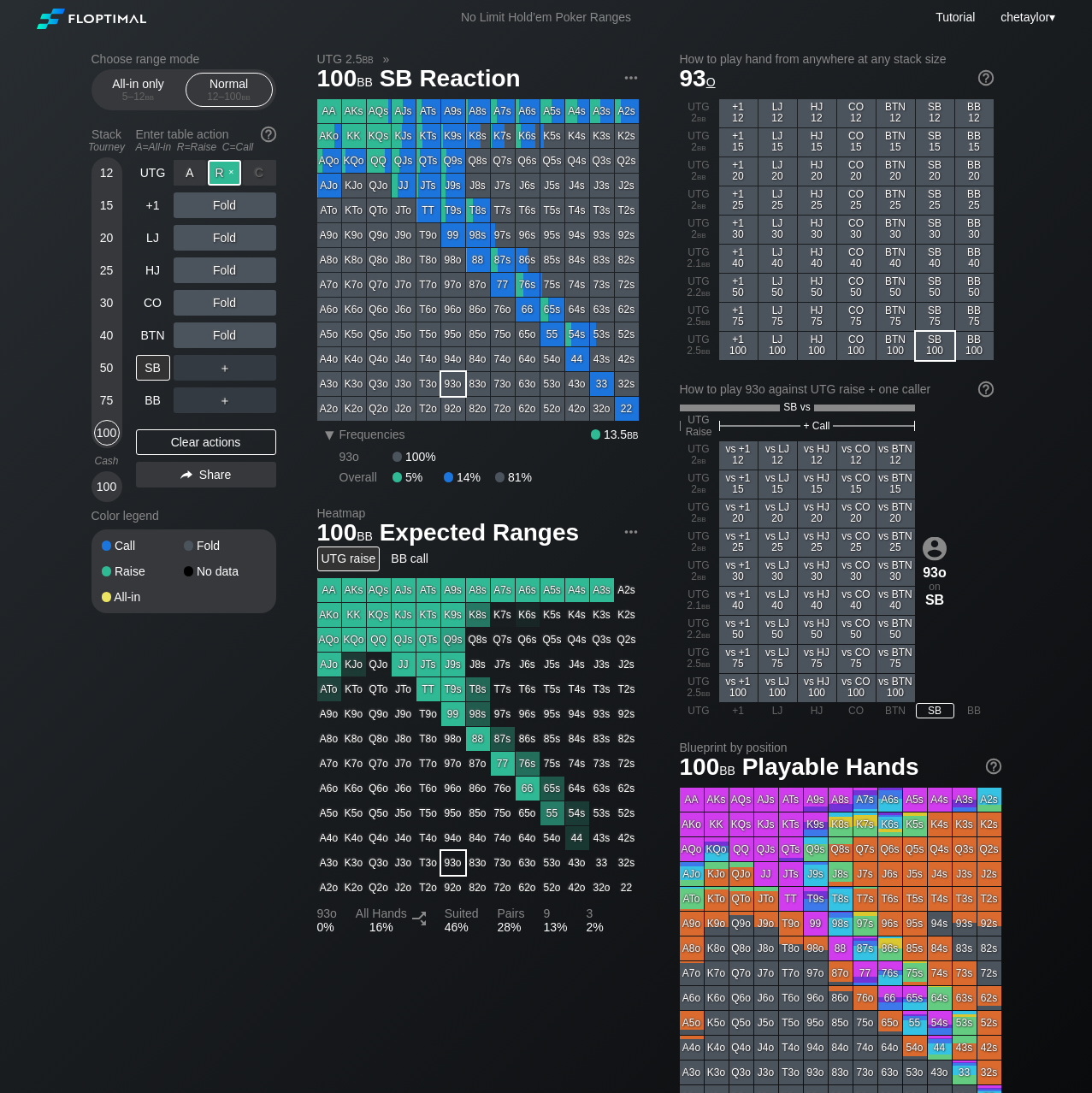
click at [219, 173] on div "R ✕" at bounding box center [224, 172] width 33 height 25
click at [144, 328] on div "BTN" at bounding box center [153, 335] width 34 height 25
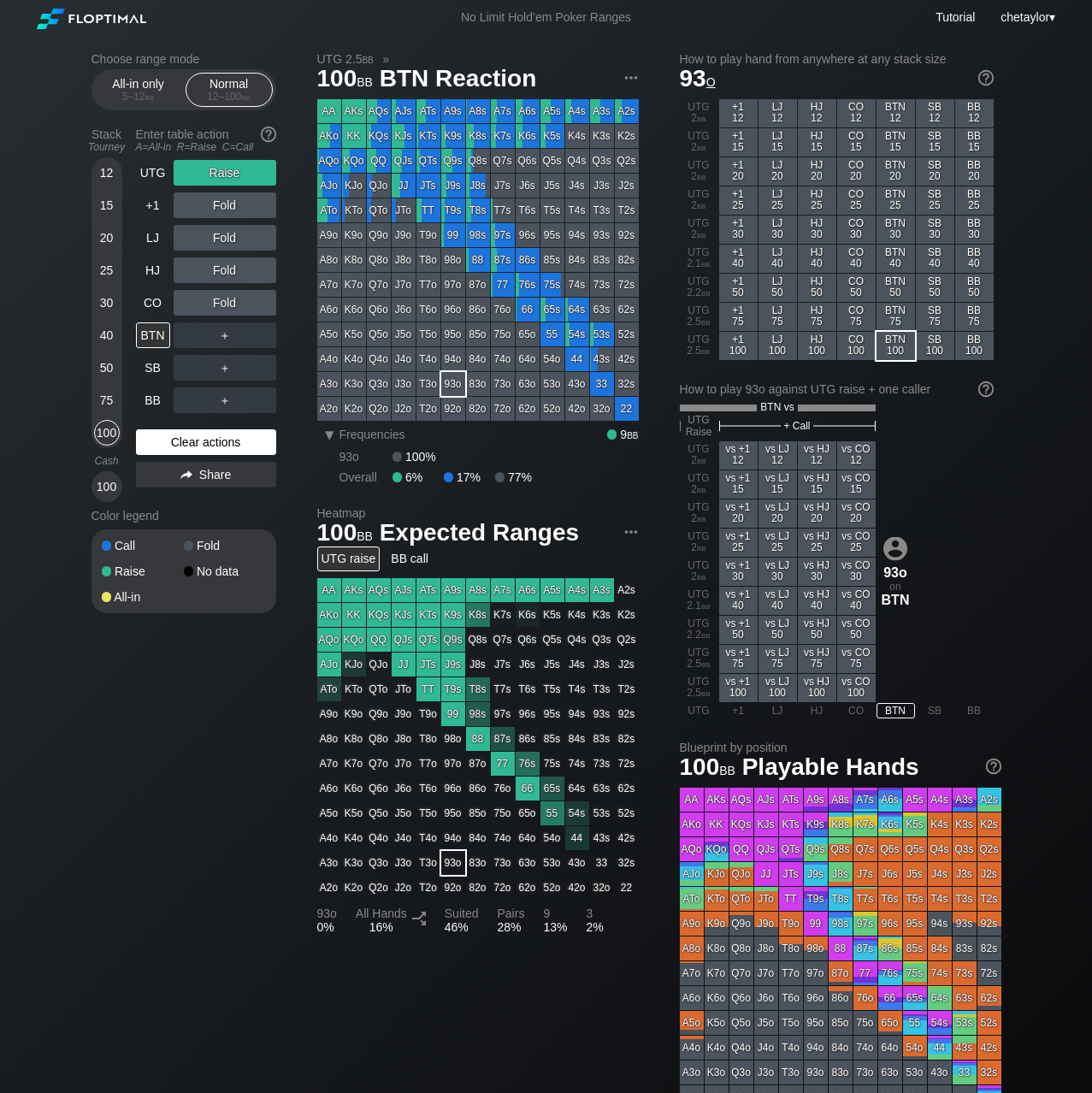
click at [174, 444] on div "Clear actions" at bounding box center [206, 441] width 140 height 25
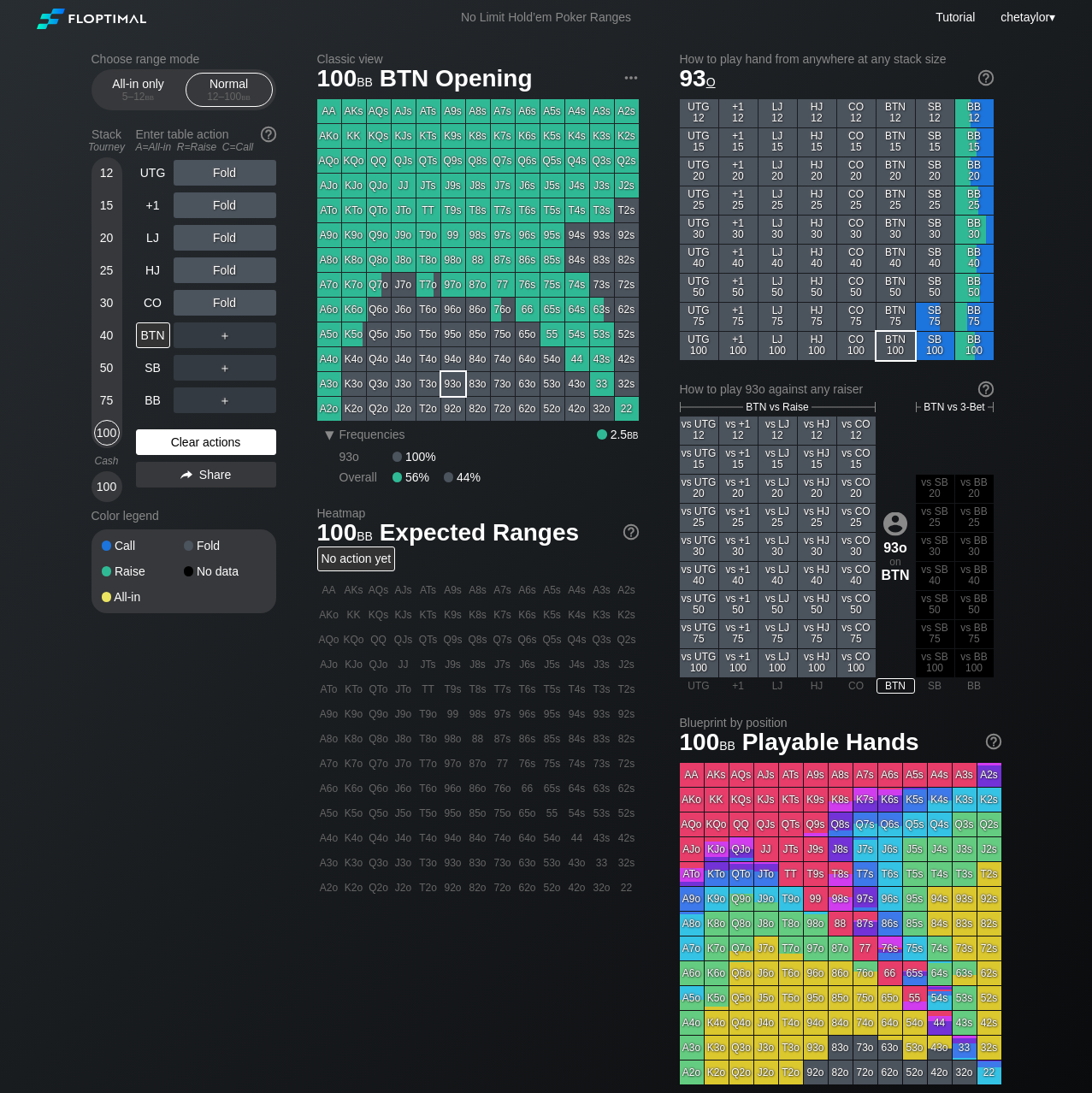
click at [174, 444] on div "Clear actions" at bounding box center [206, 441] width 140 height 25
click at [481, 285] on div "87o" at bounding box center [477, 284] width 24 height 24
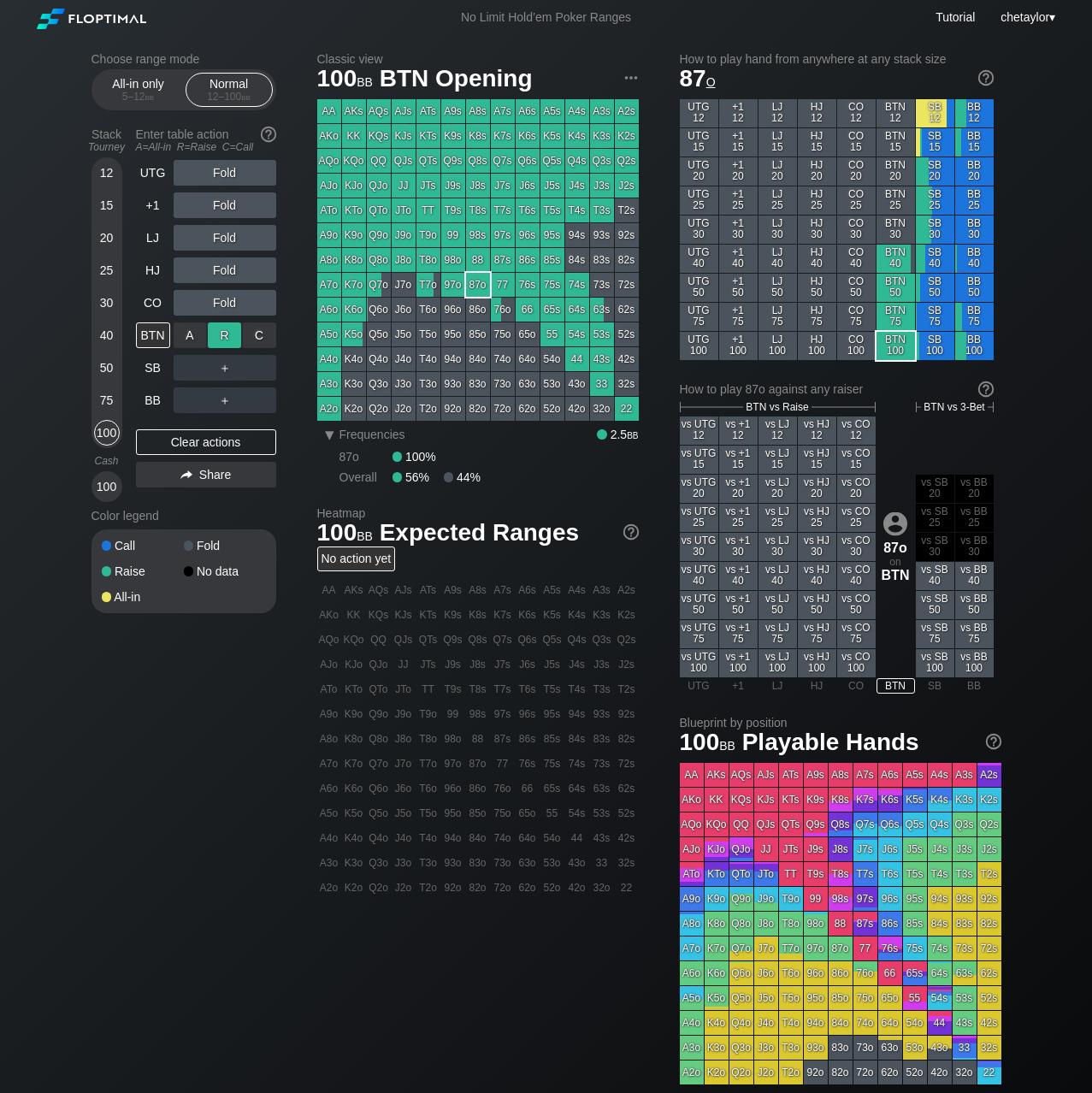
click at [228, 333] on div "R ✕" at bounding box center [224, 335] width 33 height 25
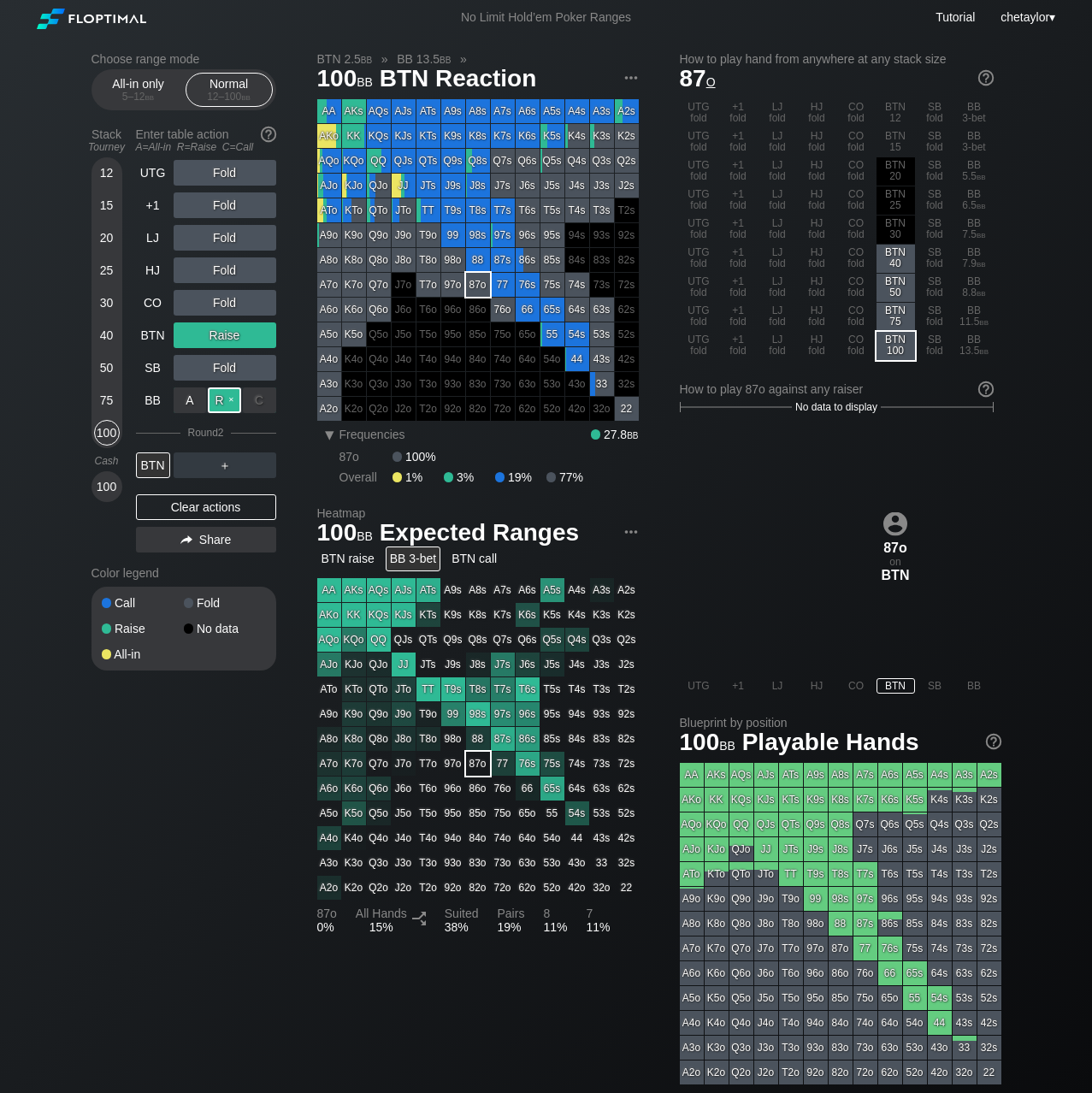
click at [226, 396] on div "R ✕" at bounding box center [224, 400] width 33 height 25
click at [146, 465] on div "BTN" at bounding box center [153, 465] width 34 height 25
click at [154, 298] on div "CO" at bounding box center [153, 302] width 34 height 25
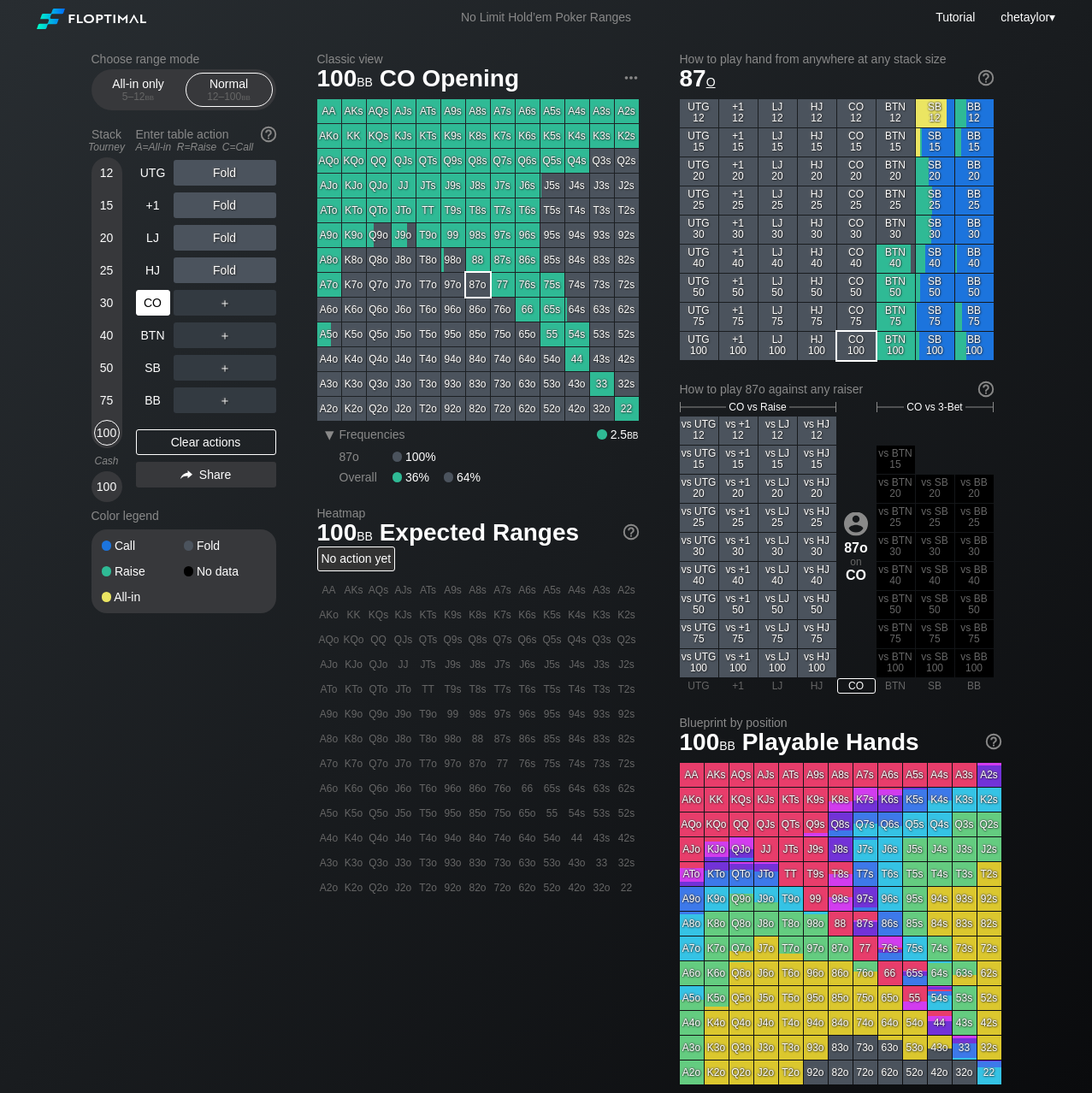
click at [154, 298] on div "CO" at bounding box center [153, 302] width 34 height 25
click at [201, 439] on div "Clear actions" at bounding box center [206, 441] width 140 height 25
click at [157, 270] on div "HJ" at bounding box center [153, 270] width 34 height 25
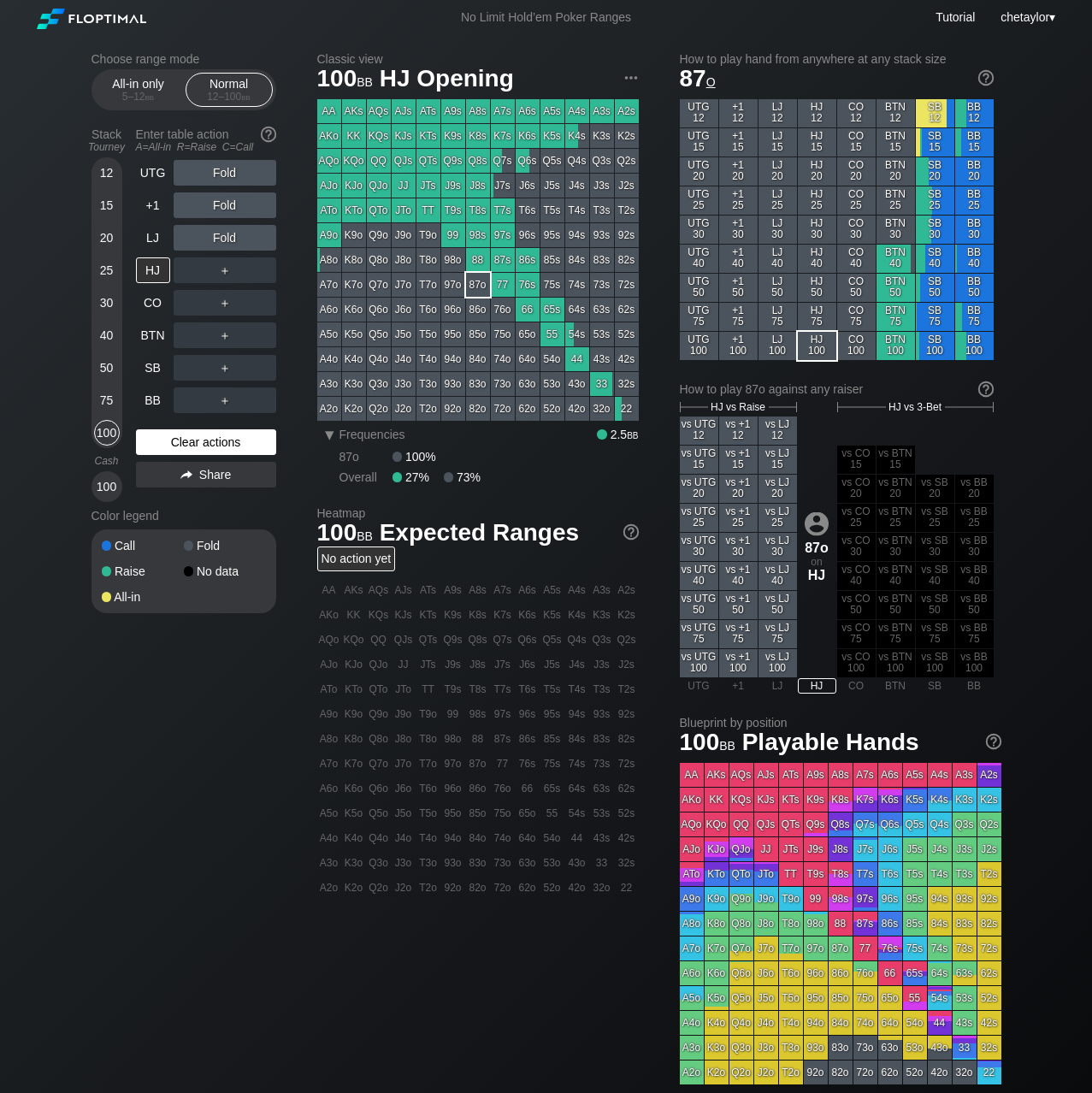
click at [205, 441] on div "Clear actions" at bounding box center [206, 441] width 140 height 25
click at [155, 236] on div "LJ" at bounding box center [153, 237] width 34 height 25
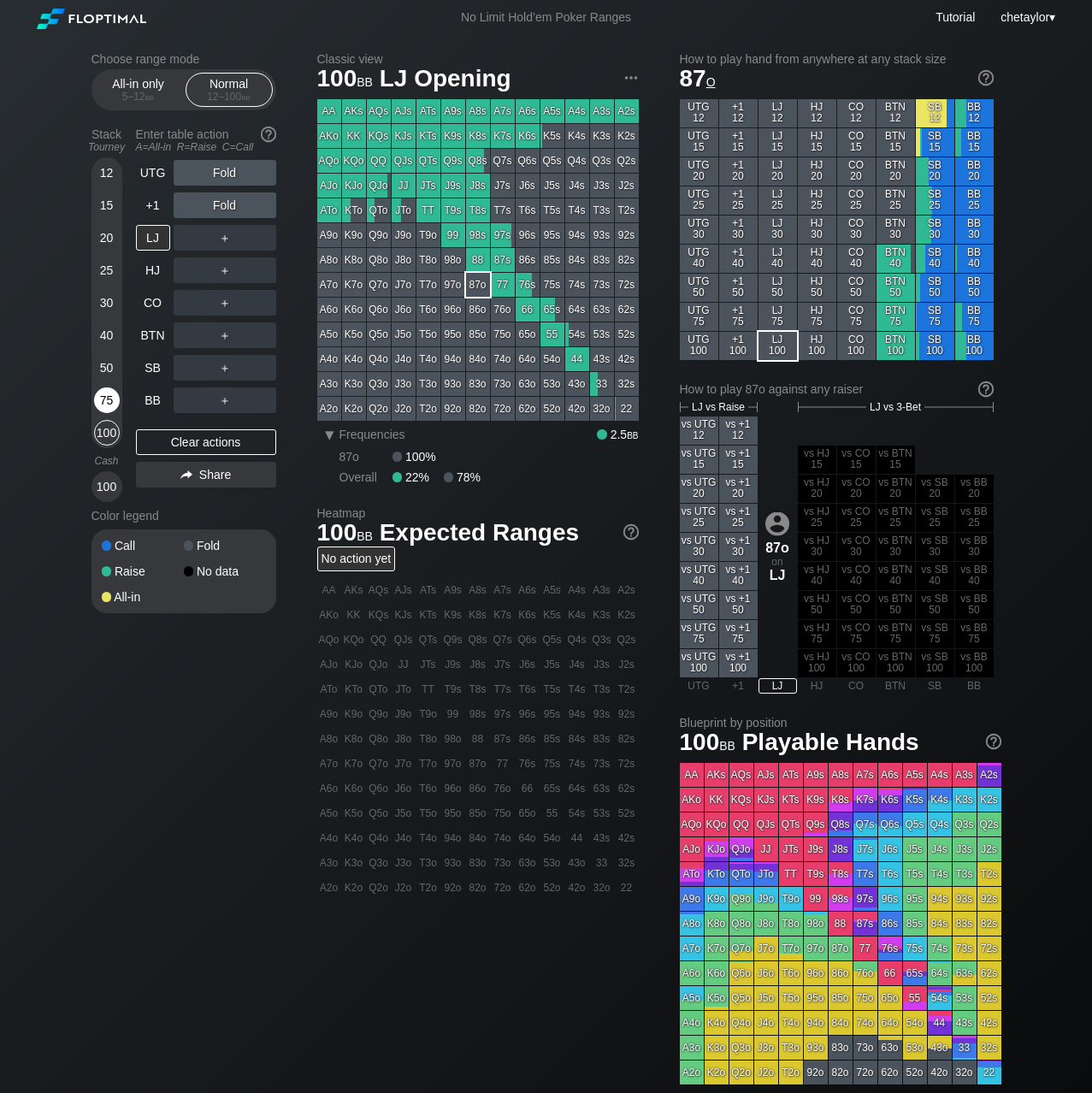
click at [106, 395] on div "75" at bounding box center [106, 400] width 25 height 25
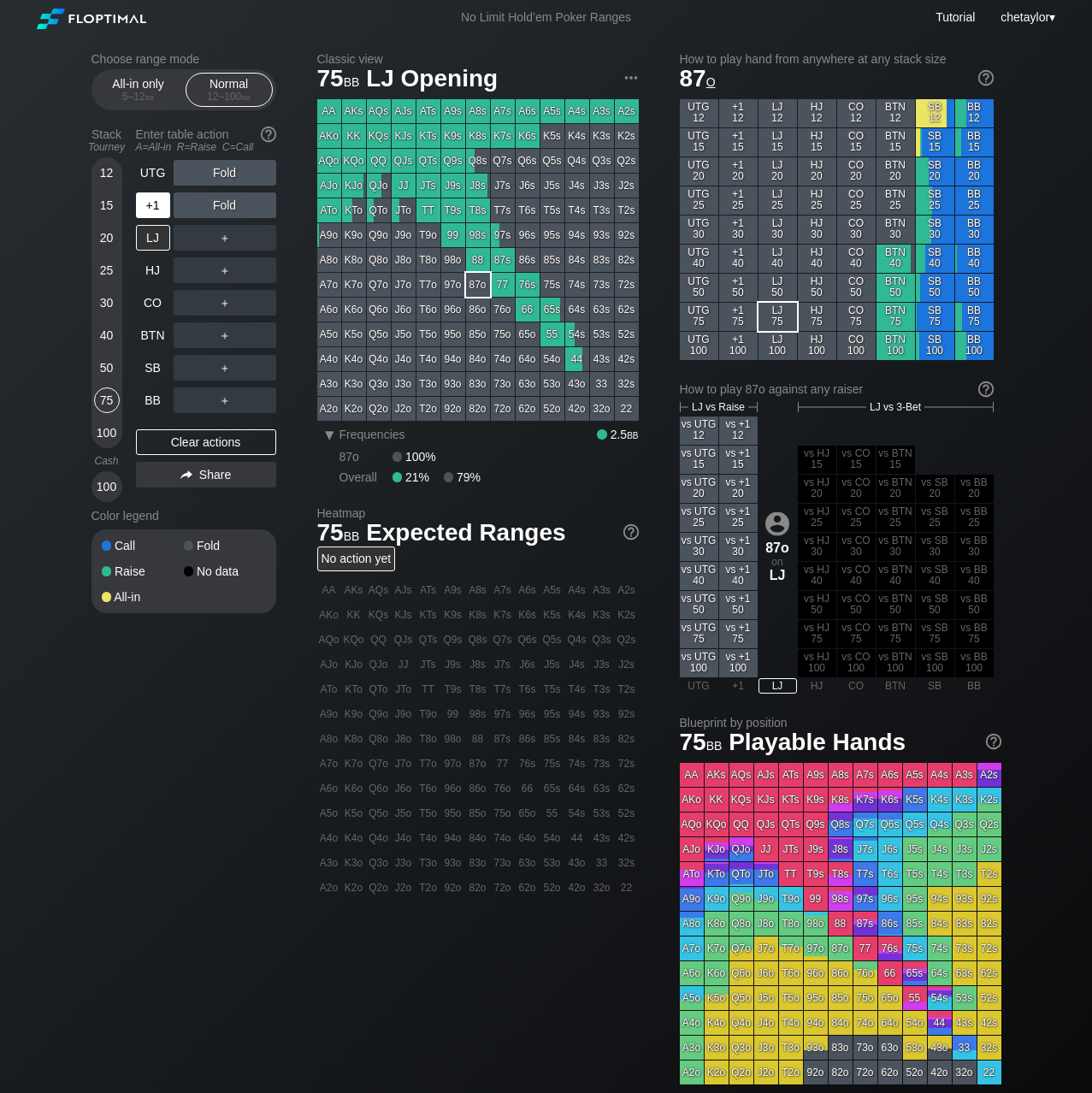
click at [154, 198] on div "+1" at bounding box center [153, 205] width 34 height 25
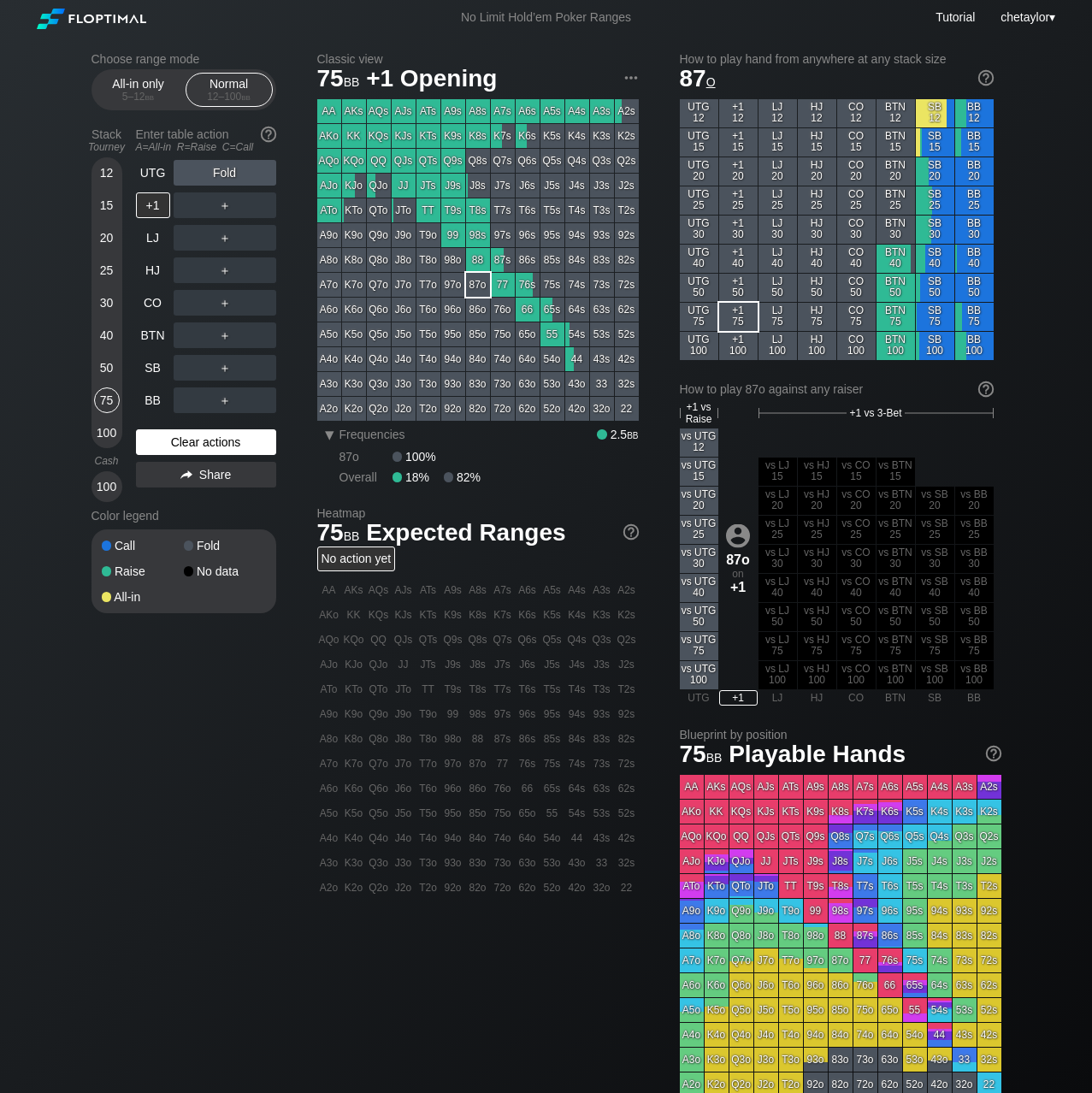
click at [194, 430] on div "Clear actions" at bounding box center [206, 441] width 140 height 25
click at [195, 442] on div "Clear actions" at bounding box center [206, 441] width 140 height 25
click at [160, 393] on div "BB" at bounding box center [153, 400] width 34 height 25
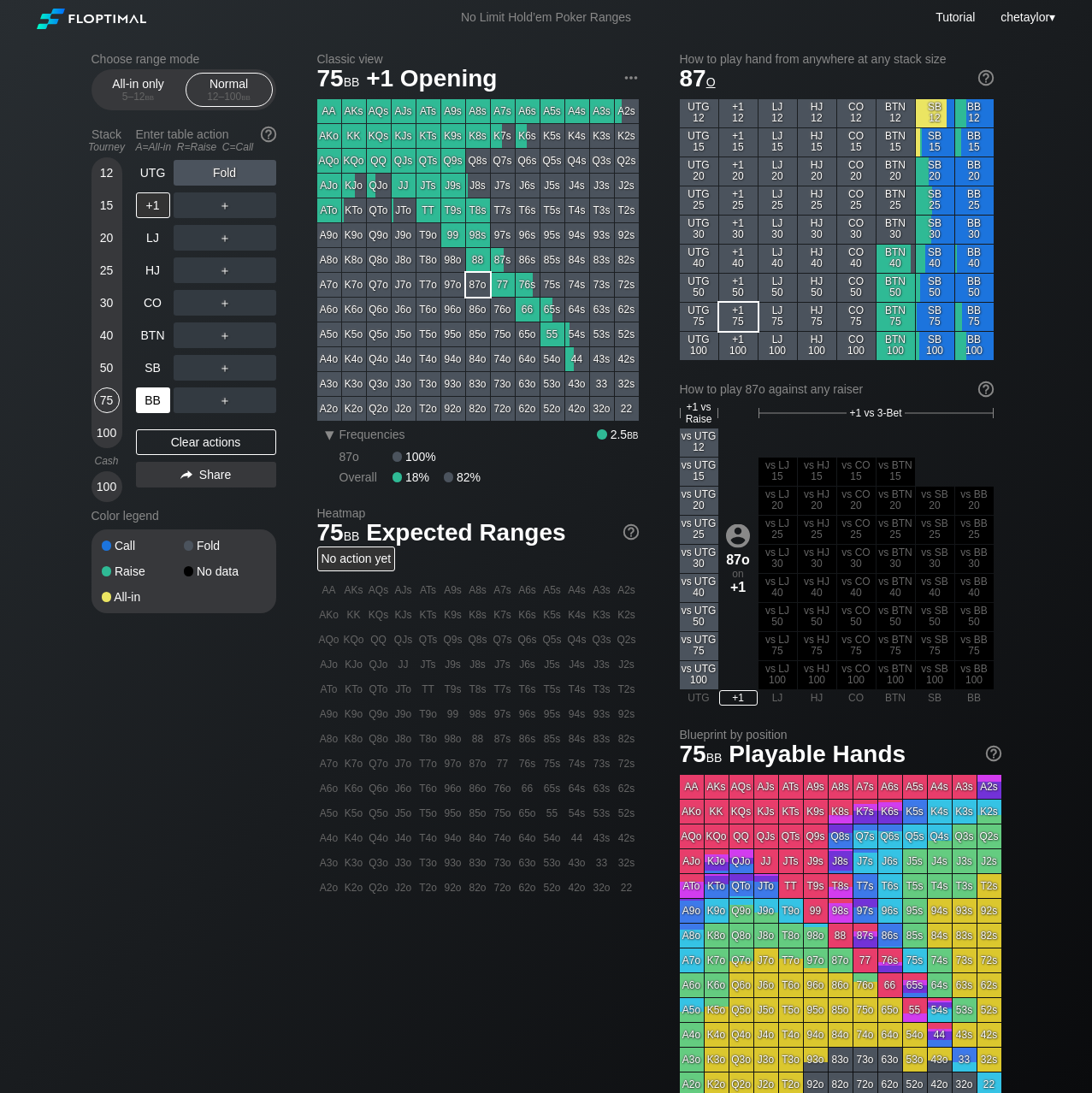
click at [160, 393] on div "BB" at bounding box center [153, 400] width 34 height 25
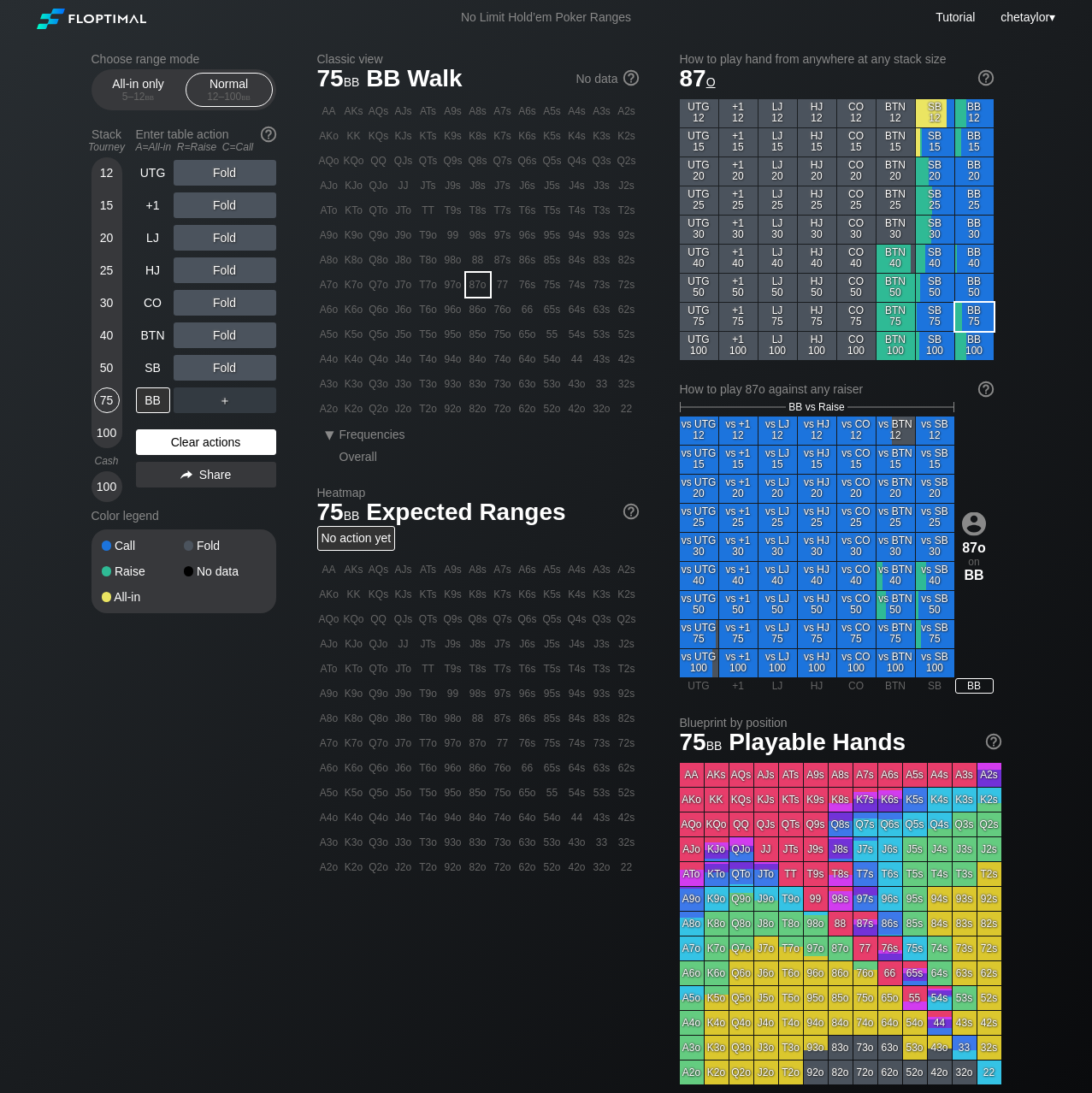
click at [173, 437] on div "Clear actions" at bounding box center [206, 441] width 140 height 25
click at [628, 238] on div "92s" at bounding box center [626, 235] width 24 height 24
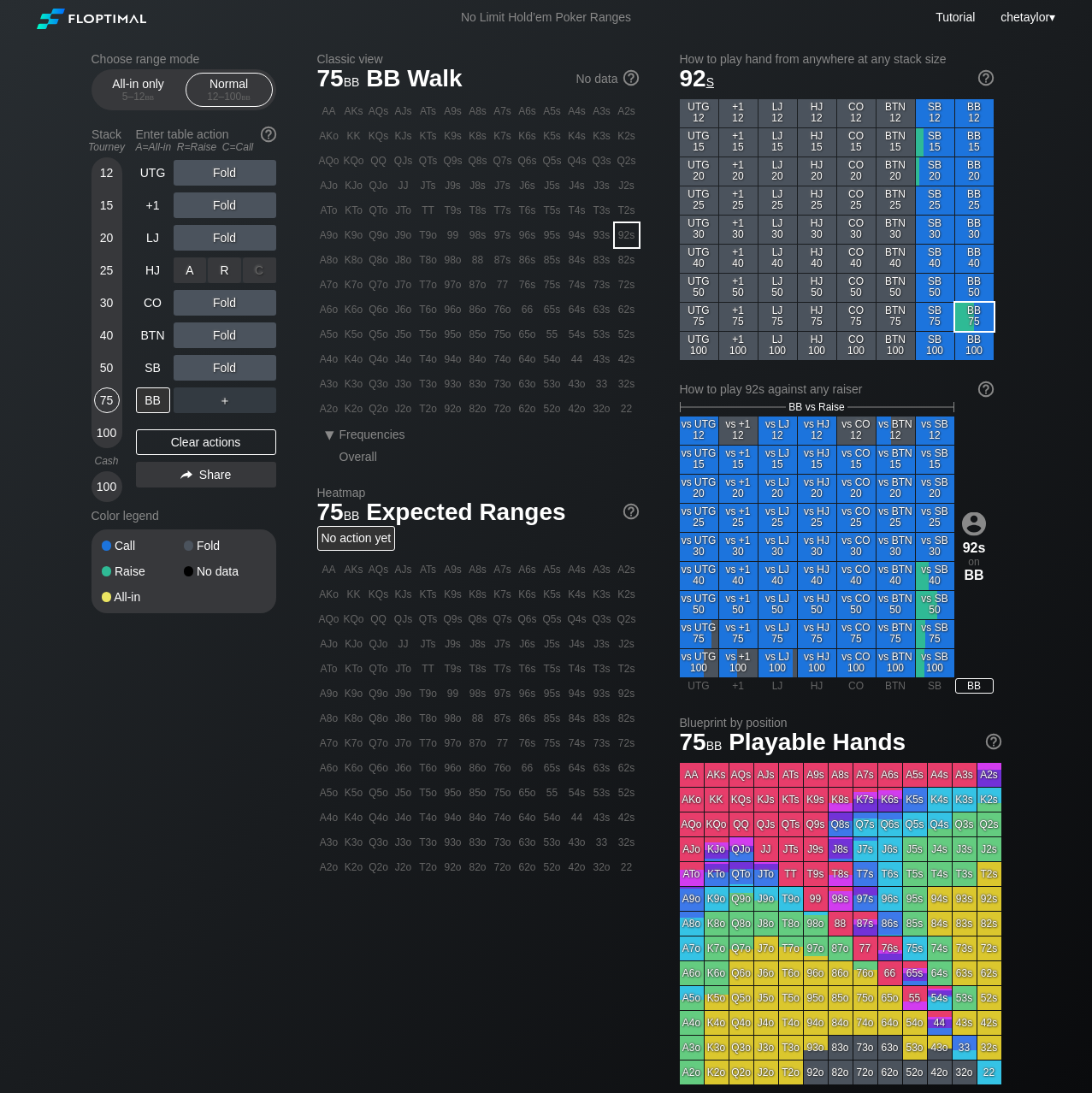
click at [227, 269] on div "R ✕" at bounding box center [224, 270] width 33 height 25
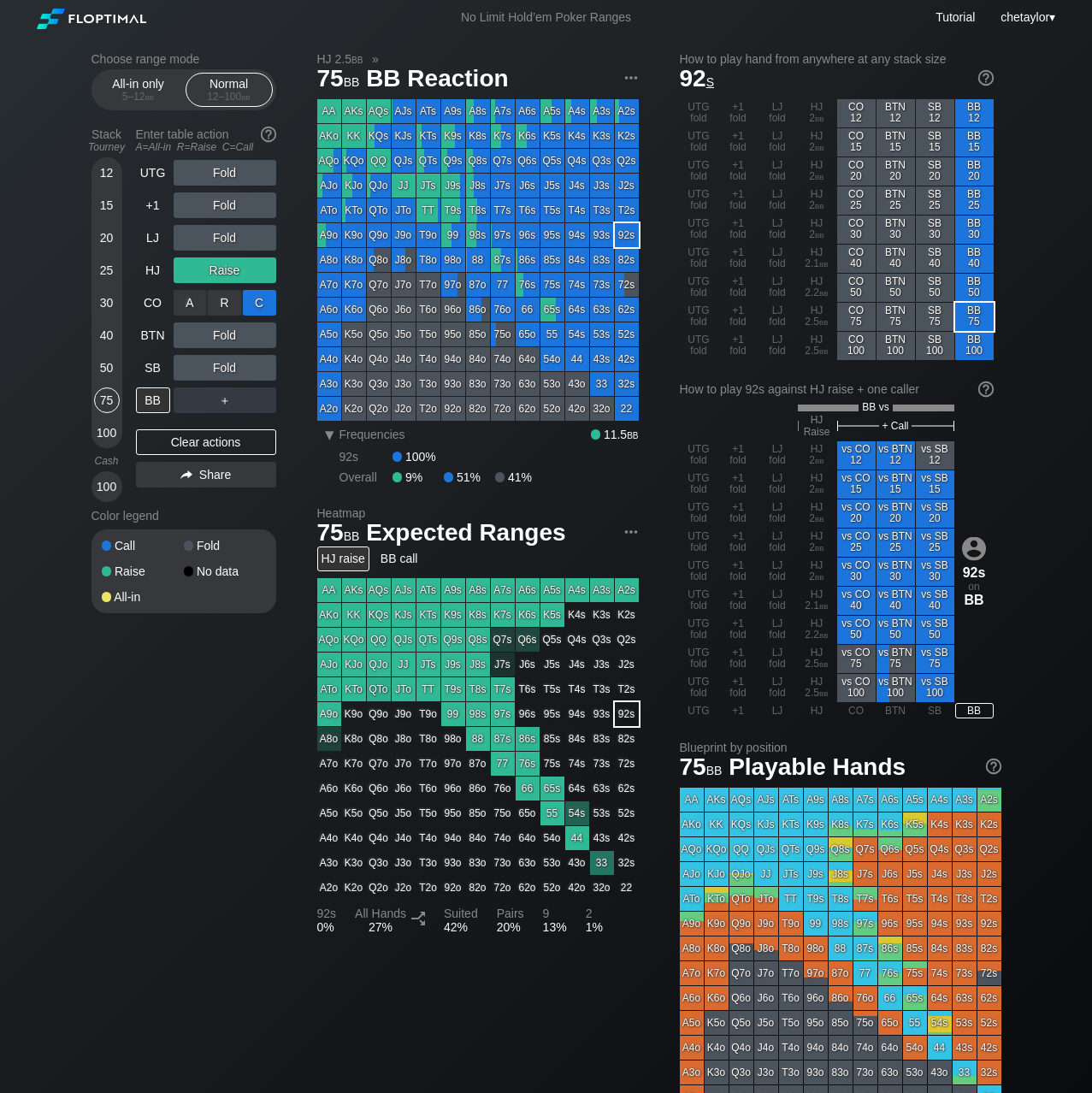
click at [268, 305] on div "C ✕" at bounding box center [259, 302] width 33 height 25
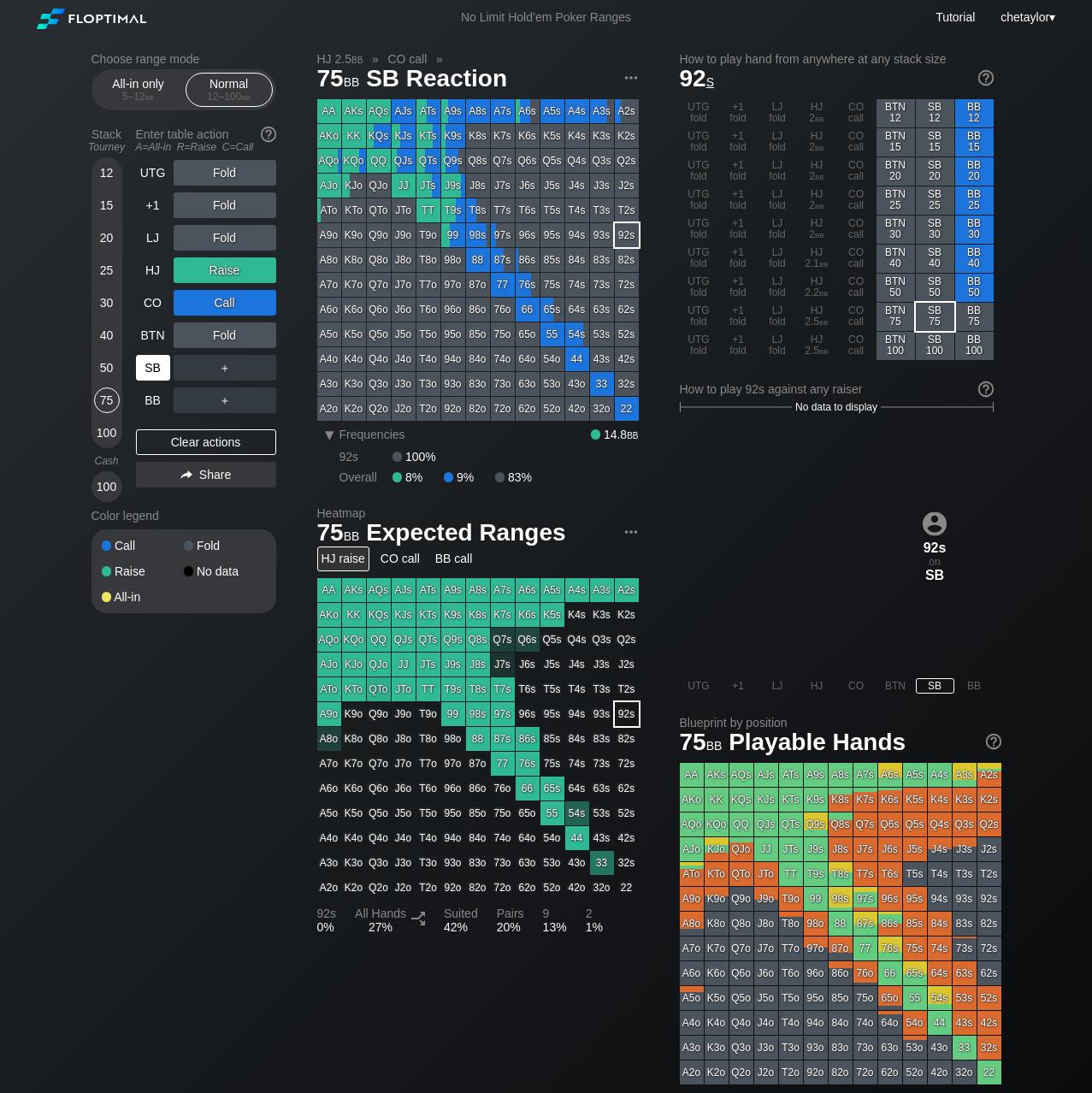
click at [158, 366] on div "SB" at bounding box center [153, 367] width 34 height 25
click at [195, 439] on div "Clear actions" at bounding box center [206, 441] width 140 height 25
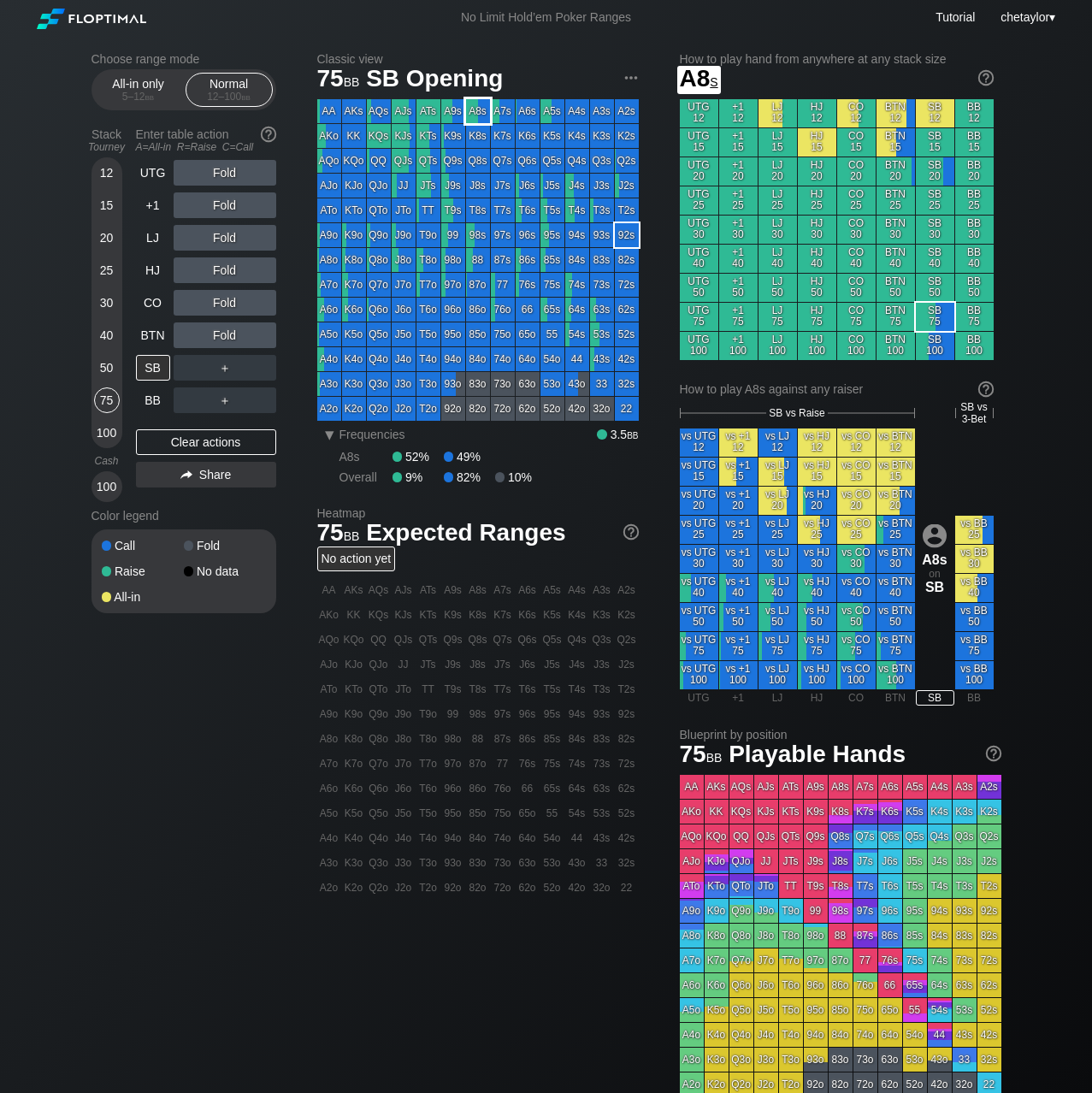
click at [481, 113] on div "A8s" at bounding box center [477, 111] width 24 height 24
click at [230, 233] on div "R ✕" at bounding box center [224, 237] width 33 height 25
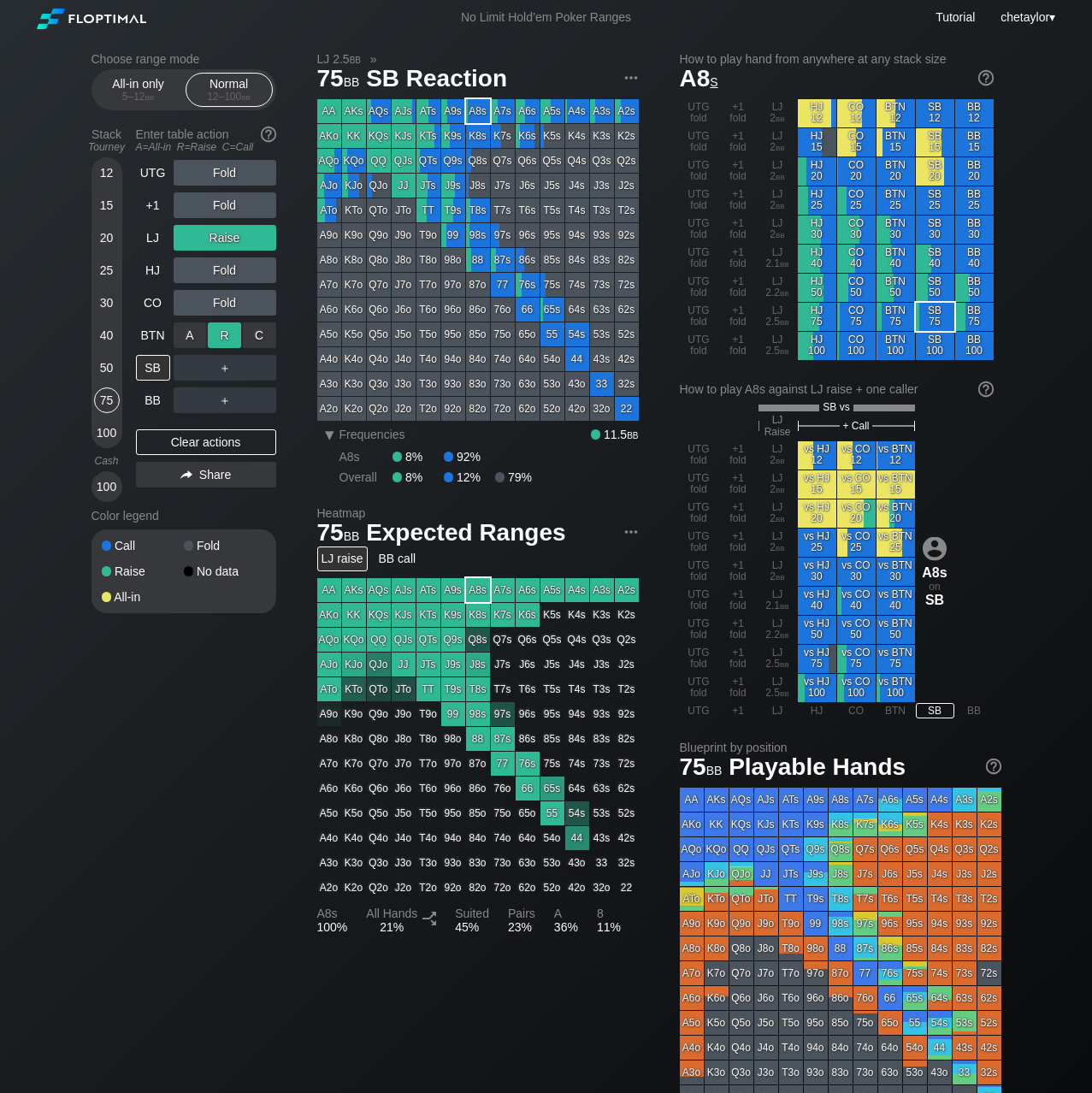
click at [228, 338] on div "R ✕" at bounding box center [224, 335] width 33 height 25
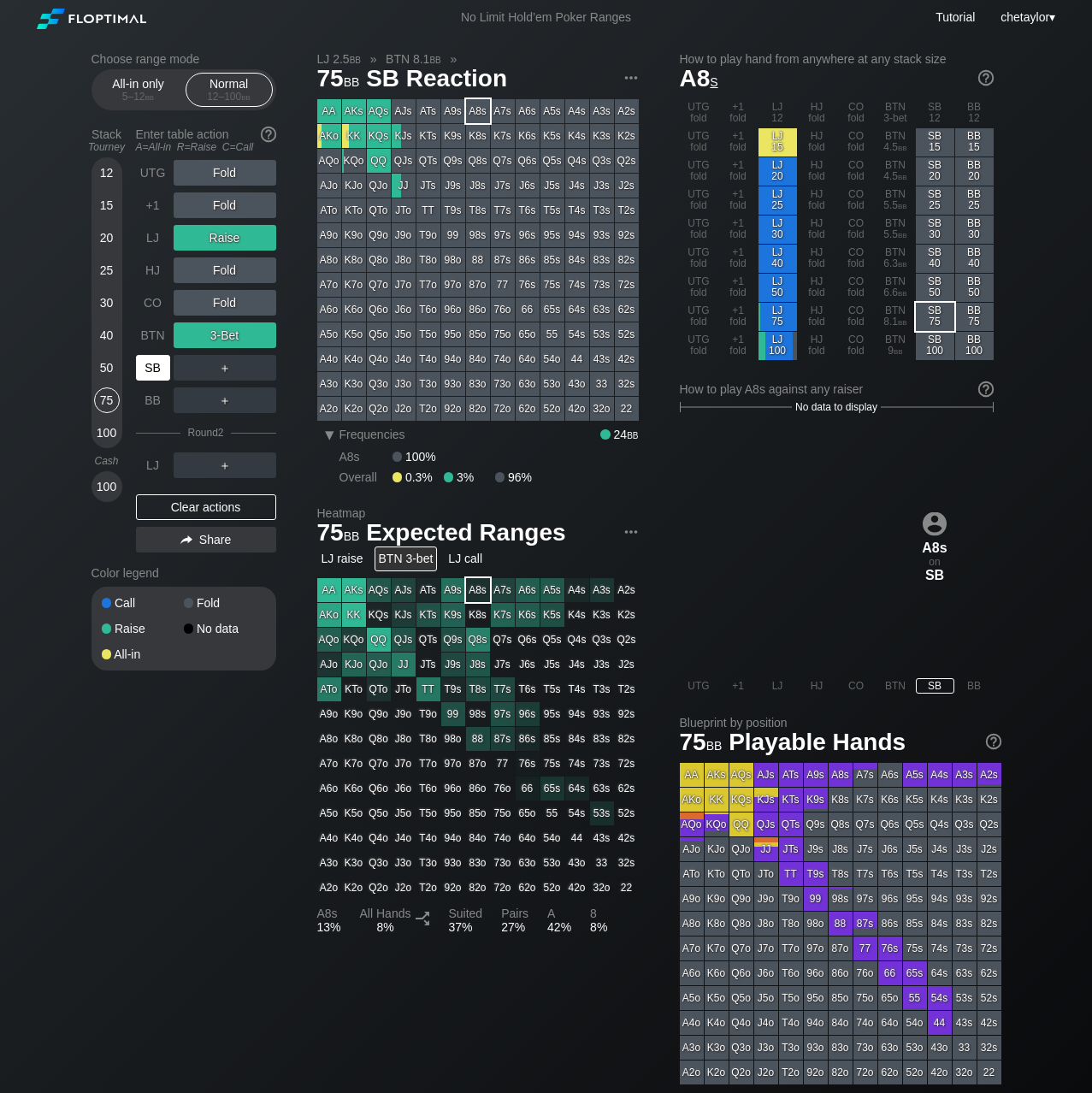
click at [154, 365] on div "SB" at bounding box center [153, 367] width 34 height 25
click at [151, 334] on div "BTN" at bounding box center [153, 335] width 34 height 25
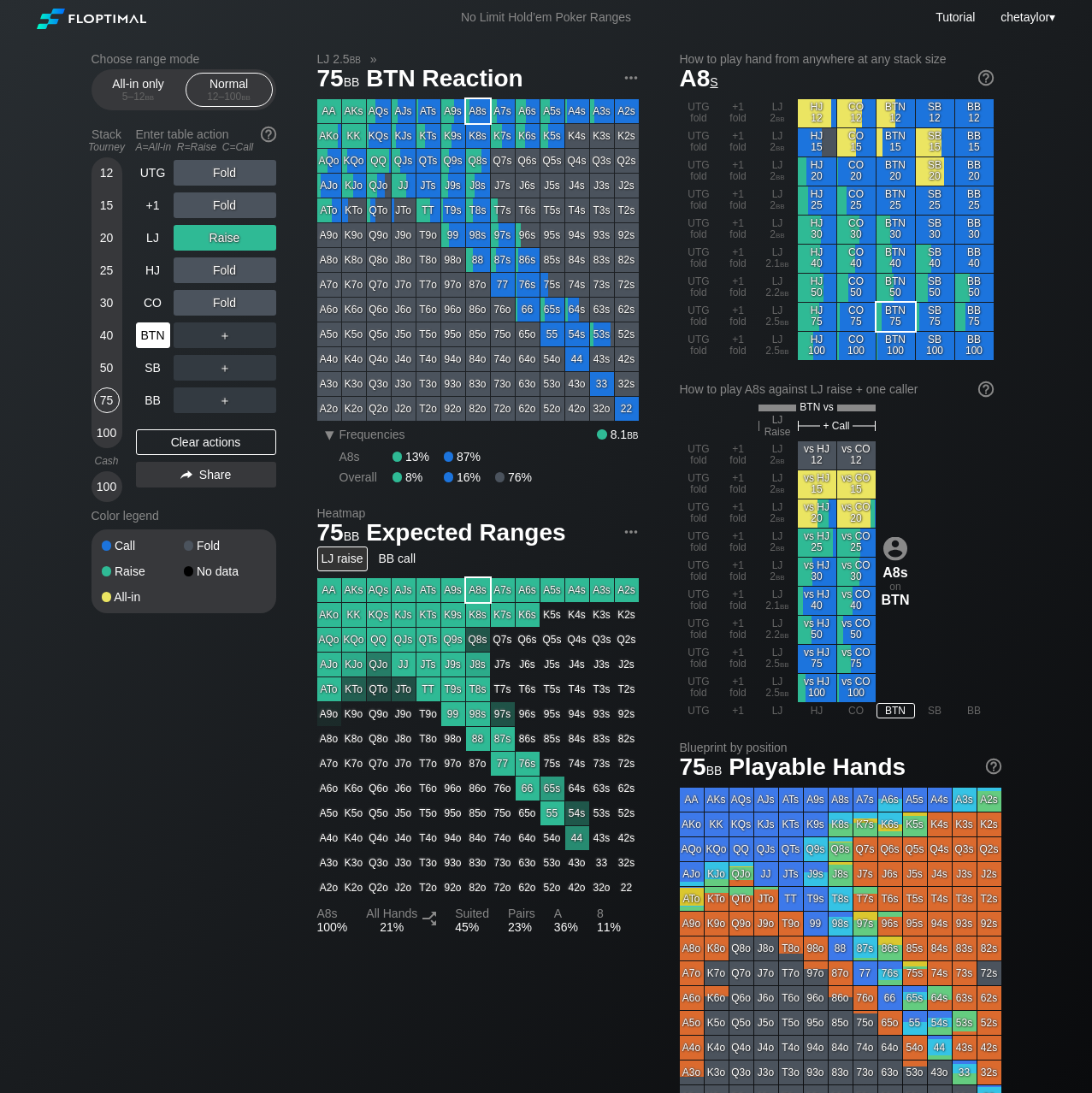
click at [151, 334] on div "BTN" at bounding box center [153, 335] width 34 height 25
click at [199, 438] on div "Clear actions" at bounding box center [206, 441] width 140 height 25
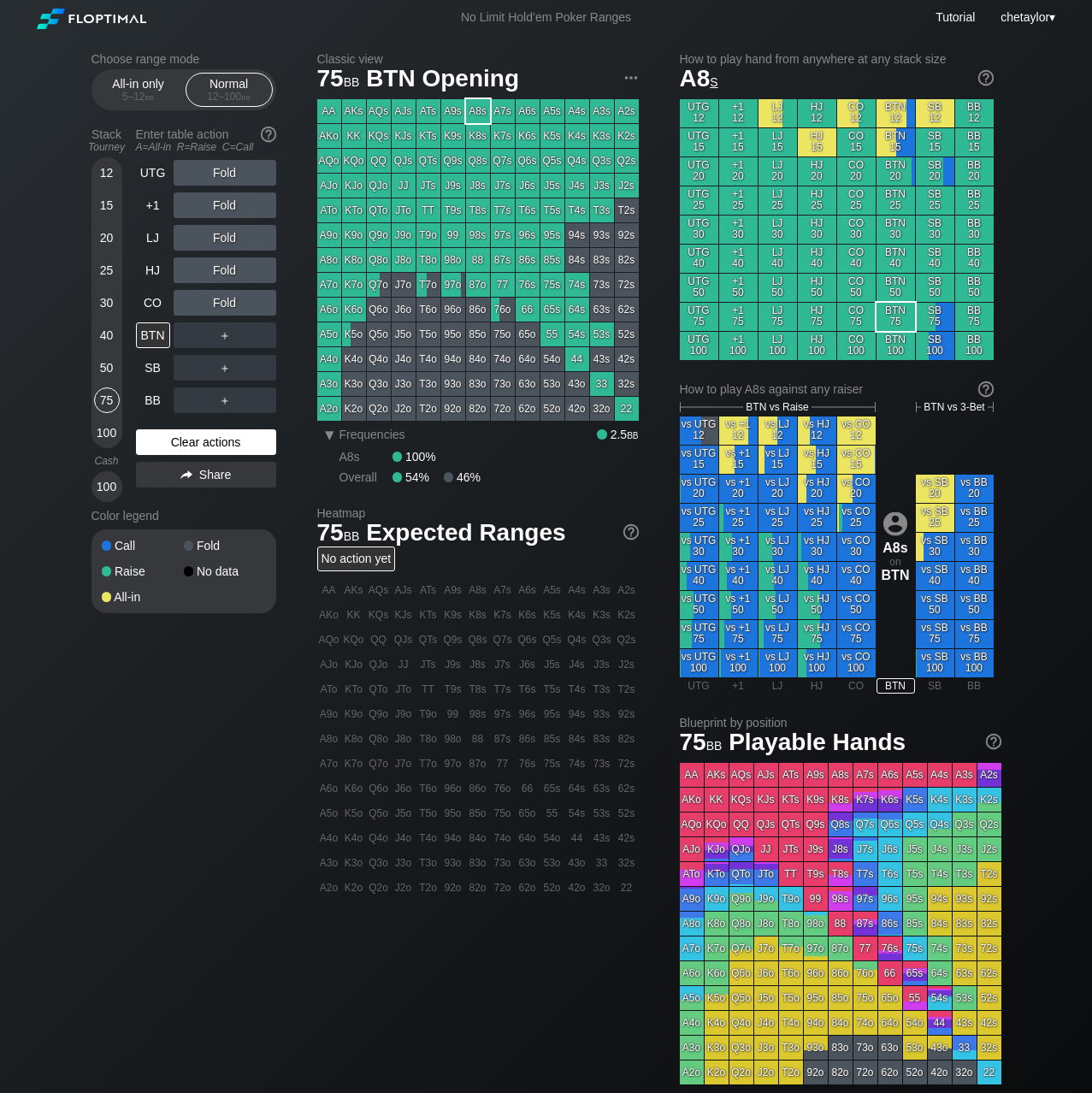
click at [199, 438] on div "Clear actions" at bounding box center [206, 441] width 140 height 25
click at [157, 300] on div "CO" at bounding box center [153, 302] width 34 height 25
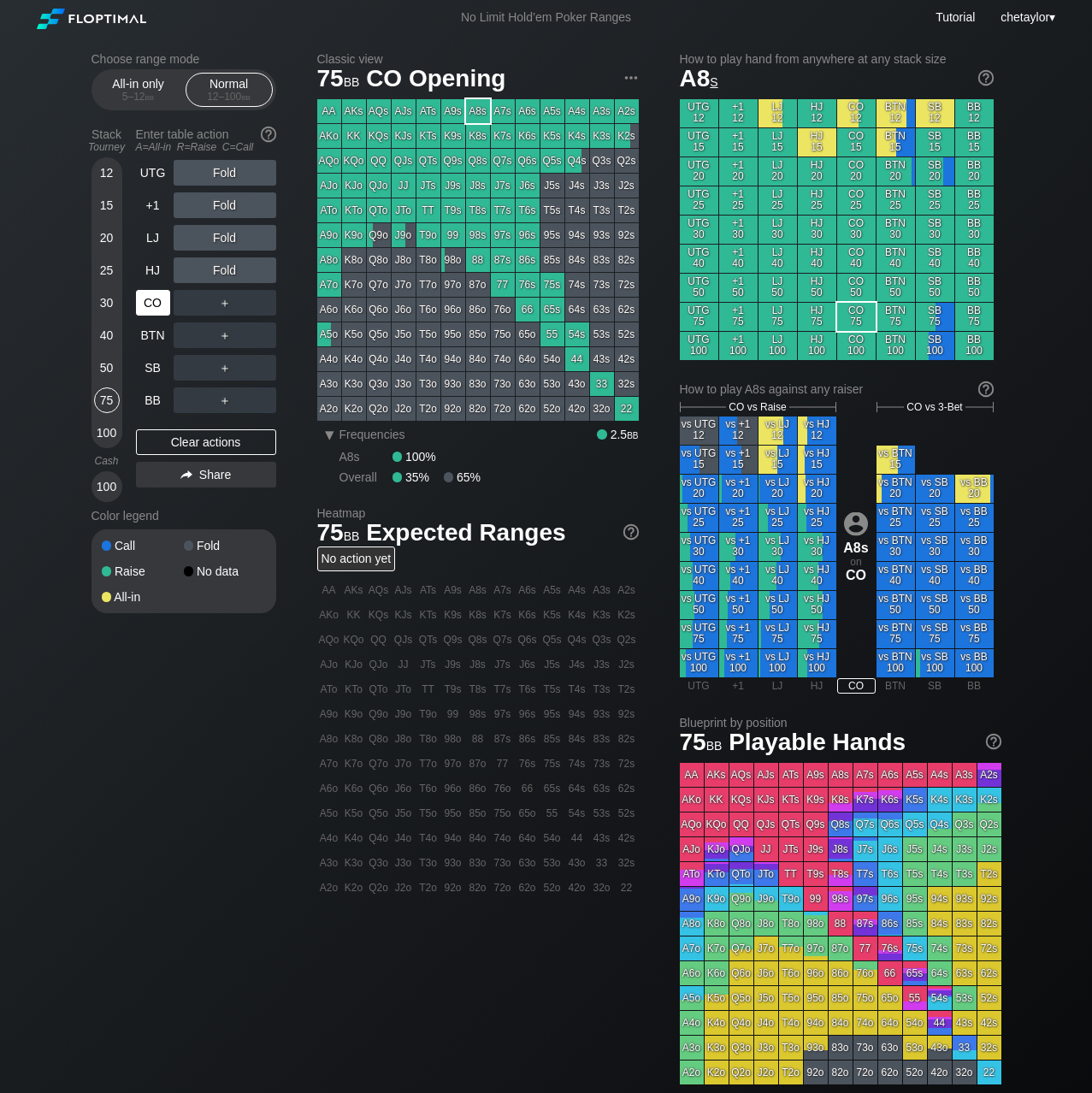
click at [157, 300] on div "CO" at bounding box center [153, 302] width 34 height 25
click at [162, 435] on div "Clear actions" at bounding box center [206, 441] width 140 height 25
click at [154, 264] on div "HJ" at bounding box center [153, 270] width 34 height 25
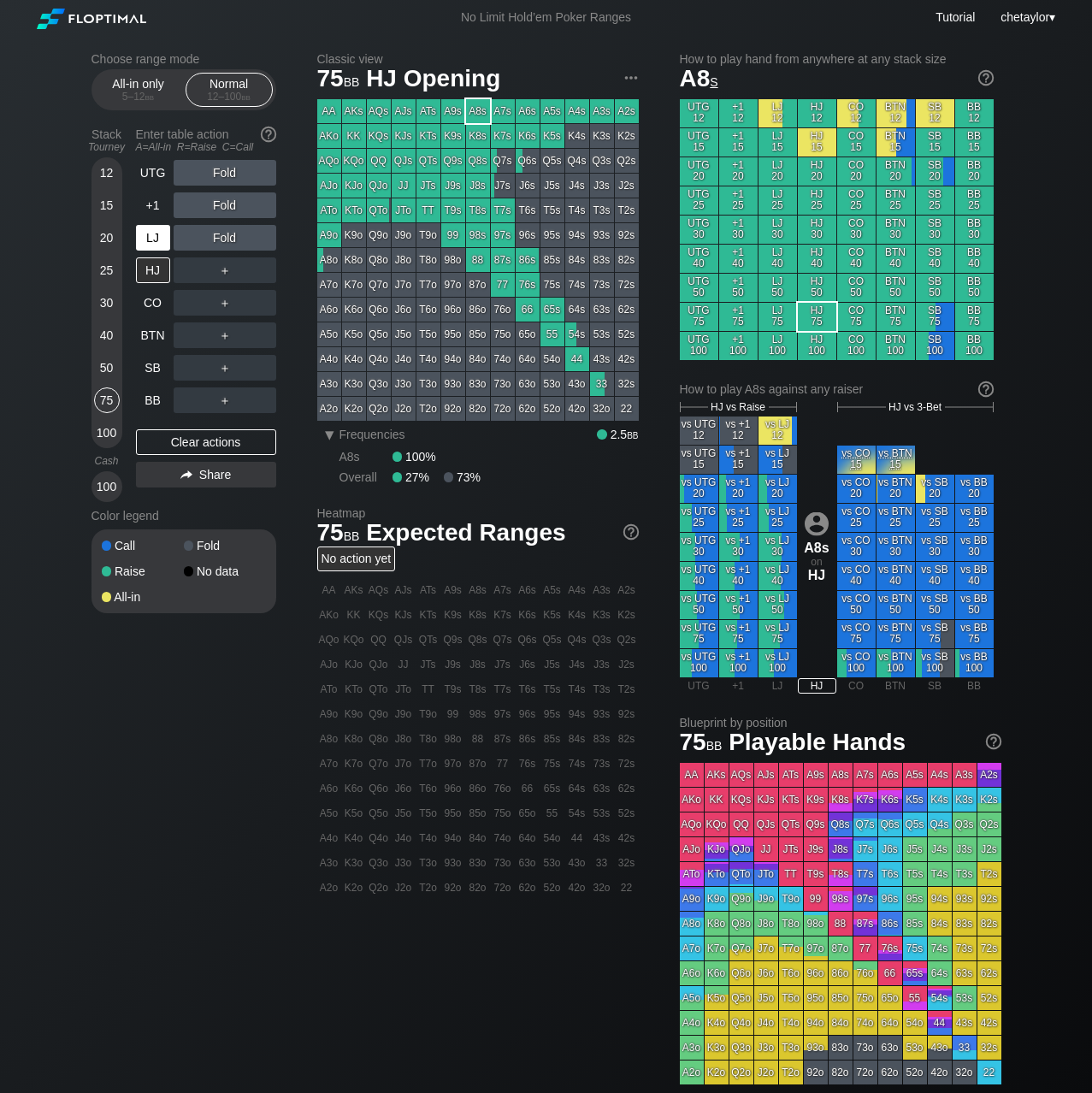
click at [158, 239] on div "LJ" at bounding box center [153, 237] width 34 height 25
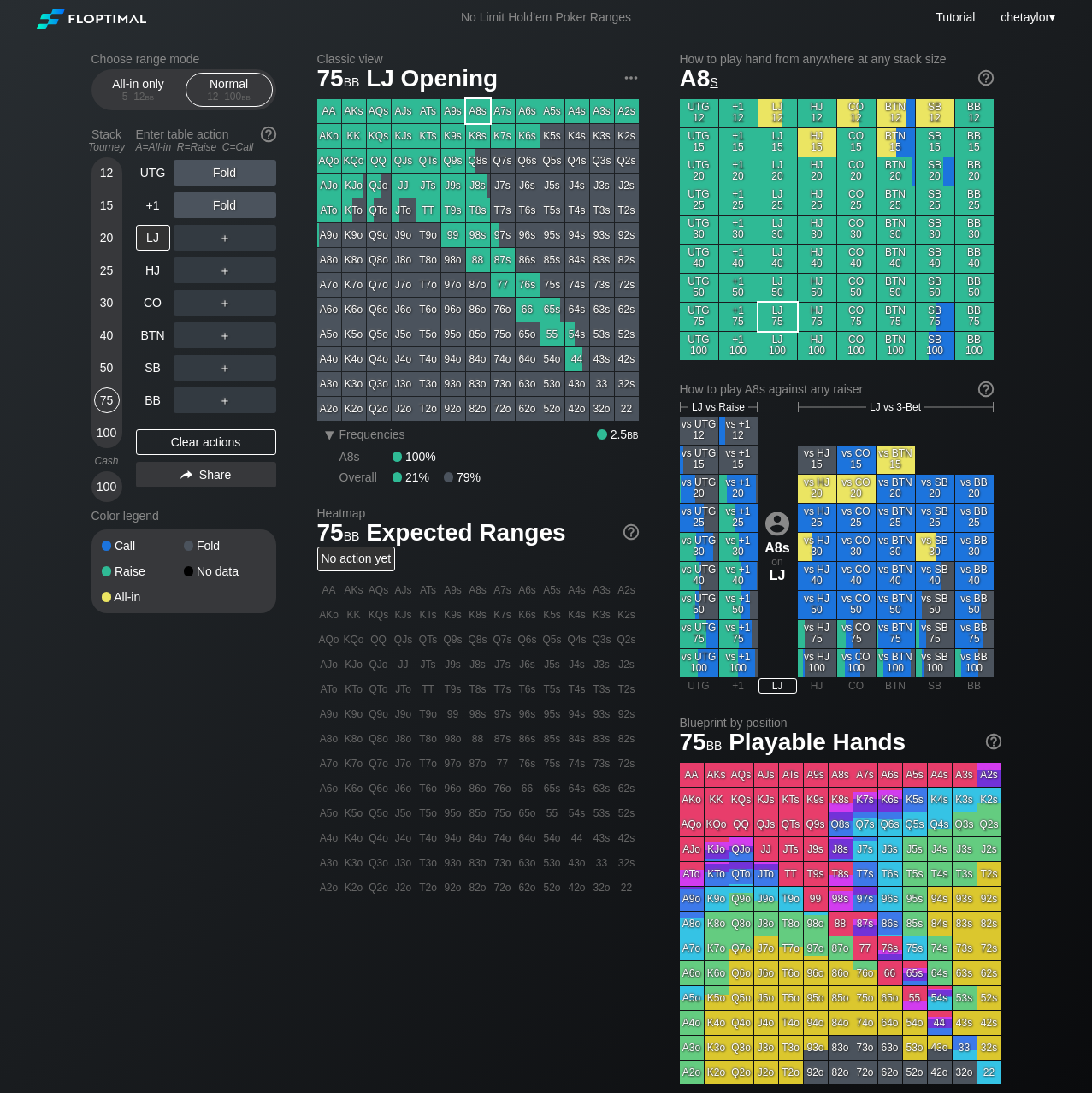
click at [330, 190] on div "AJo" at bounding box center [329, 185] width 24 height 24
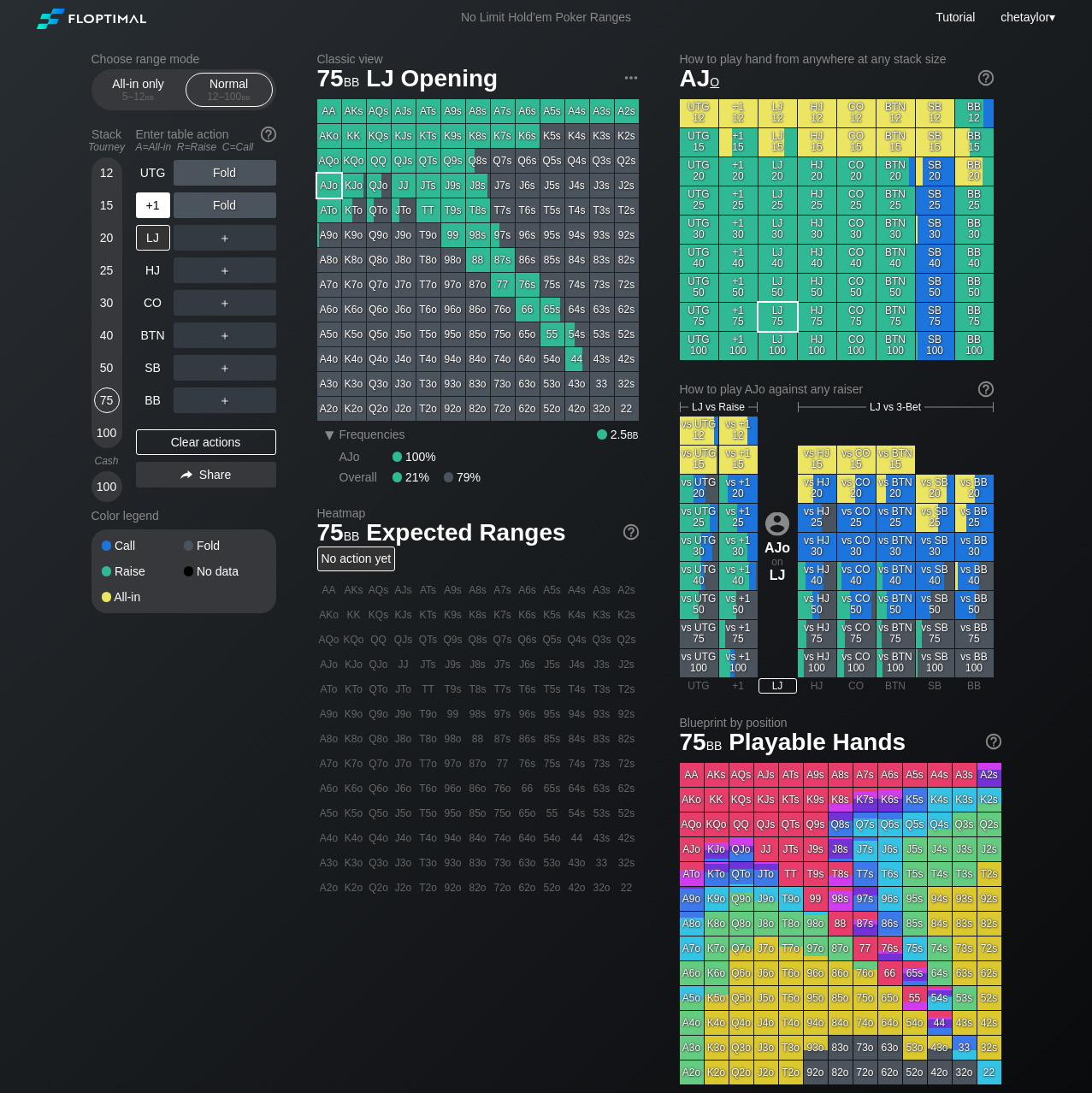
click at [154, 204] on div "+1" at bounding box center [153, 205] width 34 height 25
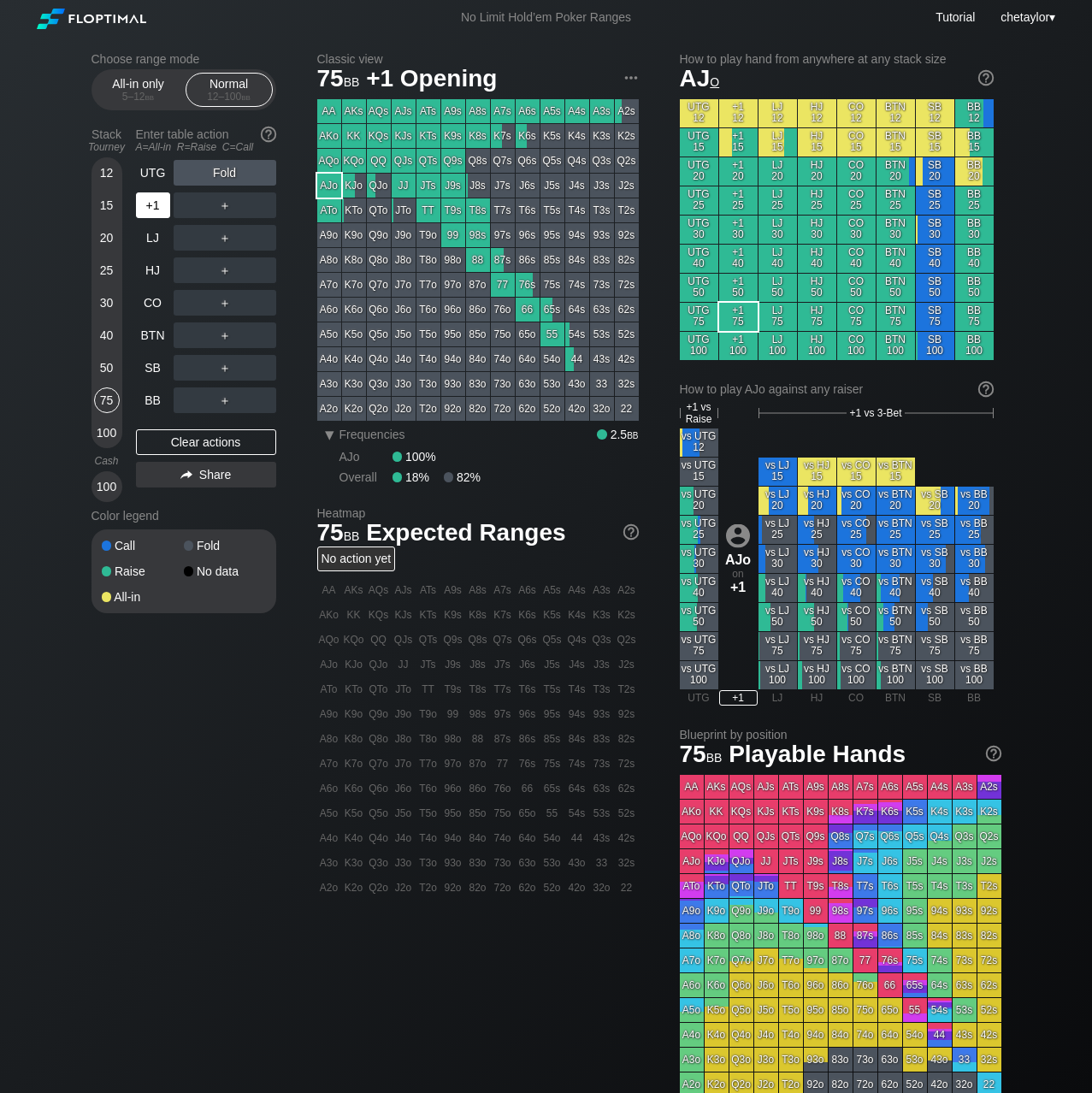
click at [154, 204] on div "+1" at bounding box center [153, 205] width 34 height 25
click at [235, 205] on div "R ✕" at bounding box center [224, 205] width 33 height 25
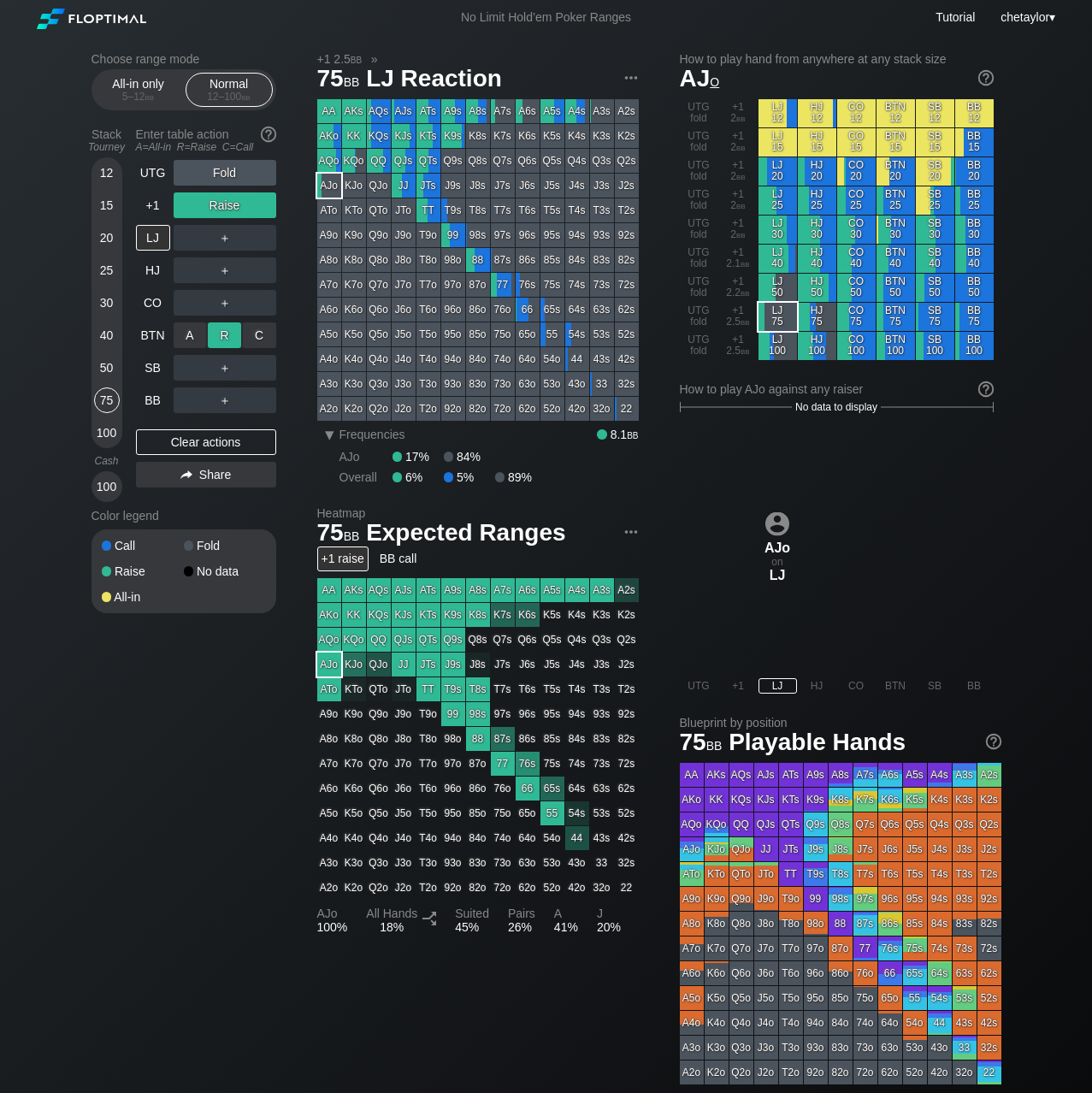
click at [229, 336] on div "R ✕" at bounding box center [224, 335] width 33 height 25
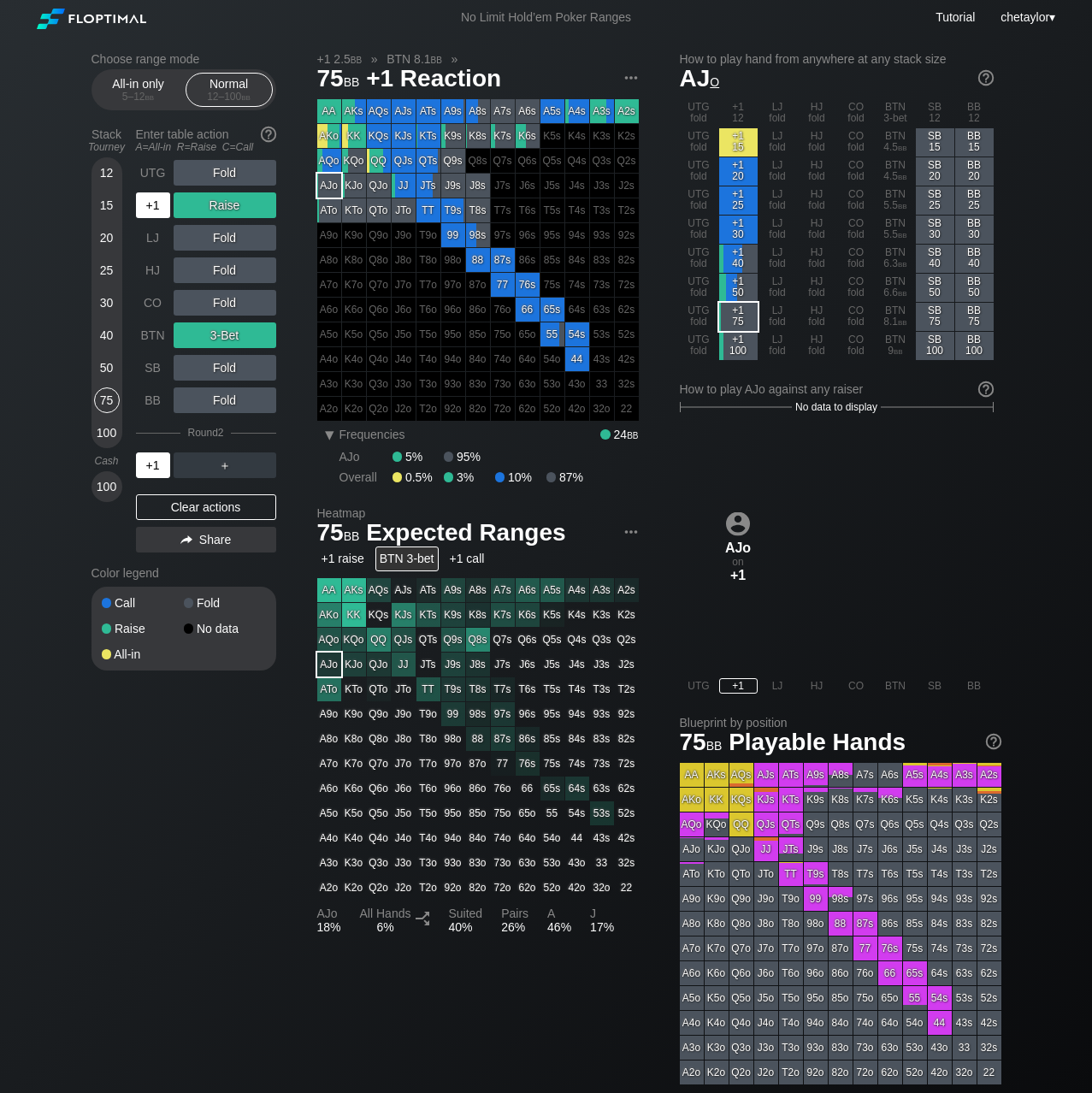
click at [152, 468] on div "+1" at bounding box center [153, 465] width 34 height 25
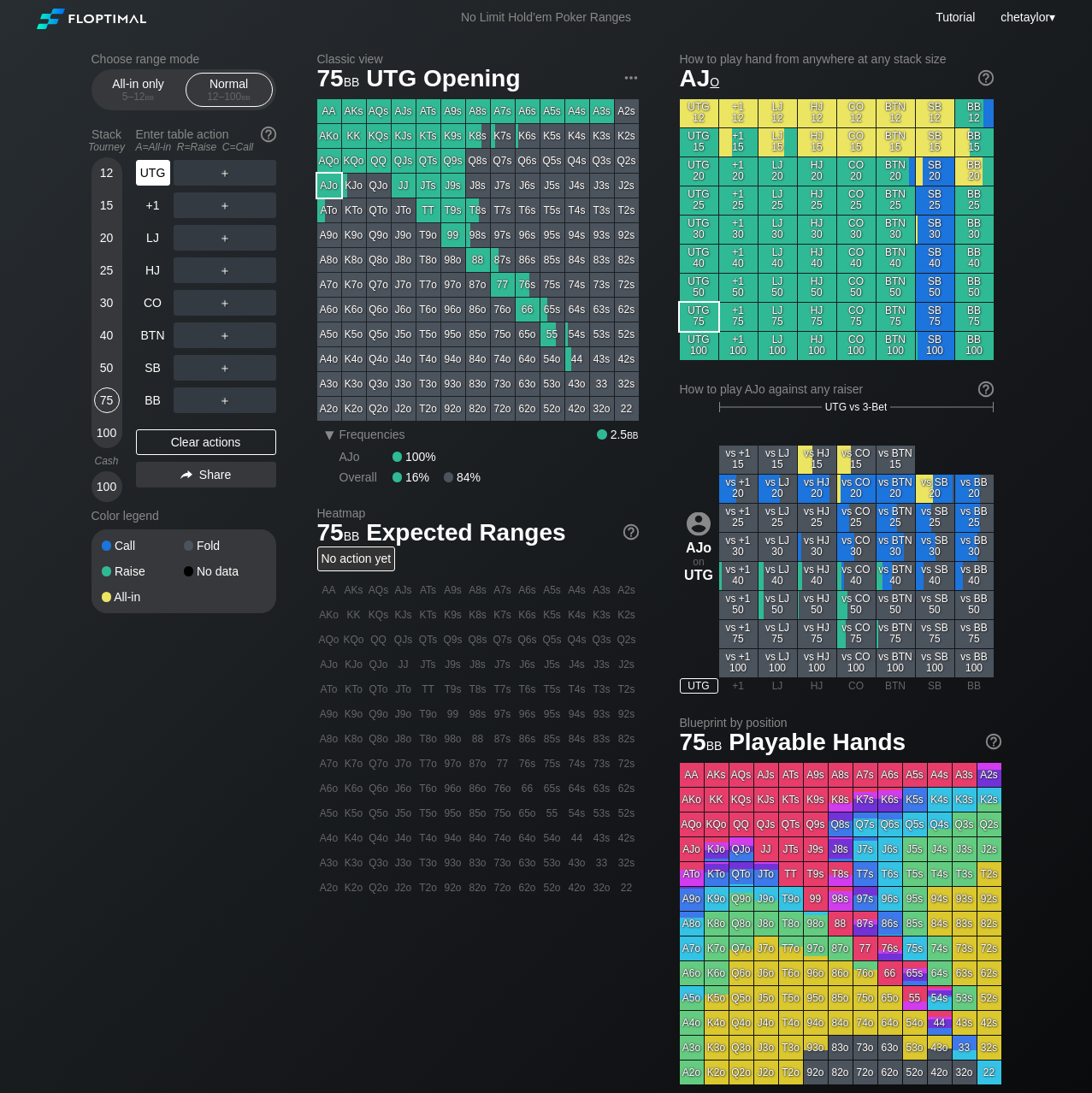
click at [152, 174] on div "UTG" at bounding box center [153, 172] width 34 height 25
click at [182, 443] on div "Clear actions" at bounding box center [206, 441] width 140 height 25
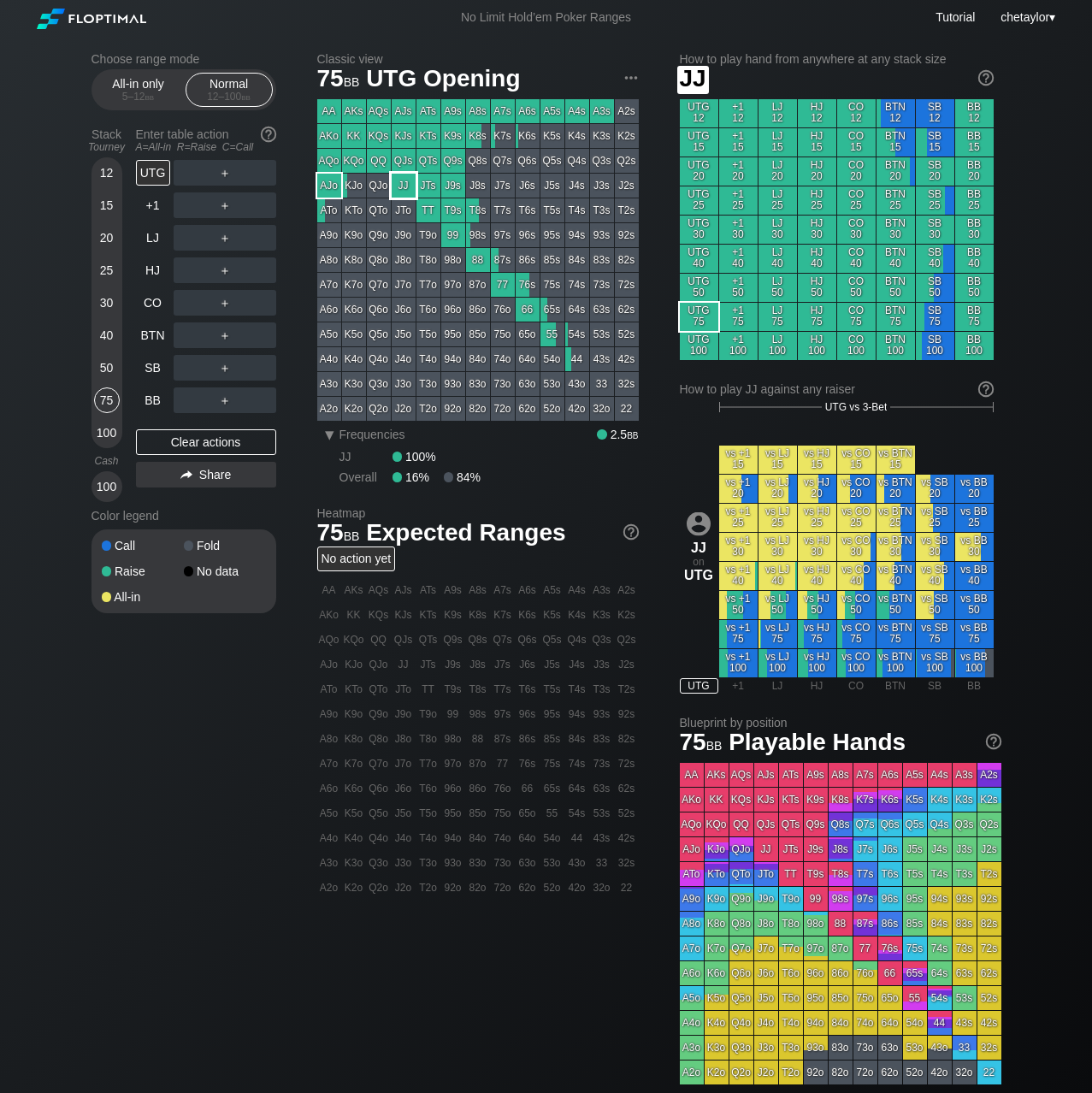
click at [406, 183] on div "JJ" at bounding box center [403, 185] width 24 height 24
click at [224, 174] on div "R ✕" at bounding box center [224, 172] width 33 height 25
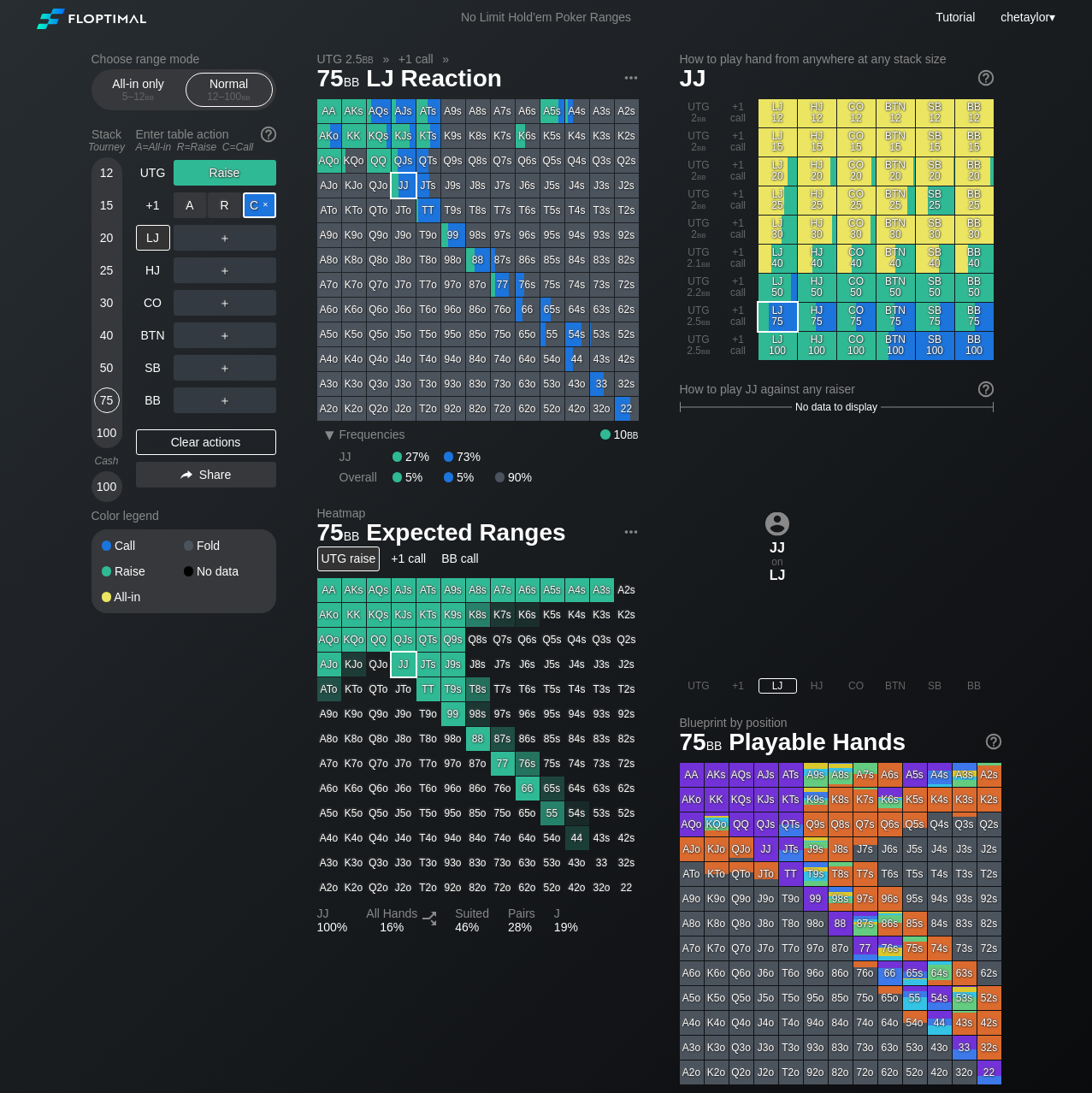
click at [261, 207] on div "C ✕" at bounding box center [259, 205] width 33 height 25
click at [258, 300] on div "C ✕" at bounding box center [259, 302] width 33 height 25
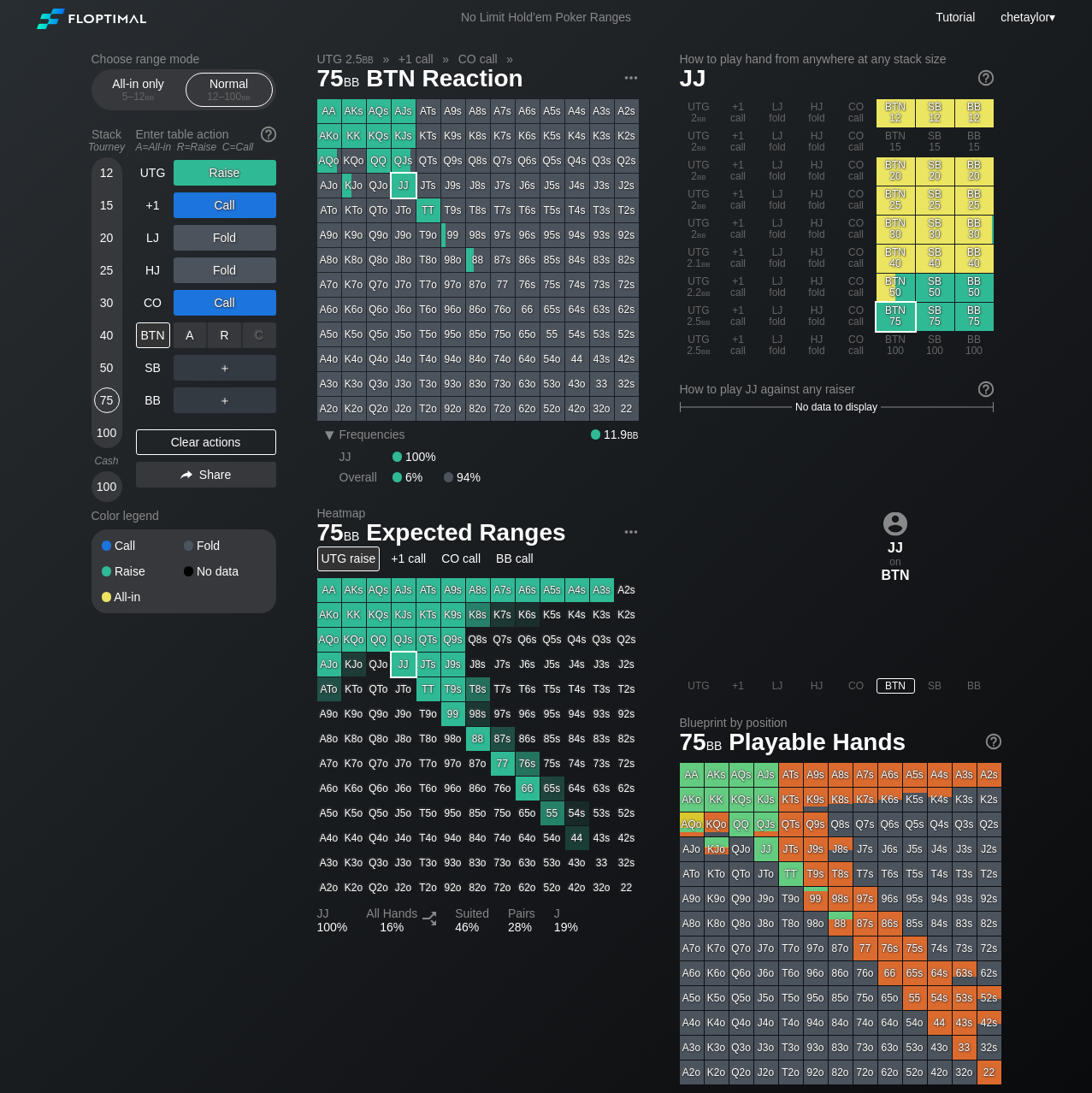
click at [262, 333] on div "C ✕" at bounding box center [259, 335] width 33 height 25
click at [190, 407] on div "A ✕" at bounding box center [190, 400] width 33 height 25
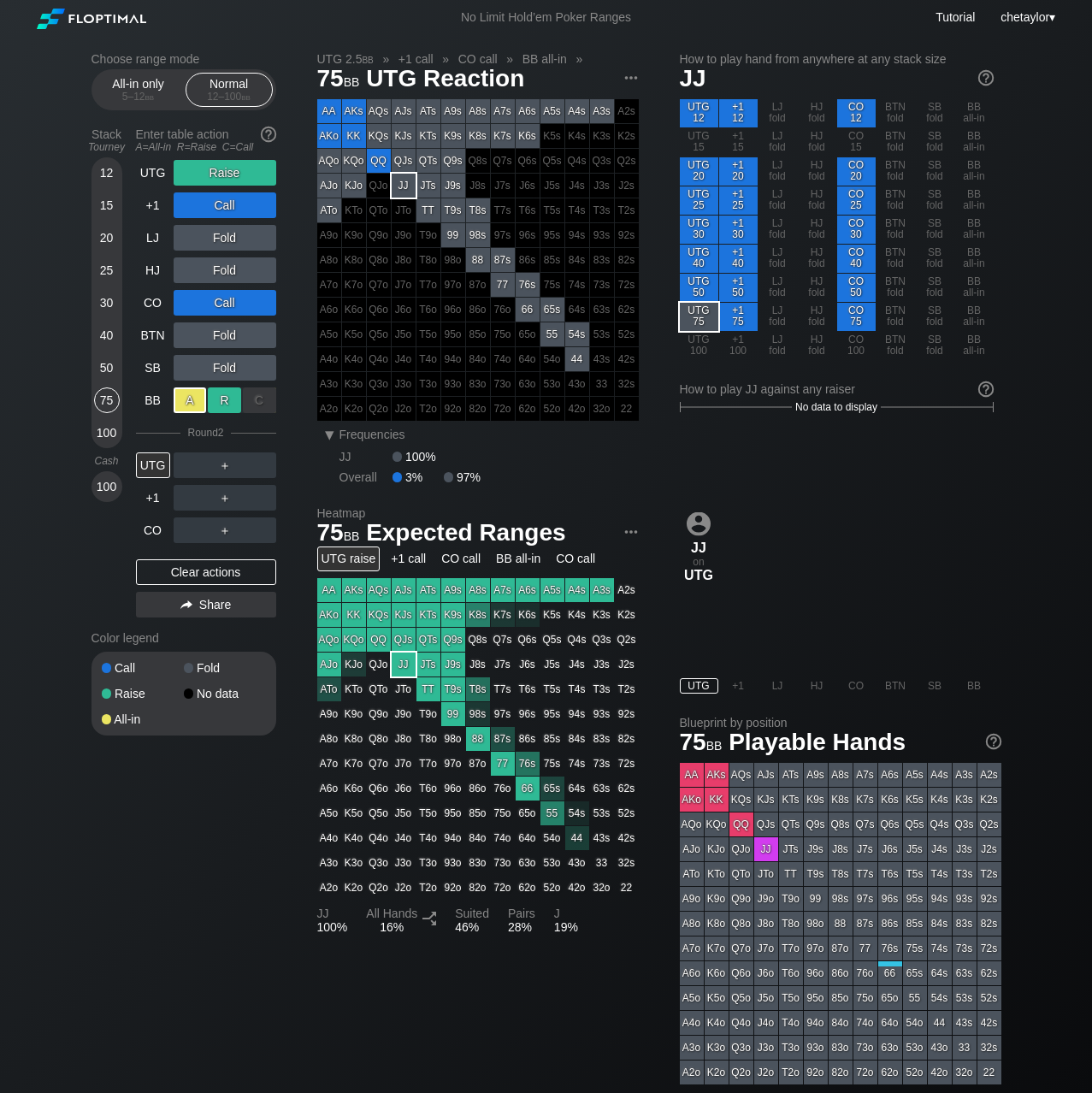
click at [229, 402] on div "R ✕" at bounding box center [224, 400] width 33 height 25
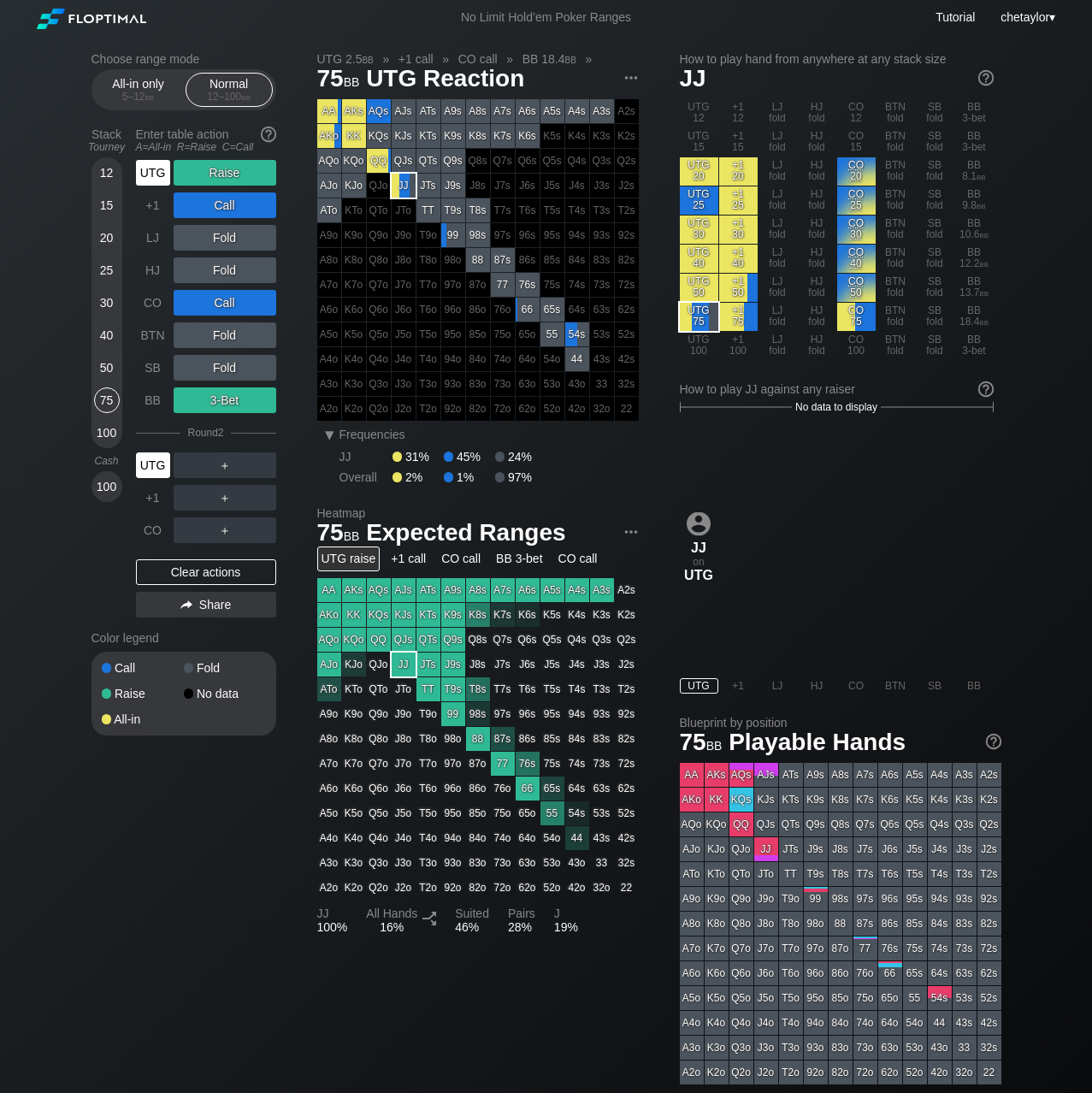
click at [160, 462] on div "UTG" at bounding box center [153, 465] width 34 height 25
